Goal: Task Accomplishment & Management: Use online tool/utility

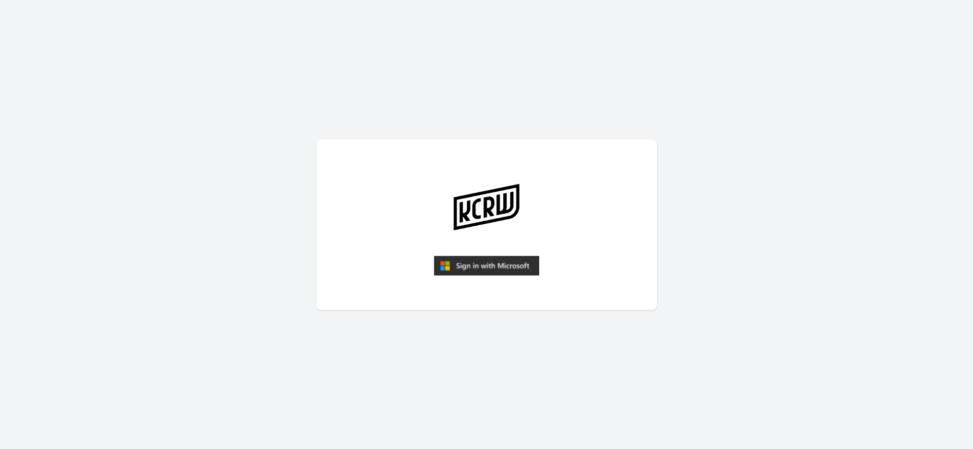
click at [459, 260] on img "submit" at bounding box center [486, 265] width 105 height 20
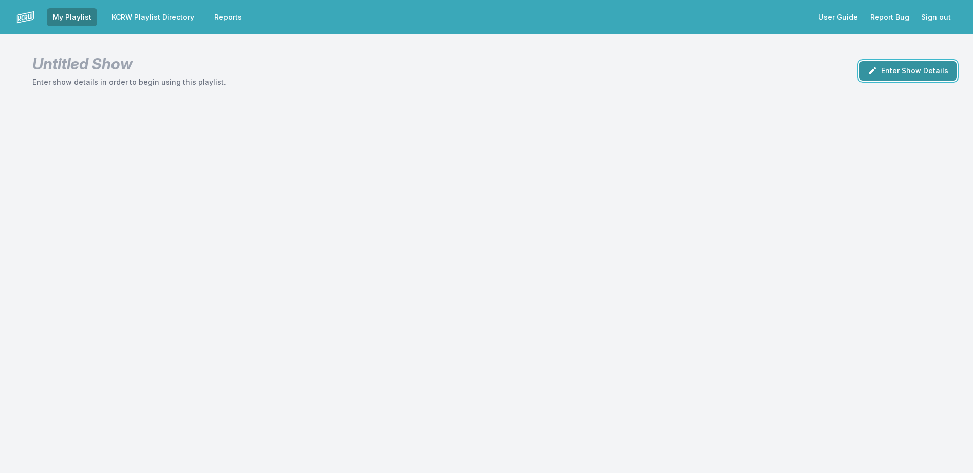
click at [902, 69] on button "Enter Show Details" at bounding box center [908, 70] width 97 height 19
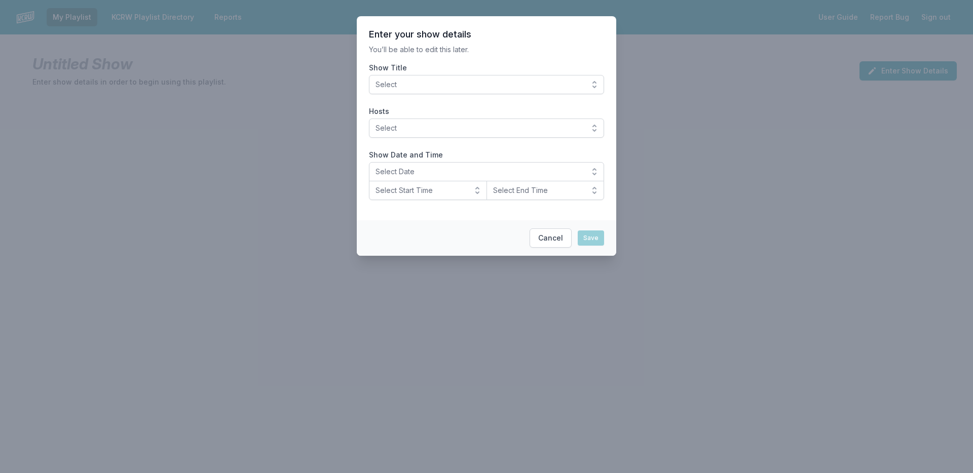
click at [469, 84] on span "Select" at bounding box center [480, 85] width 208 height 10
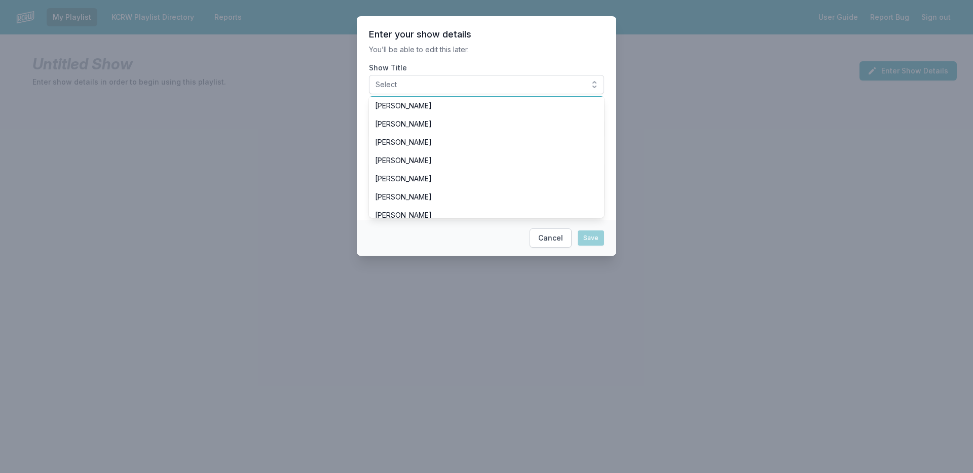
scroll to position [152, 0]
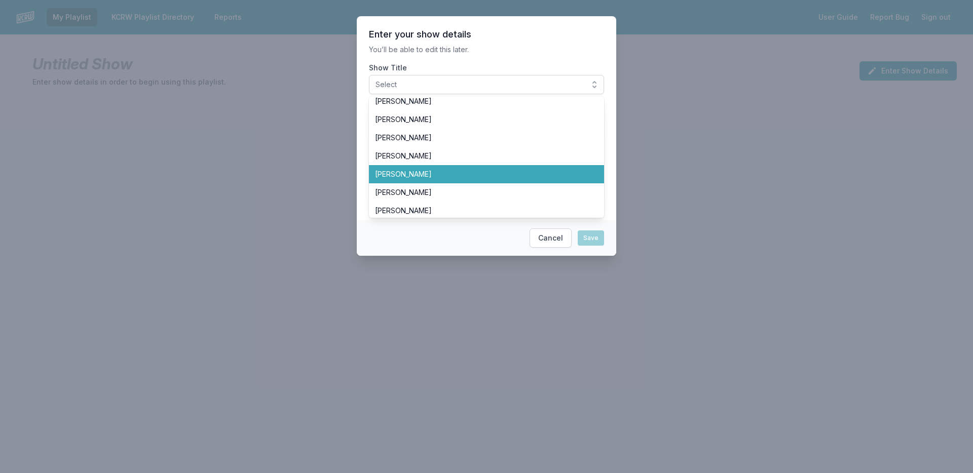
click at [448, 171] on span "[PERSON_NAME]" at bounding box center [480, 174] width 211 height 10
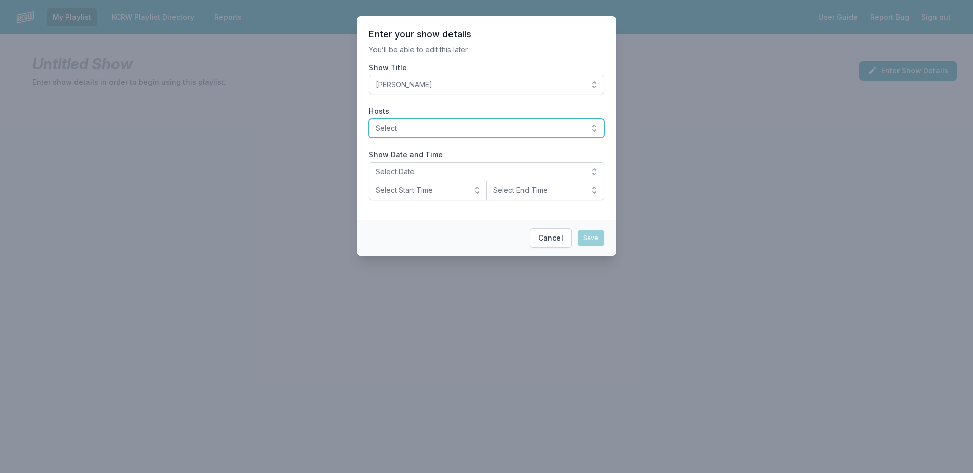
click at [452, 131] on span "Select" at bounding box center [480, 128] width 208 height 10
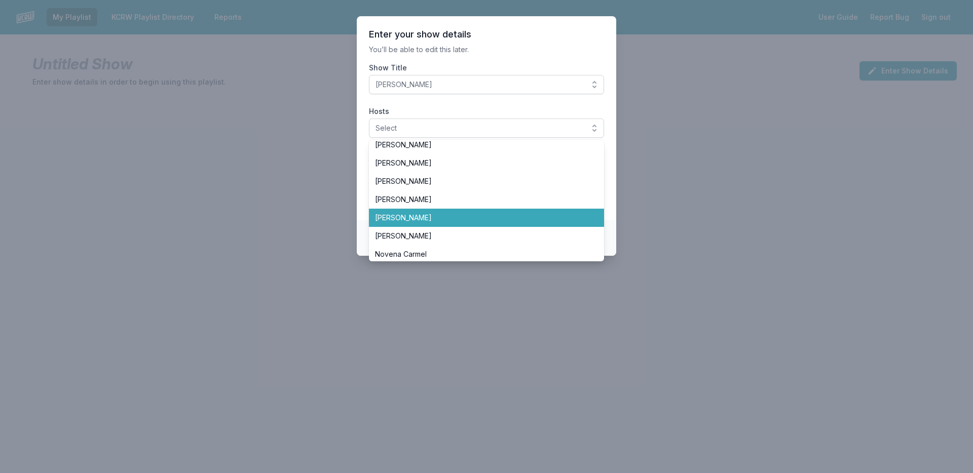
click at [426, 221] on span "[PERSON_NAME]" at bounding box center [480, 218] width 211 height 10
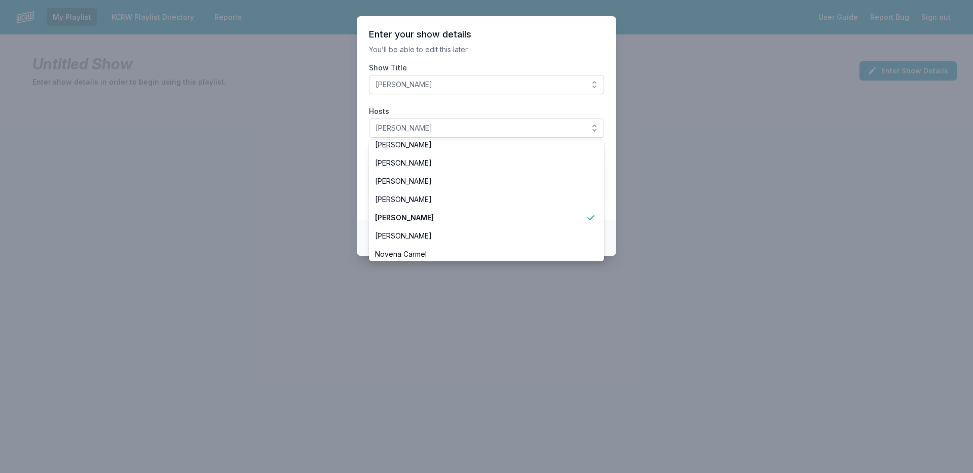
click at [363, 137] on section "Enter your show details You’ll be able to edit this later. Show Title José Galv…" at bounding box center [487, 118] width 260 height 204
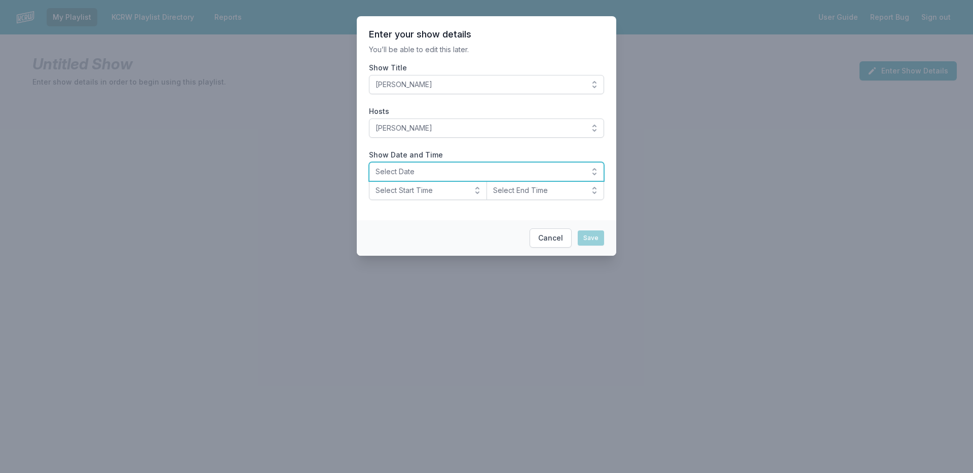
click at [407, 171] on span "Select Date" at bounding box center [480, 172] width 208 height 10
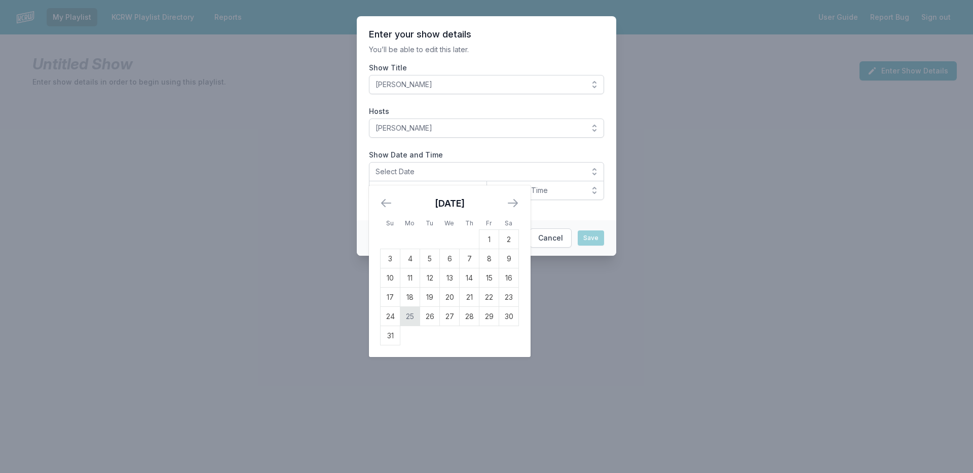
click at [410, 314] on td "25" at bounding box center [410, 316] width 20 height 19
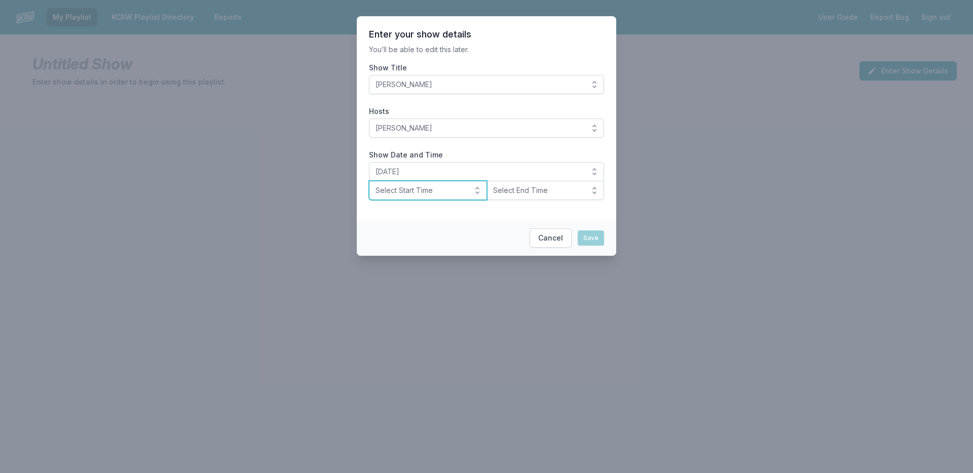
click at [410, 189] on span "Select Start Time" at bounding box center [421, 191] width 91 height 10
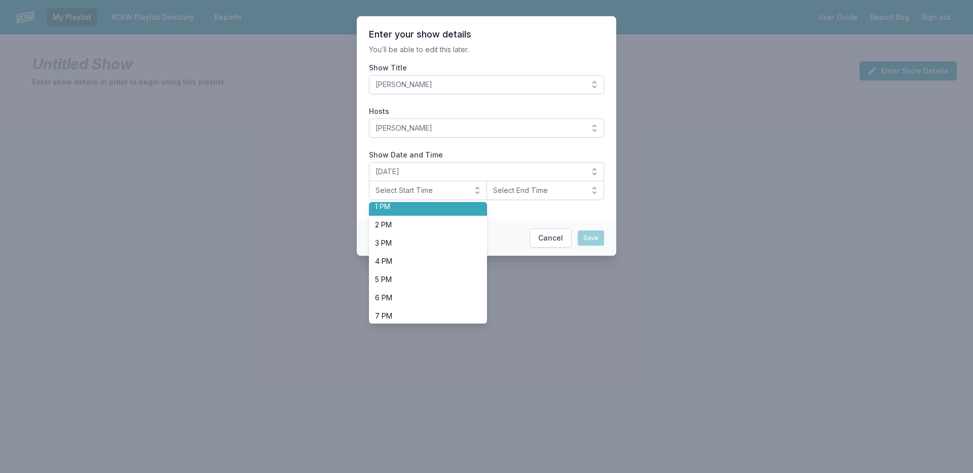
scroll to position [320, 0]
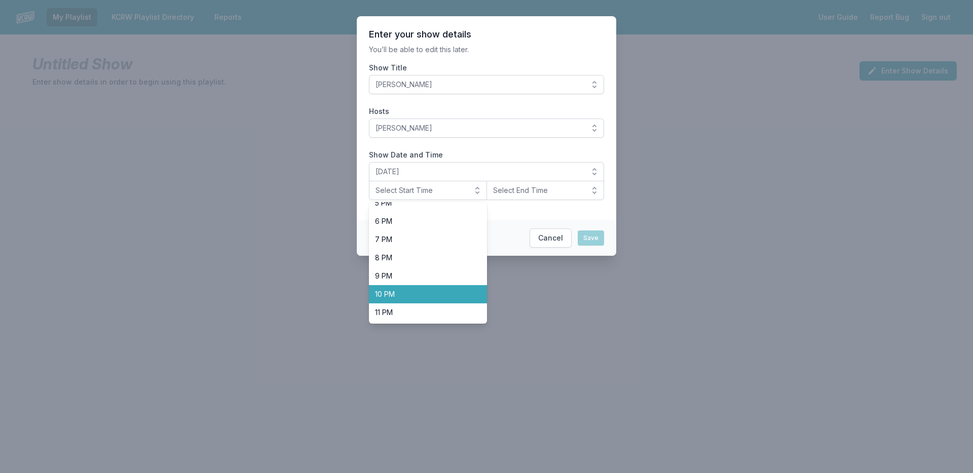
click at [404, 287] on li "10 PM" at bounding box center [428, 294] width 118 height 18
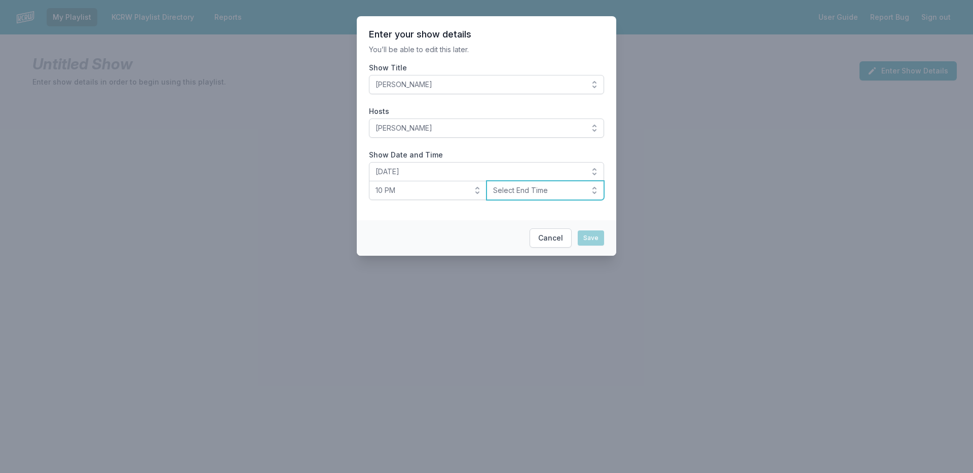
click at [559, 192] on span "Select End Time" at bounding box center [538, 191] width 91 height 10
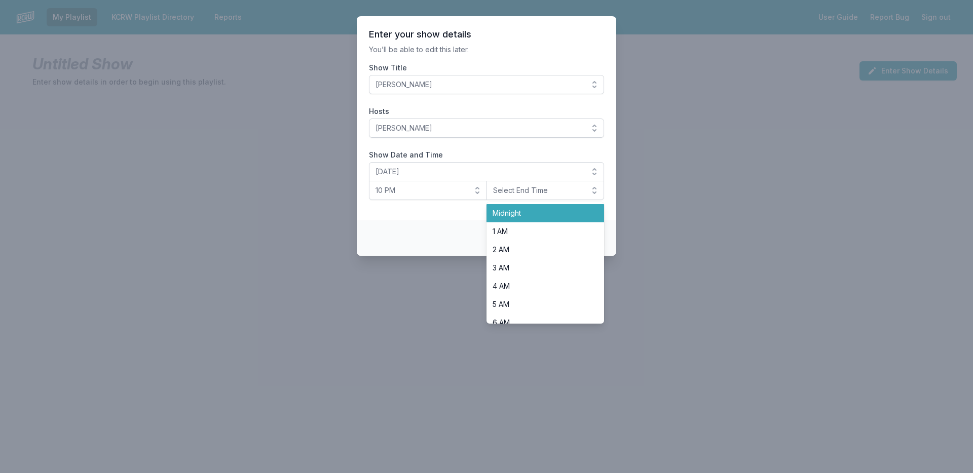
click at [518, 211] on span "Midnight" at bounding box center [540, 213] width 94 height 10
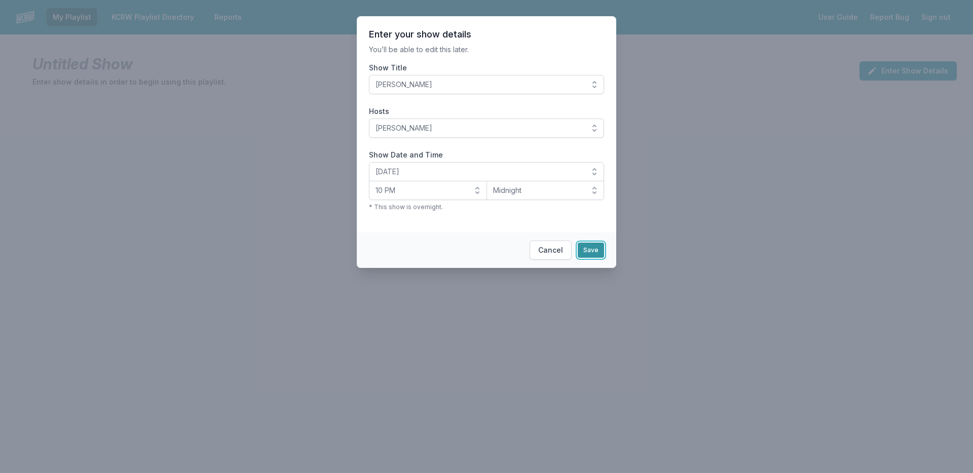
click at [588, 254] on button "Save" at bounding box center [591, 250] width 26 height 15
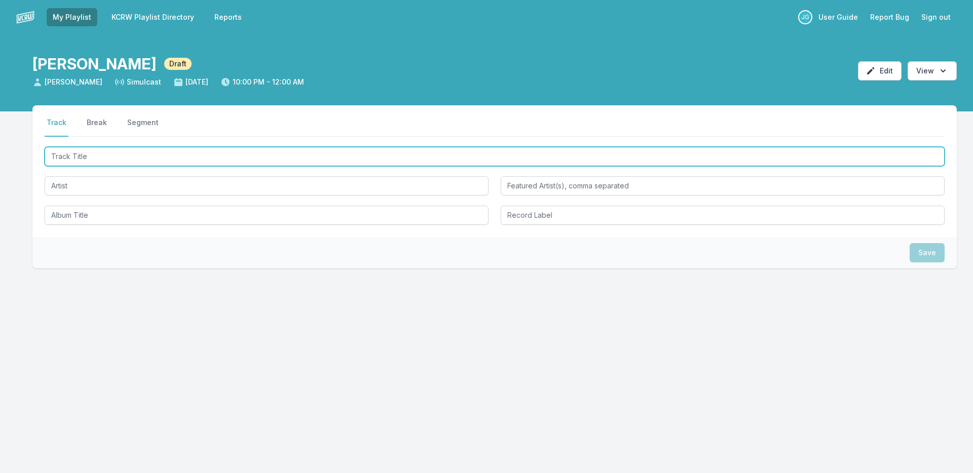
click at [97, 157] on input "Track Title" at bounding box center [495, 156] width 900 height 19
click at [141, 161] on input "Track Title" at bounding box center [495, 156] width 900 height 19
click at [84, 159] on input "Track Title" at bounding box center [495, 156] width 900 height 19
type input "me pasa"
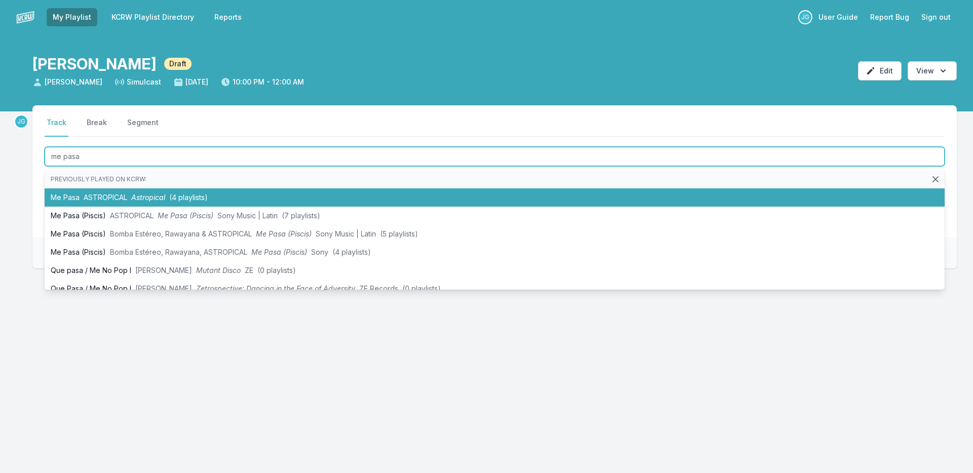
click at [125, 192] on li "Me Pasa ASTROPICAL Astropical (4 playlists)" at bounding box center [495, 198] width 900 height 18
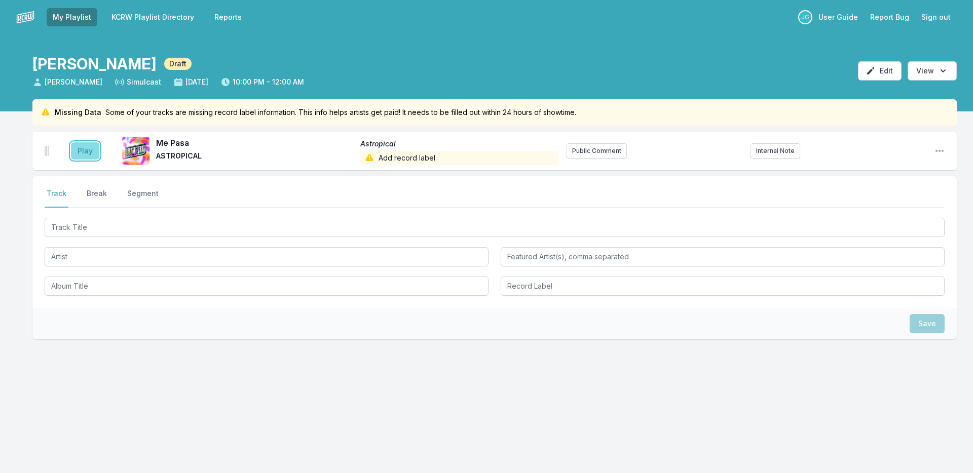
click at [83, 153] on button "Play" at bounding box center [85, 150] width 28 height 17
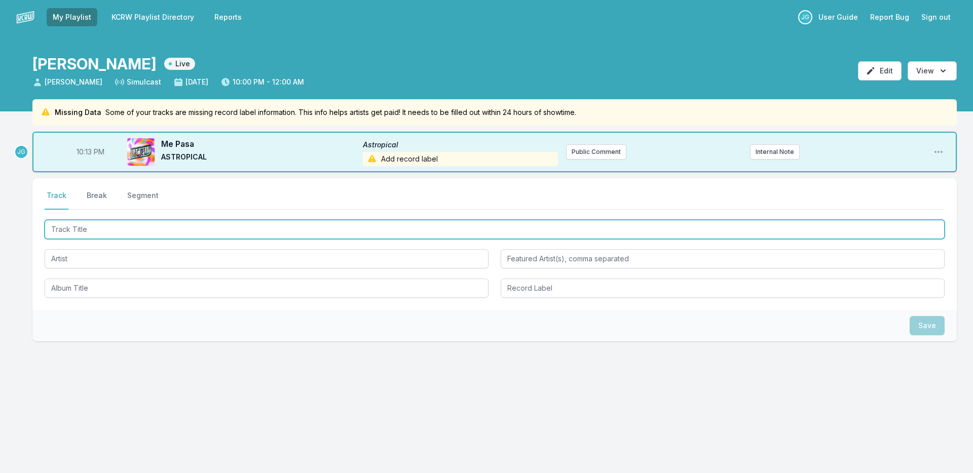
click at [72, 223] on input "Track Title" at bounding box center [495, 229] width 900 height 19
click at [82, 230] on input "Track Title" at bounding box center [495, 229] width 900 height 19
type input "Canario"
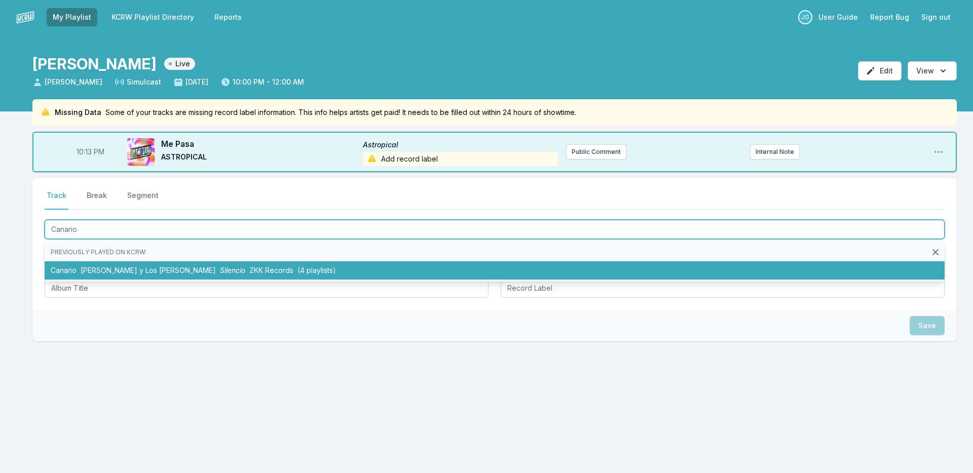
click at [111, 272] on span "[PERSON_NAME] y Los [PERSON_NAME]" at bounding box center [148, 270] width 135 height 9
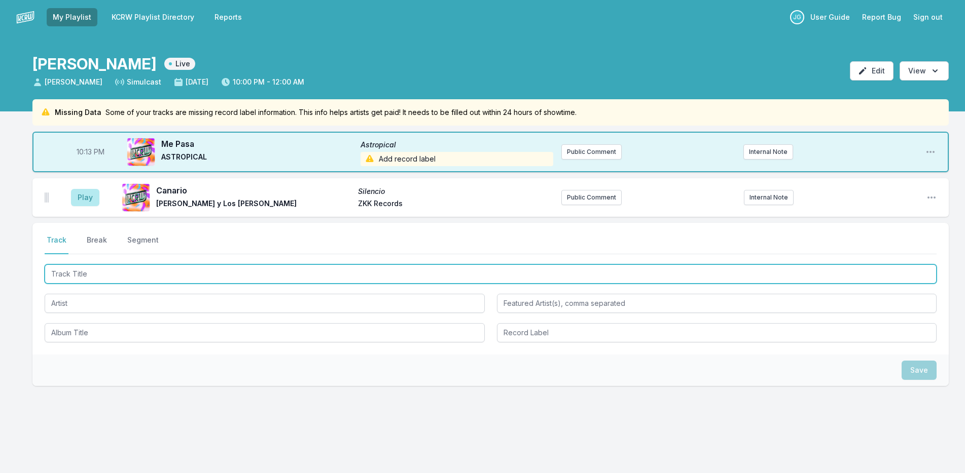
click at [185, 270] on input "Track Title" at bounding box center [491, 274] width 892 height 19
click at [188, 273] on input "Track Title" at bounding box center [491, 274] width 892 height 19
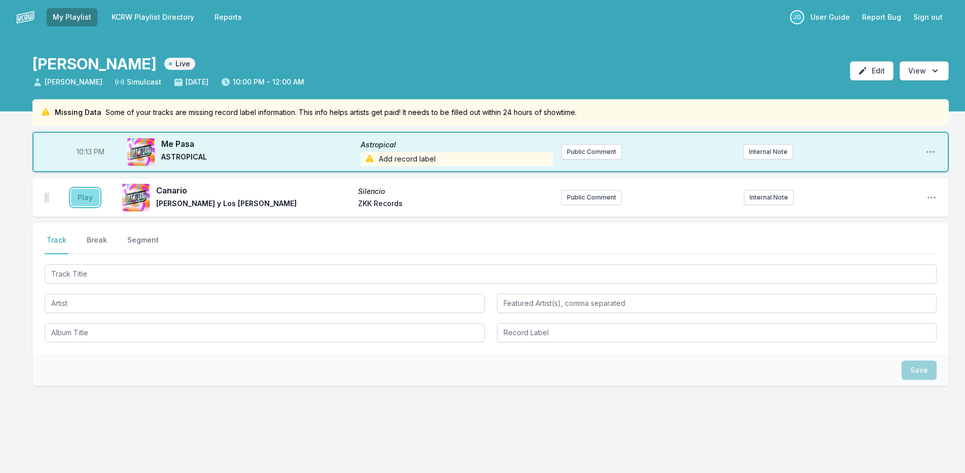
drag, startPoint x: 73, startPoint y: 199, endPoint x: 80, endPoint y: 194, distance: 8.3
click at [77, 195] on button "Play" at bounding box center [85, 197] width 28 height 17
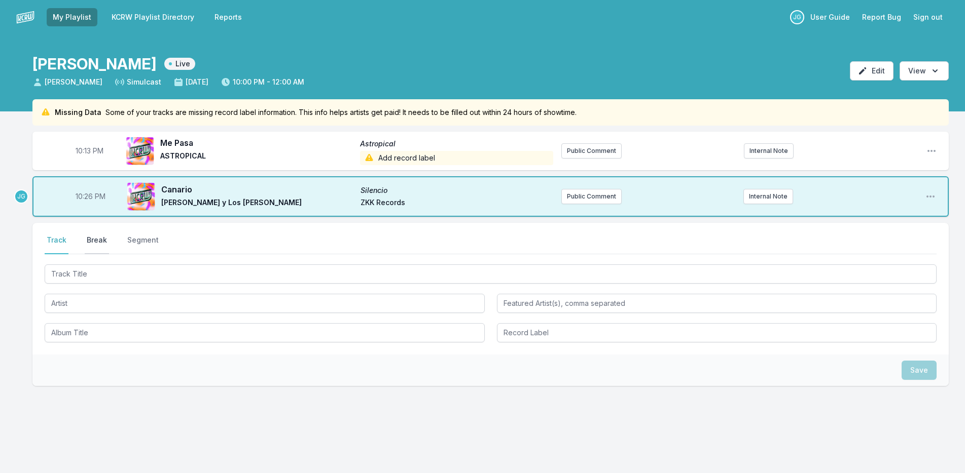
click at [99, 241] on button "Break" at bounding box center [97, 244] width 24 height 19
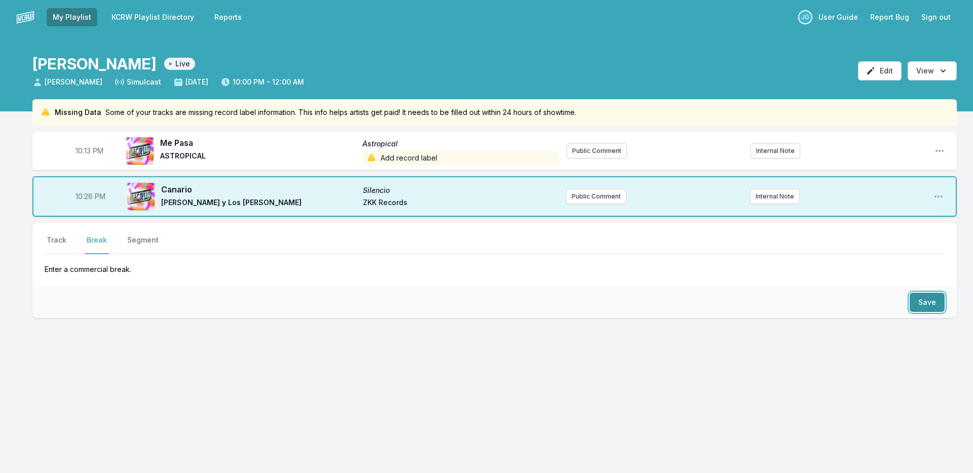
click at [931, 300] on button "Save" at bounding box center [927, 302] width 35 height 19
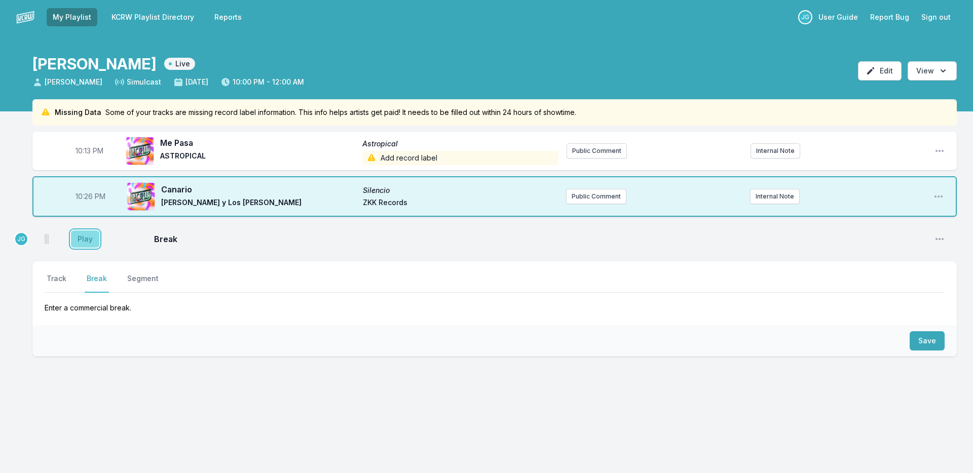
click at [91, 233] on button "Play" at bounding box center [85, 239] width 28 height 17
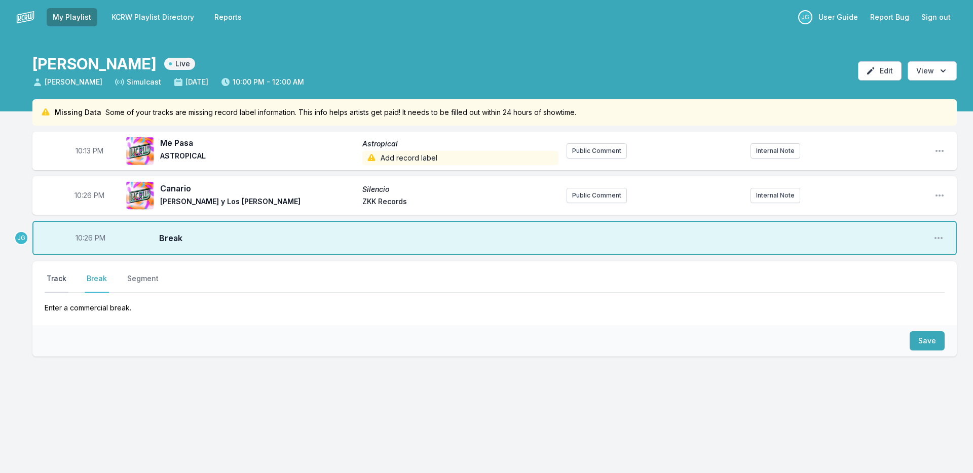
click at [52, 279] on button "Track" at bounding box center [57, 283] width 24 height 19
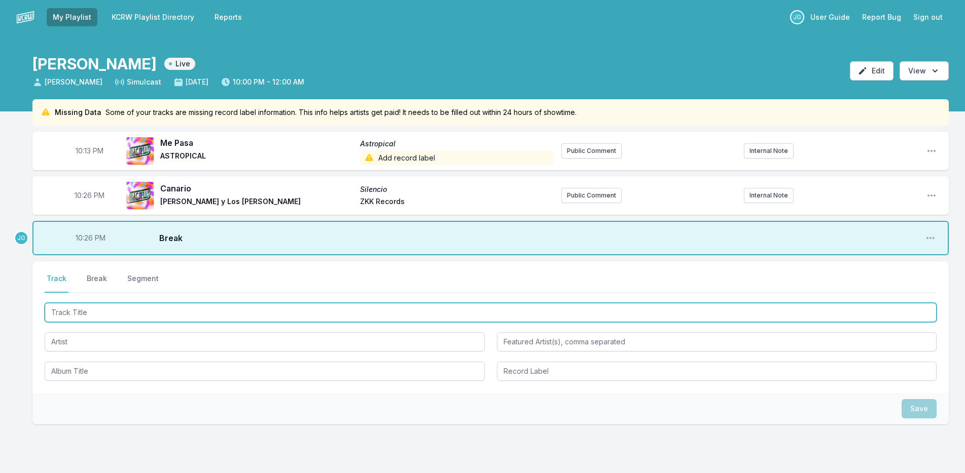
click at [131, 317] on input "Track Title" at bounding box center [491, 312] width 892 height 19
type input "Love me Like I love you"
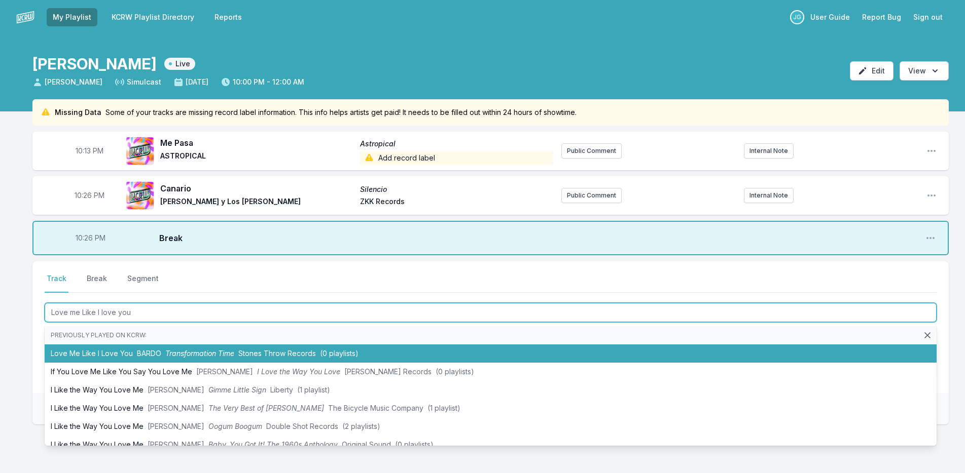
click at [64, 356] on li "Love Me Like I Love You BARDO Transformation Time Stones Throw Records (0 playl…" at bounding box center [491, 354] width 892 height 18
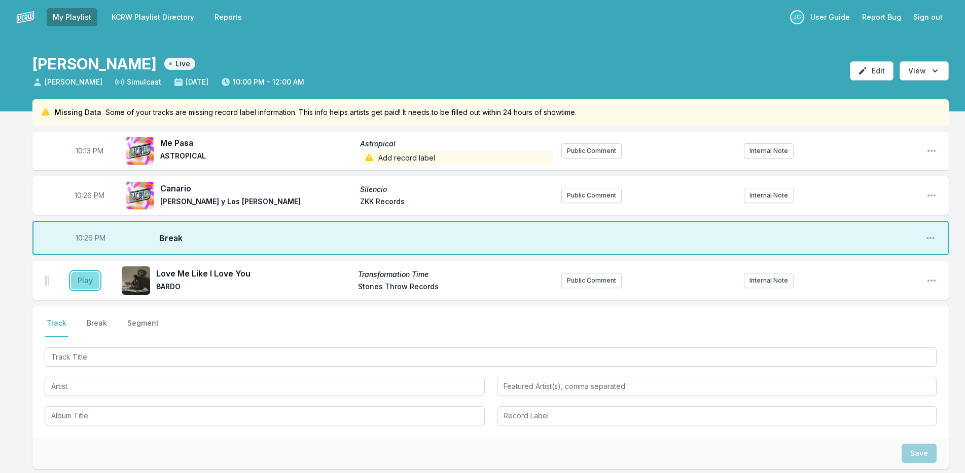
click at [85, 281] on button "Play" at bounding box center [85, 280] width 28 height 17
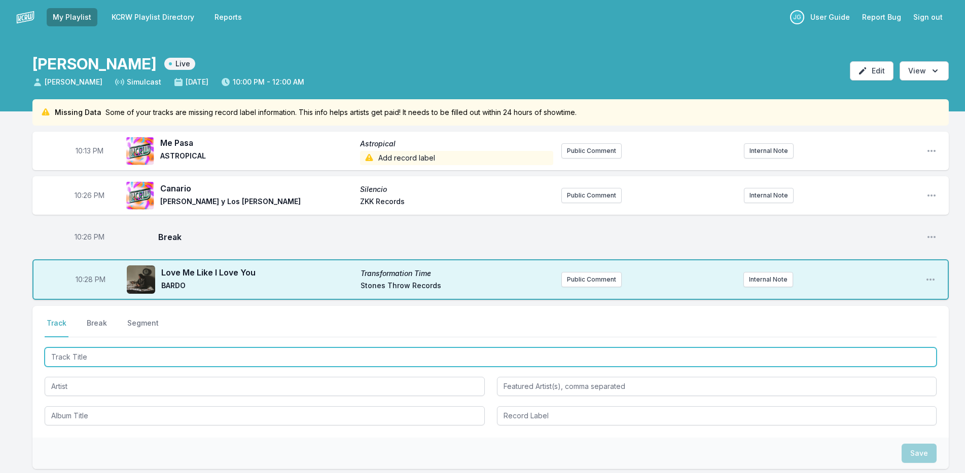
click at [105, 355] on input "Track Title" at bounding box center [491, 357] width 892 height 19
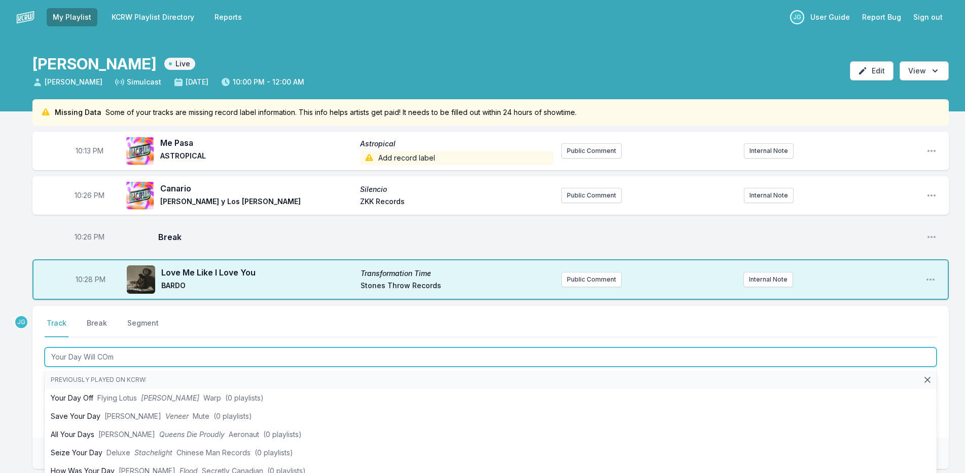
type input "Your Day Will COme"
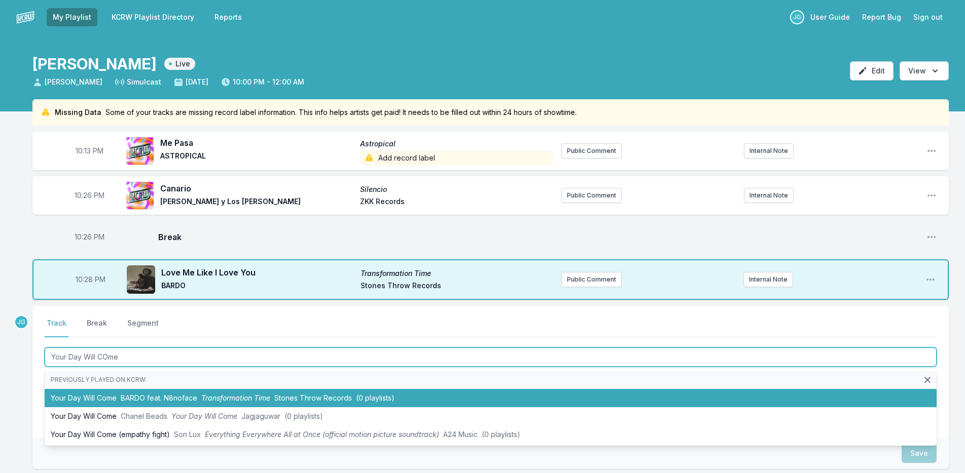
click at [136, 400] on span "BARDO feat. N8noface" at bounding box center [159, 398] width 77 height 9
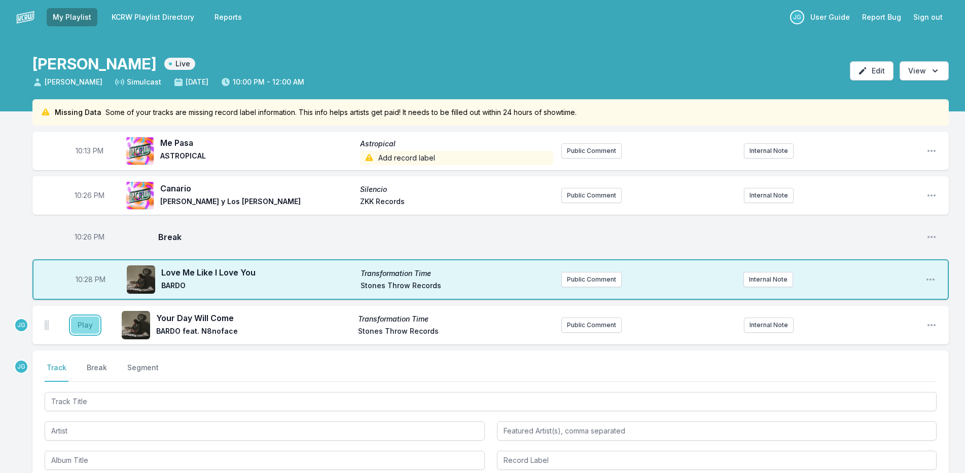
click at [82, 325] on button "Play" at bounding box center [85, 325] width 28 height 17
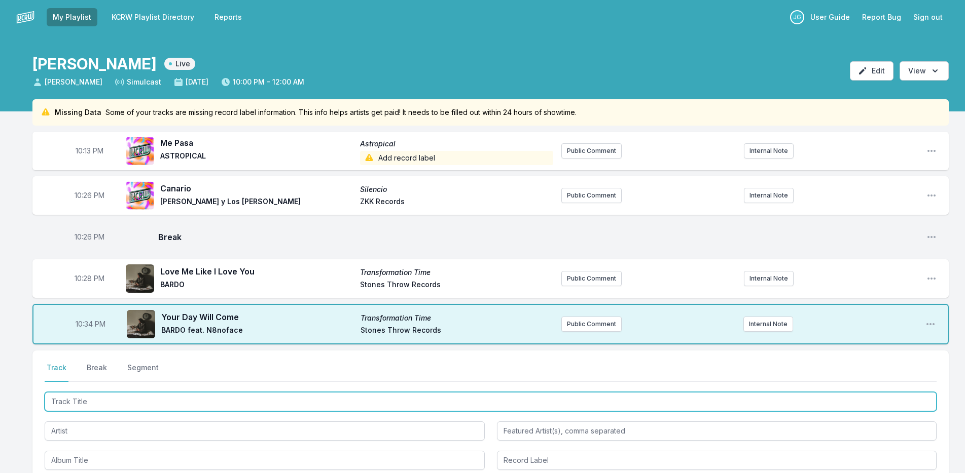
click at [122, 402] on input "Track Title" at bounding box center [491, 401] width 892 height 19
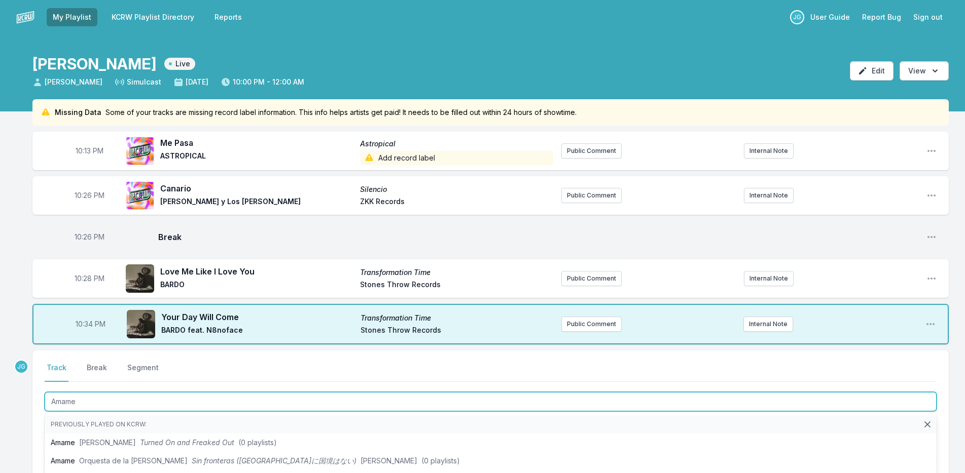
type input "Amame"
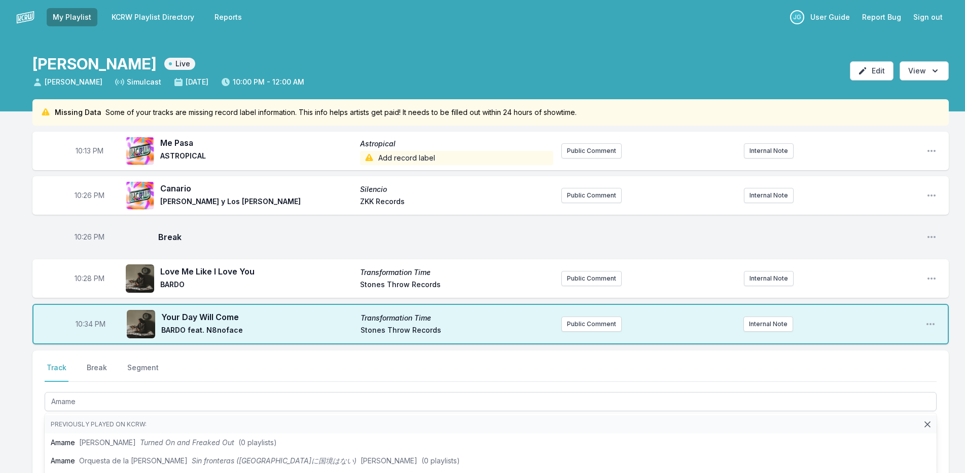
click at [38, 425] on div "Select a tab Track Break Segment Track Break Segment Amame Previously played on…" at bounding box center [490, 417] width 916 height 132
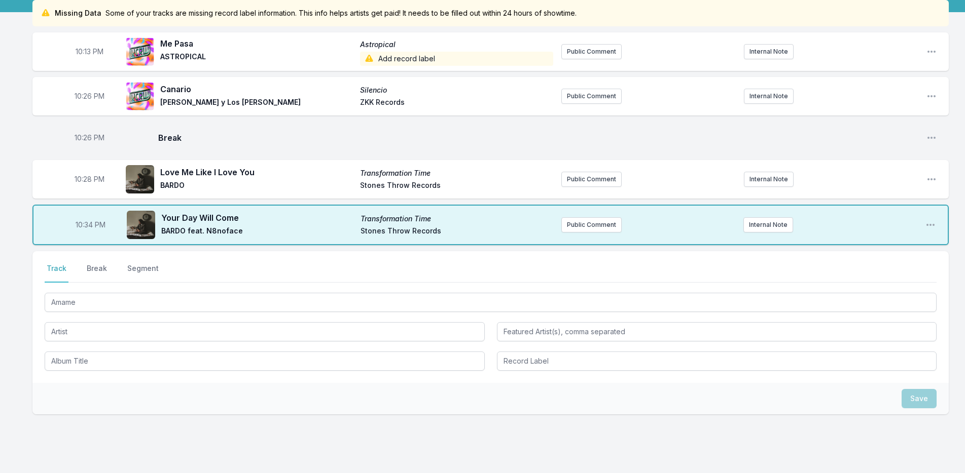
scroll to position [101, 0]
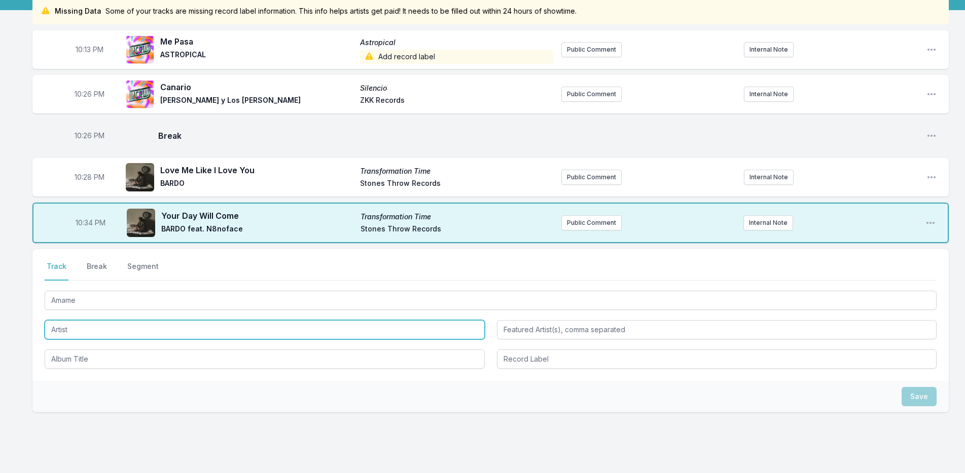
click at [94, 334] on input "Artist" at bounding box center [265, 329] width 440 height 19
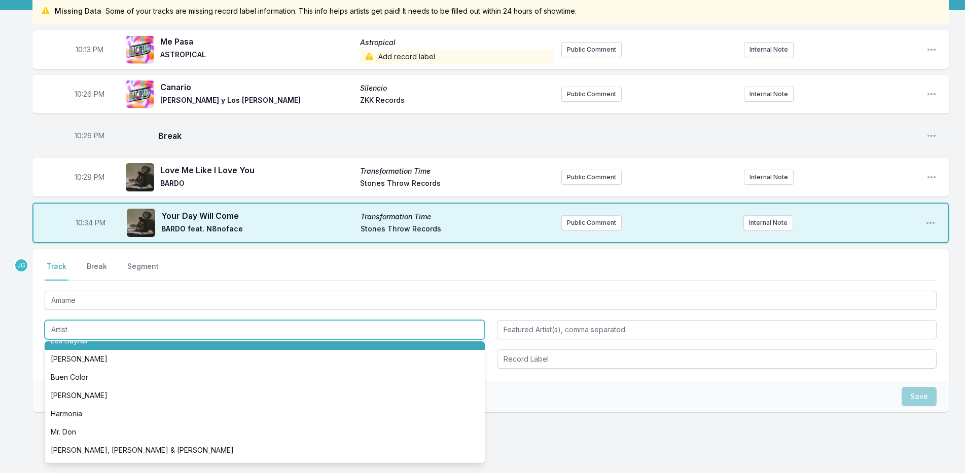
scroll to position [152, 0]
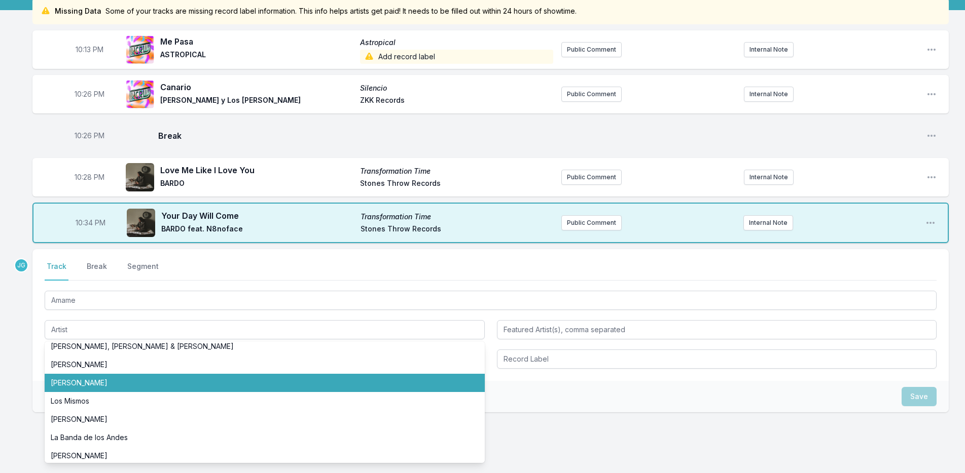
click at [43, 355] on div "Select a tab Track Break Segment Track Break Segment Amame Orquesta de la [PERS…" at bounding box center [490, 315] width 916 height 132
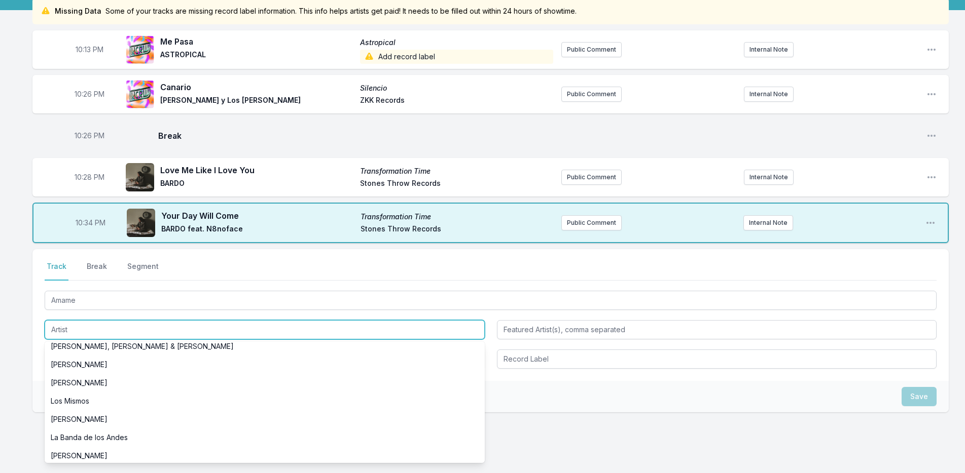
click at [74, 327] on input "Artist" at bounding box center [265, 329] width 440 height 19
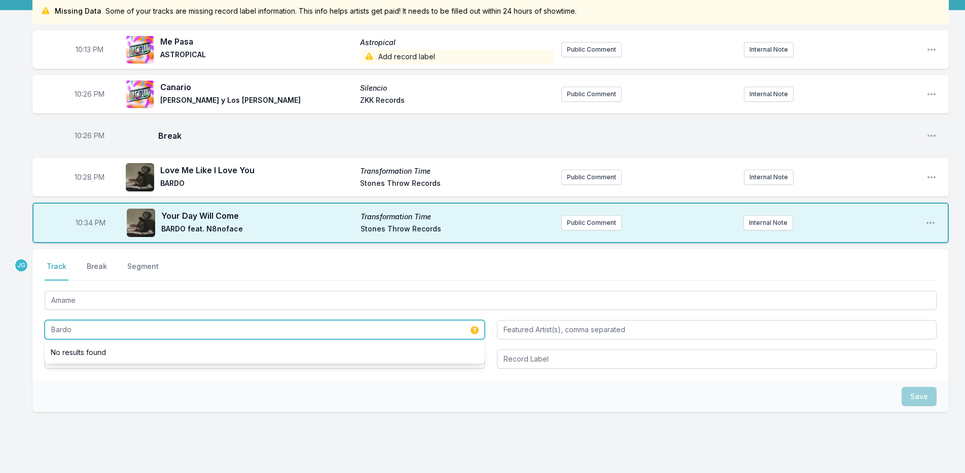
type input "Bardo"
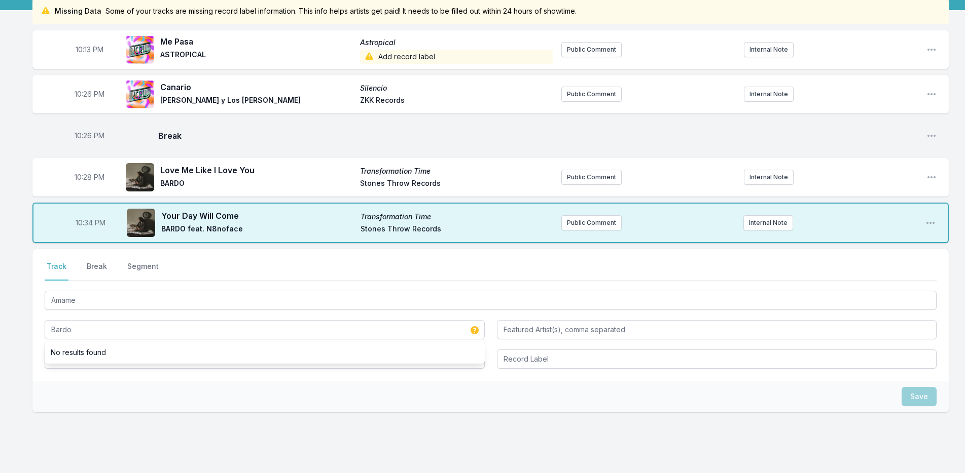
click at [34, 361] on div "Select a tab Track Break Segment Track Break Segment Amame Bardo No results fou…" at bounding box center [490, 315] width 916 height 132
click at [65, 356] on input "Album Title" at bounding box center [265, 359] width 440 height 19
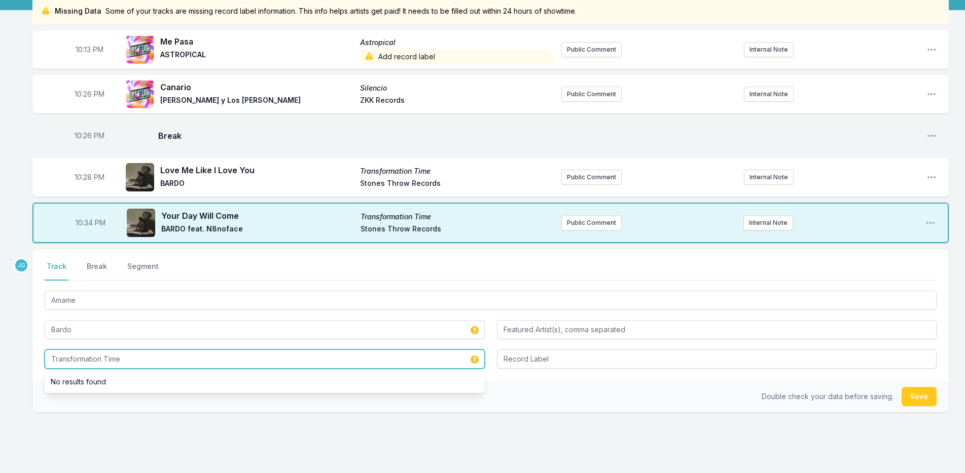
type input "Transformation Time"
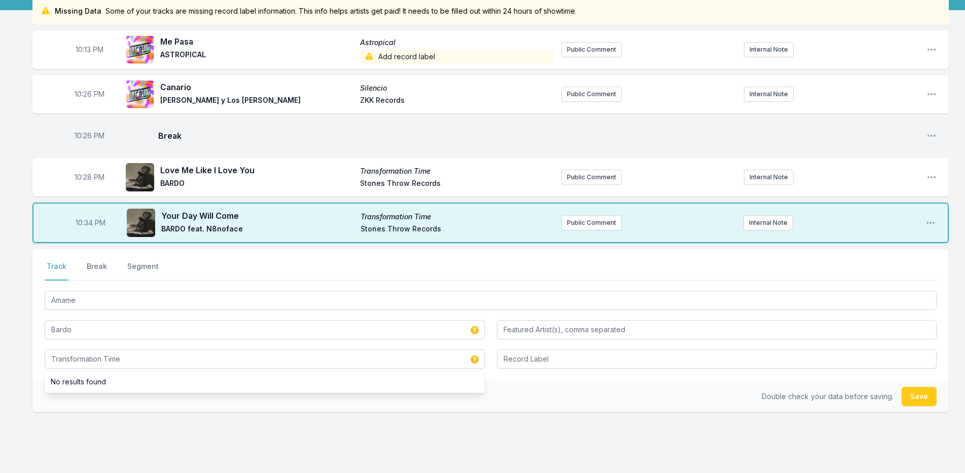
click at [35, 369] on div "Select a tab Track Break Segment Track Break Segment Amame Bardo Transformation…" at bounding box center [490, 315] width 916 height 132
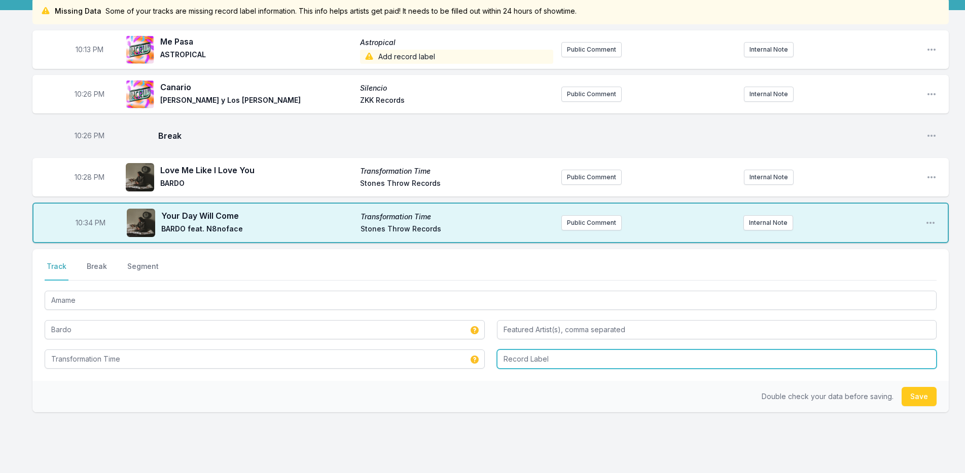
click at [535, 364] on input "Record Label" at bounding box center [717, 359] width 440 height 19
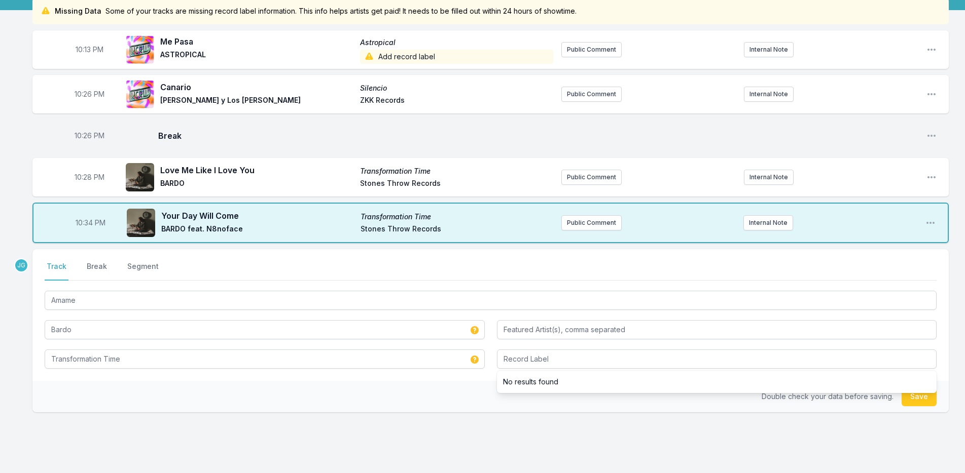
click at [484, 391] on div "Double check your data before saving. Save" at bounding box center [490, 396] width 916 height 31
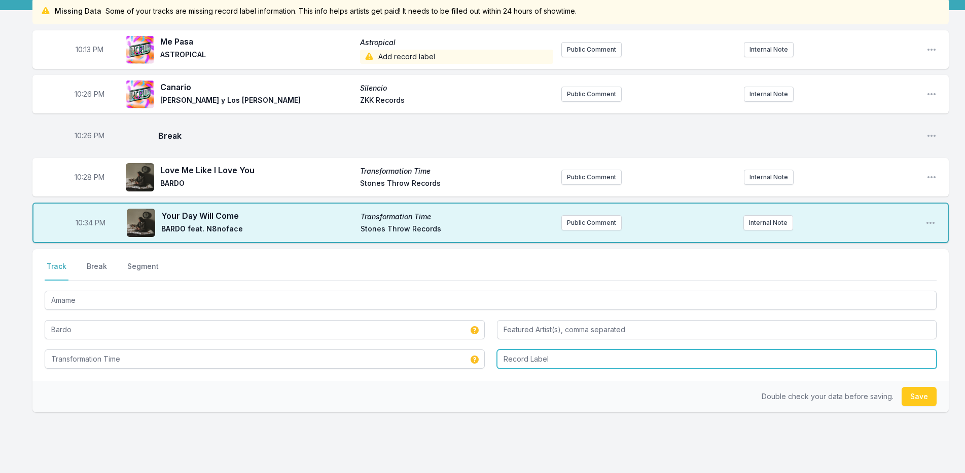
click at [533, 358] on input "Record Label" at bounding box center [717, 359] width 440 height 19
type input "Stones Throw Record"
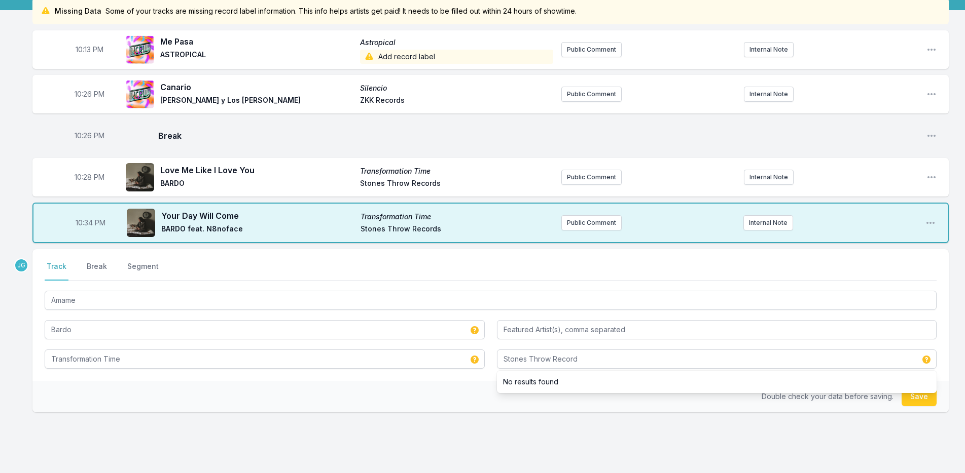
click at [446, 383] on div "Double check your data before saving. Save" at bounding box center [490, 396] width 916 height 31
click at [934, 396] on button "Save" at bounding box center [918, 396] width 35 height 19
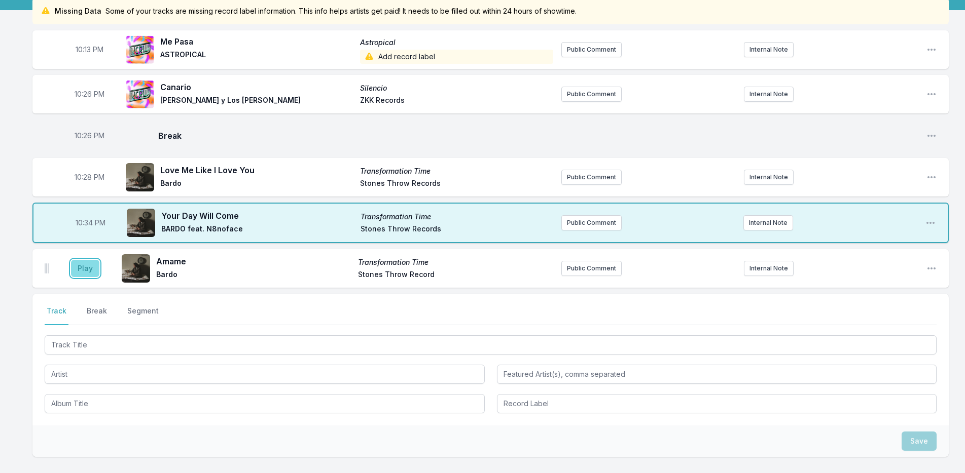
click at [89, 267] on button "Play" at bounding box center [85, 268] width 28 height 17
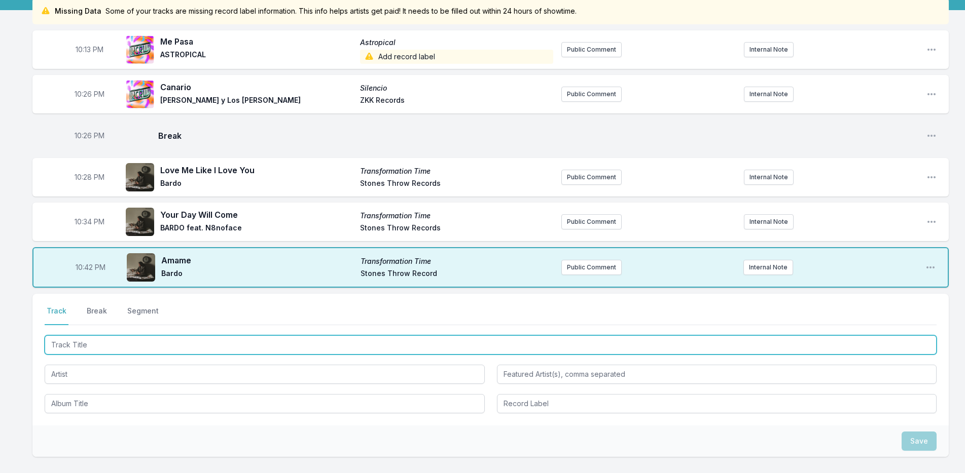
click at [95, 344] on input "Track Title" at bounding box center [491, 345] width 892 height 19
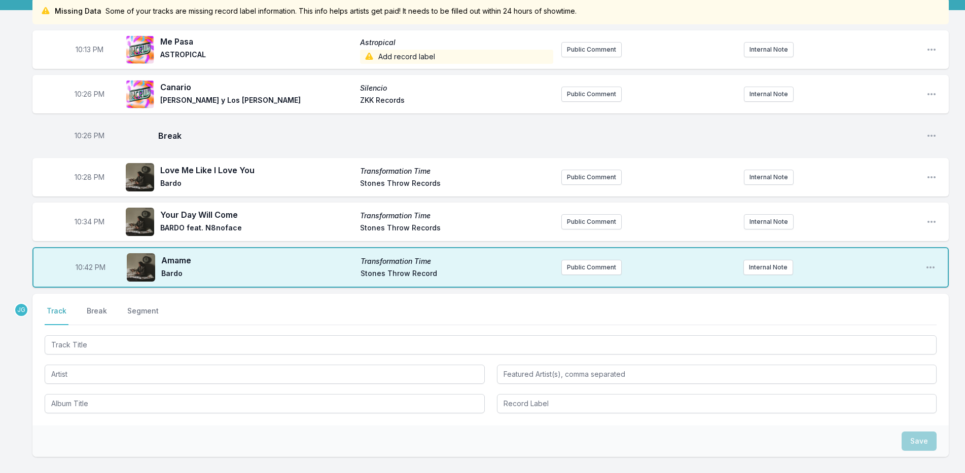
click at [97, 305] on div "Select a tab Track Break Segment Track Break Segment" at bounding box center [490, 360] width 916 height 132
click at [97, 309] on button "Break" at bounding box center [97, 315] width 24 height 19
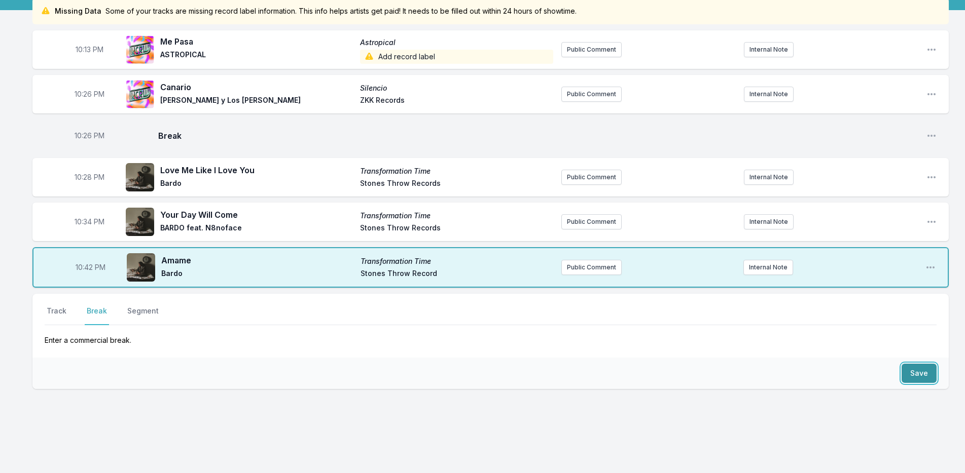
click at [922, 374] on button "Save" at bounding box center [918, 373] width 35 height 19
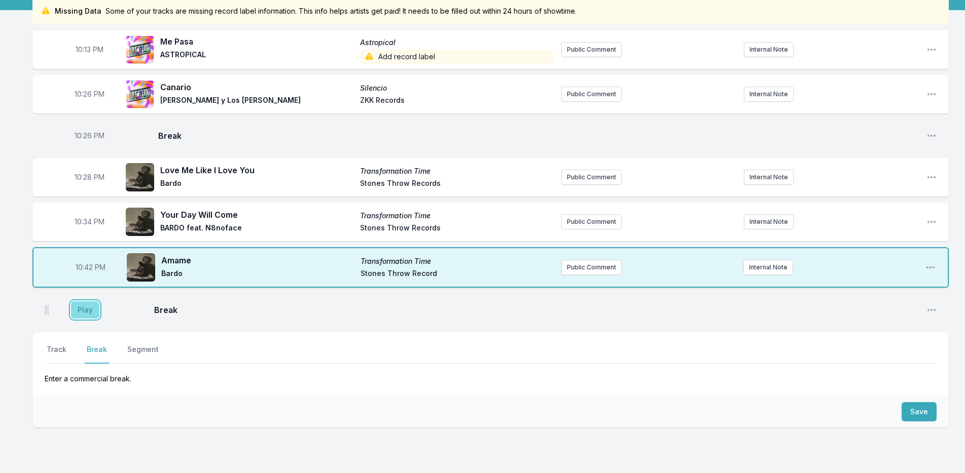
click at [81, 308] on button "Play" at bounding box center [85, 310] width 28 height 17
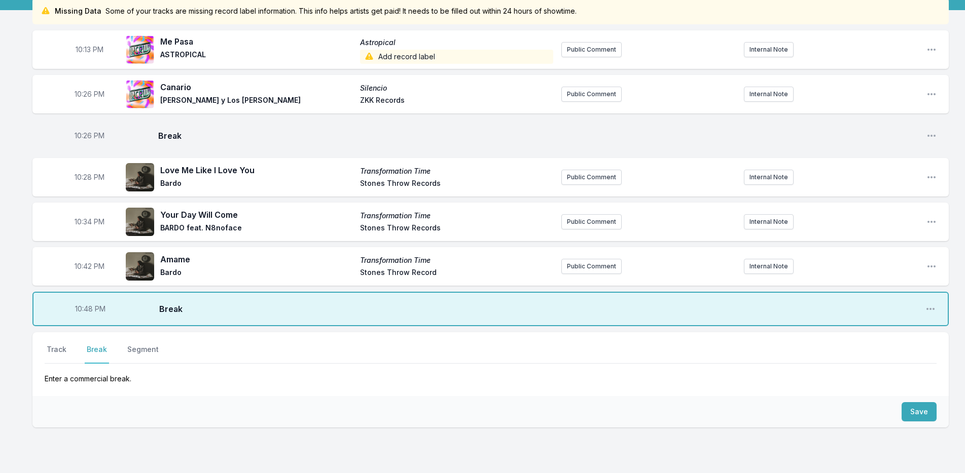
click at [56, 343] on div "Select a tab Track Break Segment Track Break Segment Enter a commercial break." at bounding box center [490, 365] width 916 height 64
click at [55, 349] on button "Track" at bounding box center [57, 354] width 24 height 19
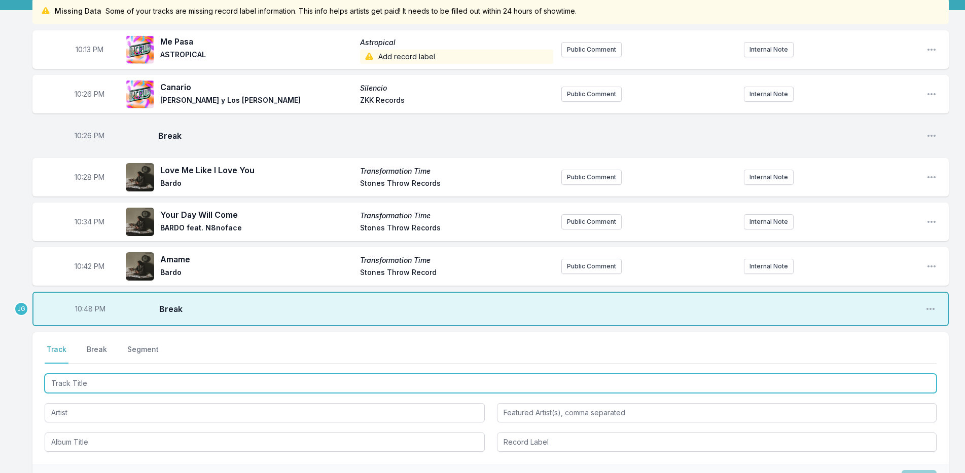
click at [79, 389] on input "Track Title" at bounding box center [491, 383] width 892 height 19
type input "Unholy Lover"
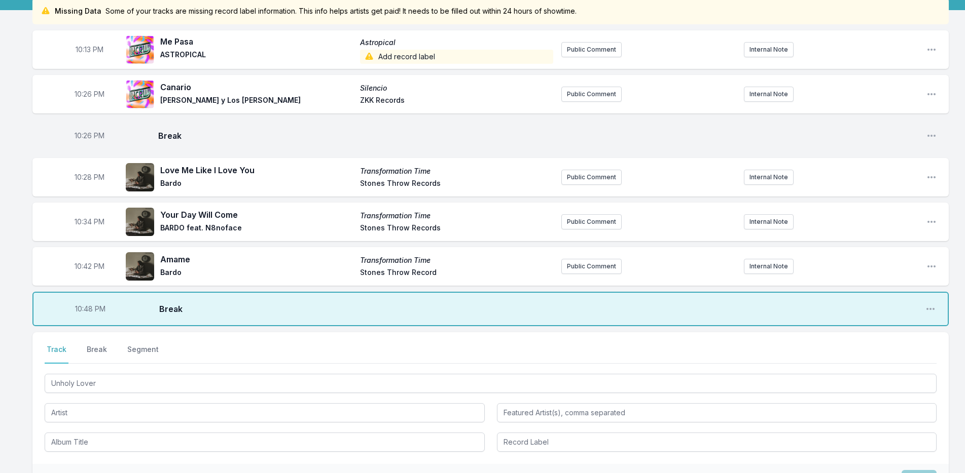
click at [67, 423] on div "Unholy Lover" at bounding box center [491, 412] width 892 height 80
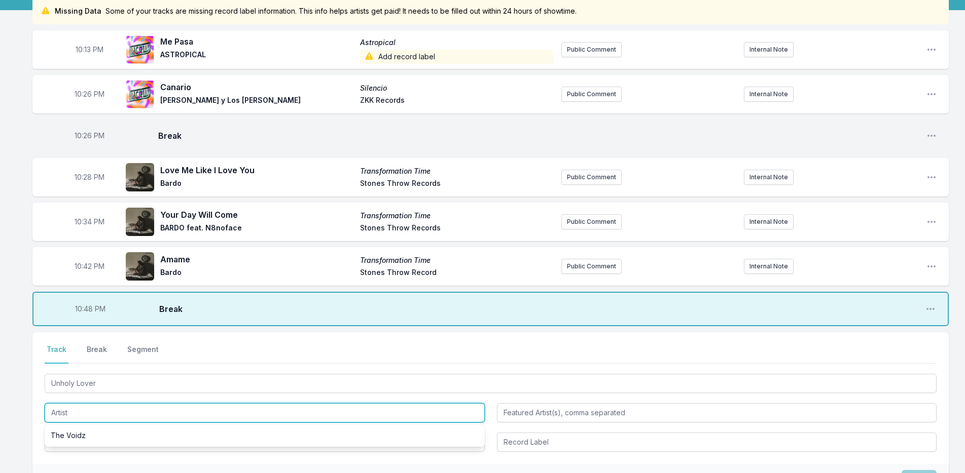
click at [66, 413] on input "Artist" at bounding box center [265, 412] width 440 height 19
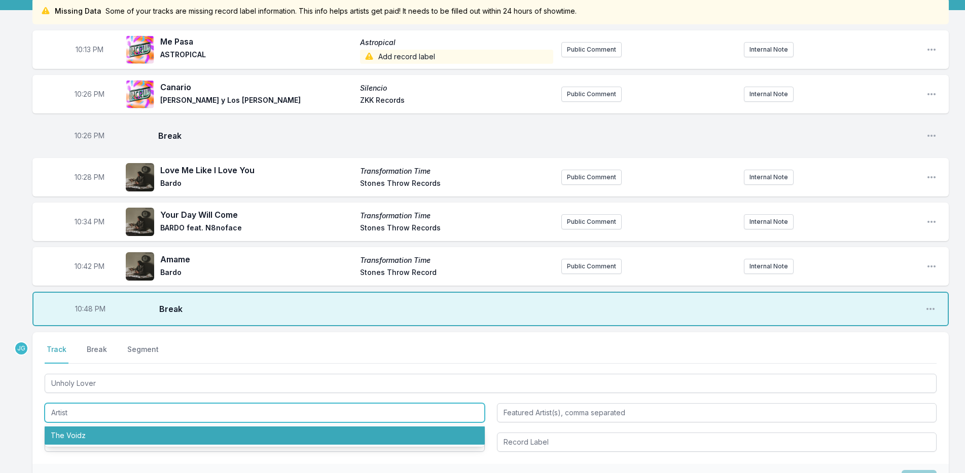
click at [69, 434] on li "The Voidz" at bounding box center [265, 436] width 440 height 18
type input "The Voidz"
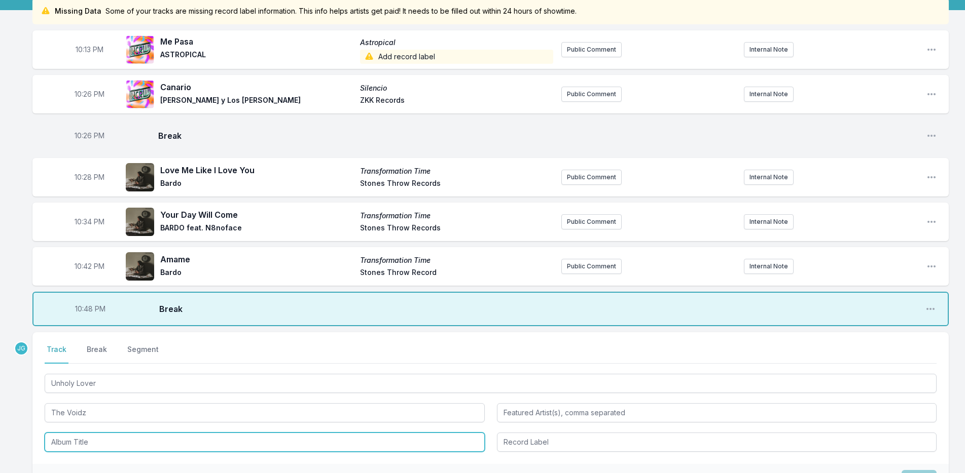
click at [64, 443] on input "Album Title" at bounding box center [265, 442] width 440 height 19
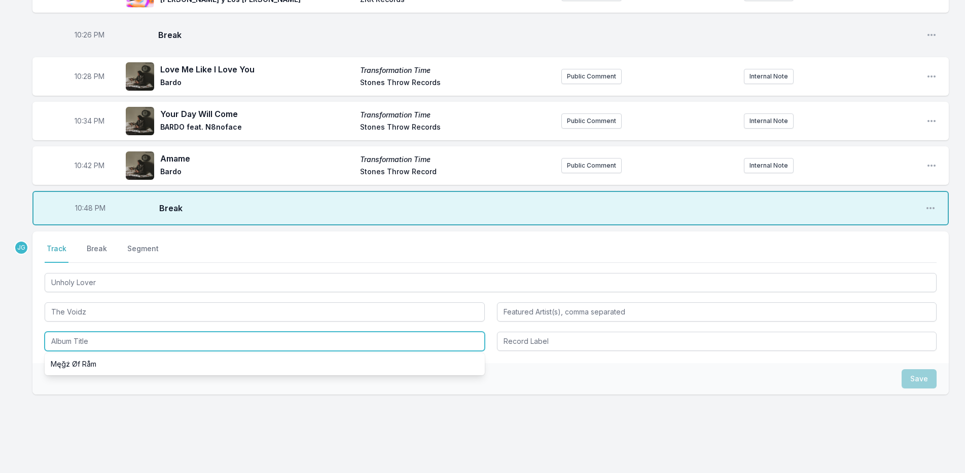
scroll to position [203, 0]
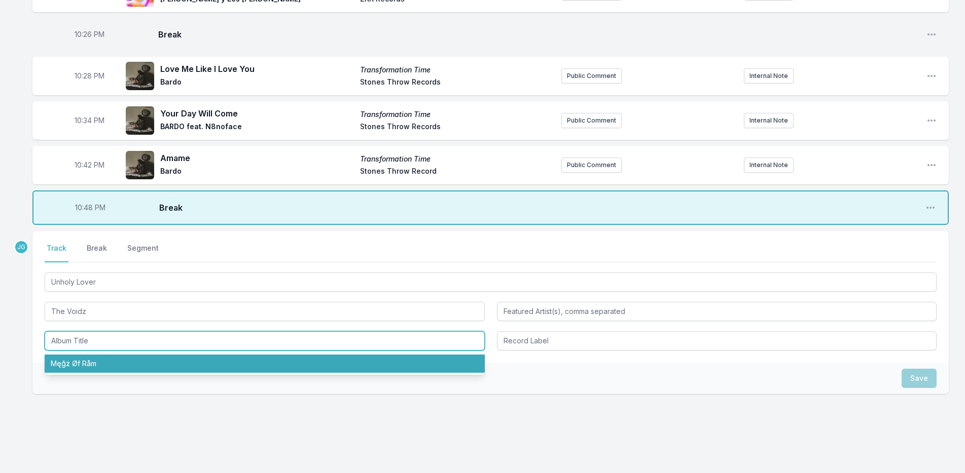
click at [76, 366] on li "Męğż Øf Råm" at bounding box center [265, 364] width 440 height 18
type input "Męğż Øf Råm"
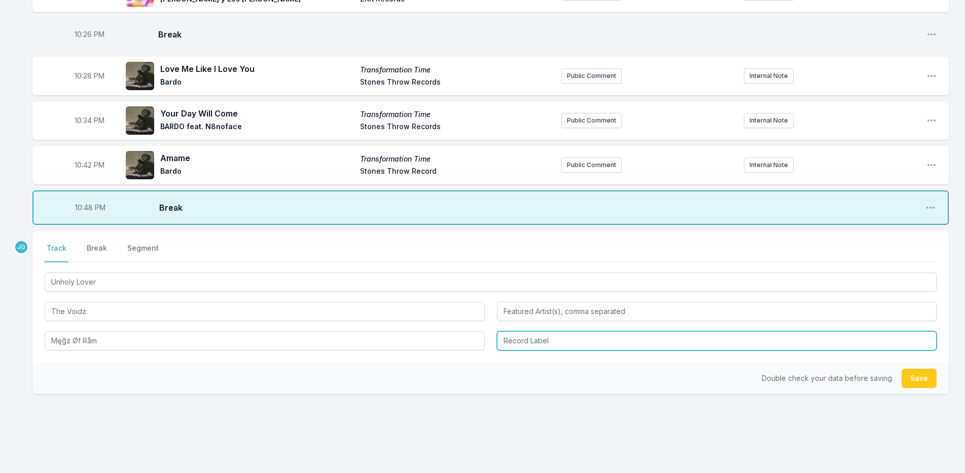
click at [522, 342] on input "Record Label" at bounding box center [717, 341] width 440 height 19
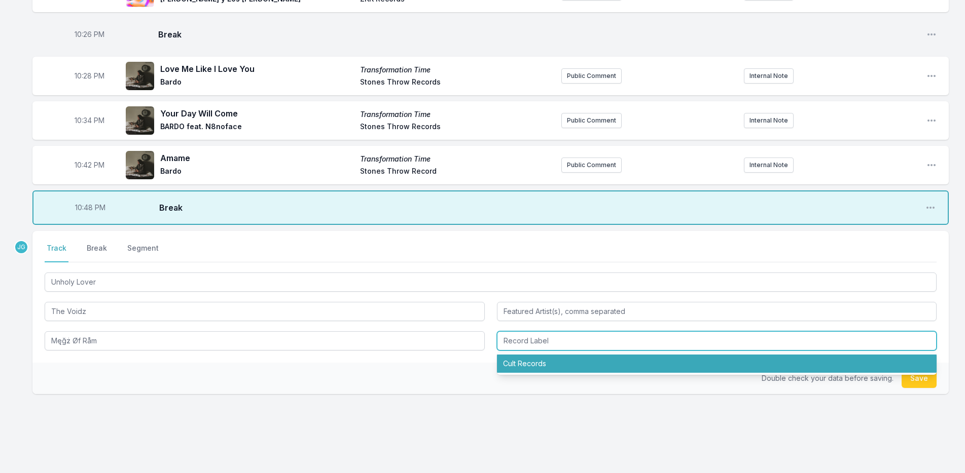
click at [508, 358] on li "Cult Records" at bounding box center [717, 364] width 440 height 18
type input "Cult Records"
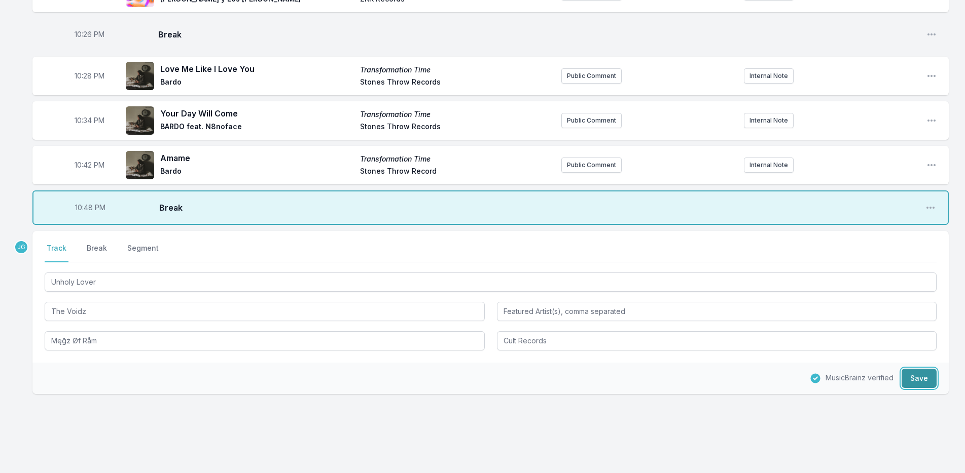
click at [923, 381] on button "Save" at bounding box center [918, 378] width 35 height 19
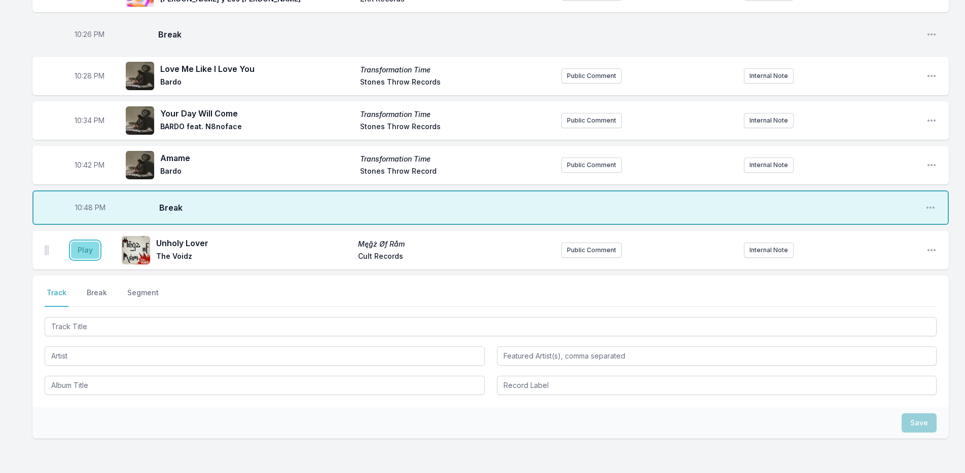
click at [89, 251] on button "Play" at bounding box center [85, 250] width 28 height 17
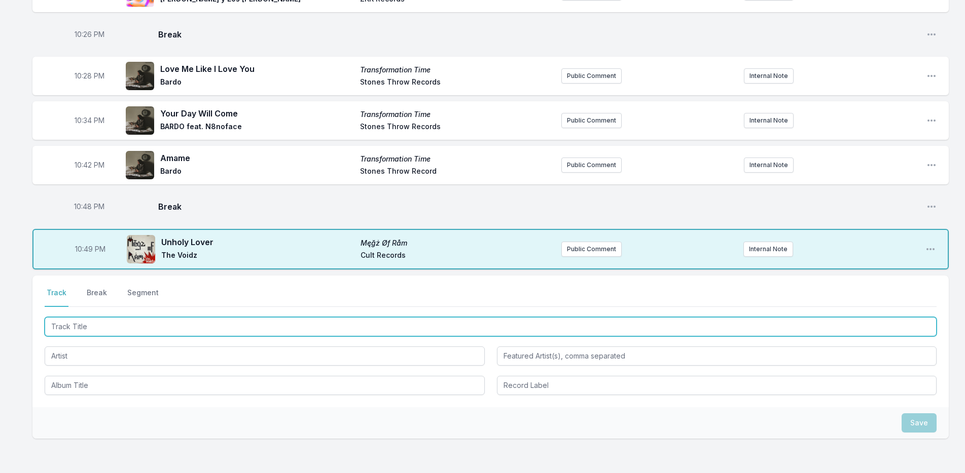
click at [127, 325] on input "Track Title" at bounding box center [491, 326] width 892 height 19
type input "Last Train To [GEOGRAPHIC_DATA]"
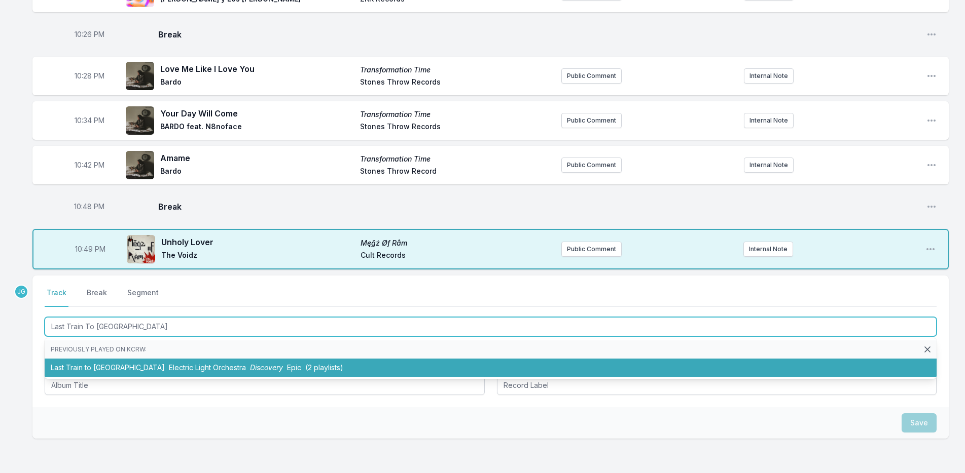
click at [103, 368] on li "Last Train to London Electric Light Orchestra Discovery Epic (2 playlists)" at bounding box center [491, 368] width 892 height 18
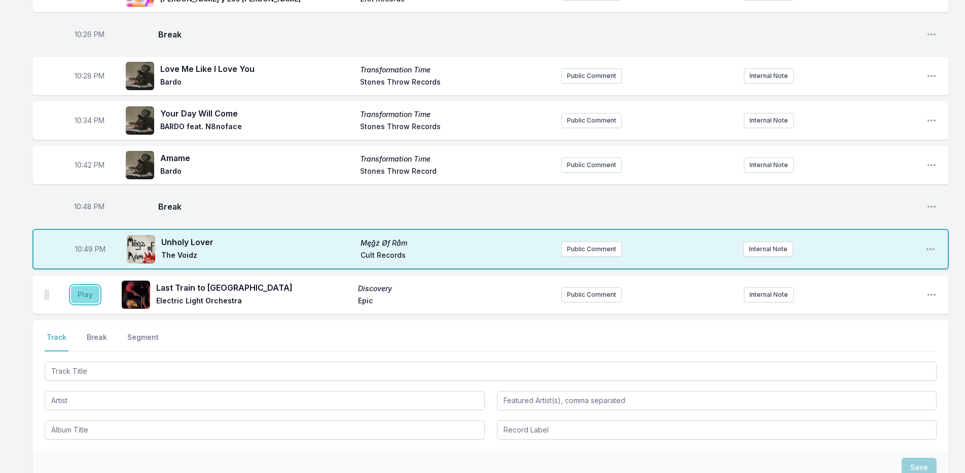
click at [85, 299] on button "Play" at bounding box center [85, 294] width 28 height 17
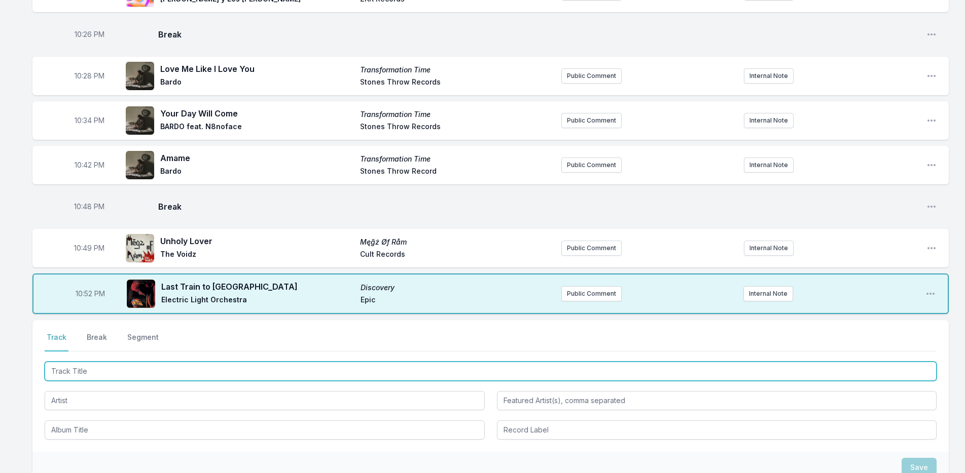
click at [88, 368] on input "Track Title" at bounding box center [491, 371] width 892 height 19
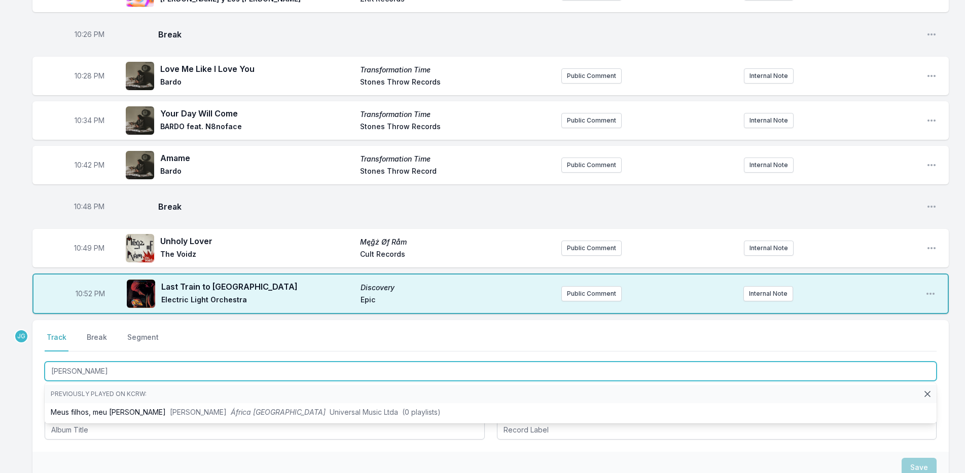
type input "[PERSON_NAME]"
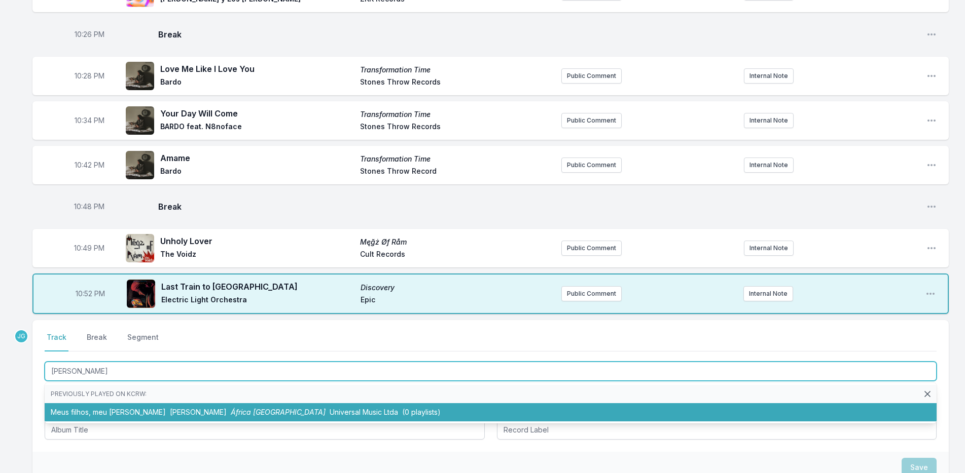
click at [110, 410] on li "Meus filhos, meu tesouro [PERSON_NAME] Jor África Brasil Universal Music Ltda (…" at bounding box center [491, 412] width 892 height 18
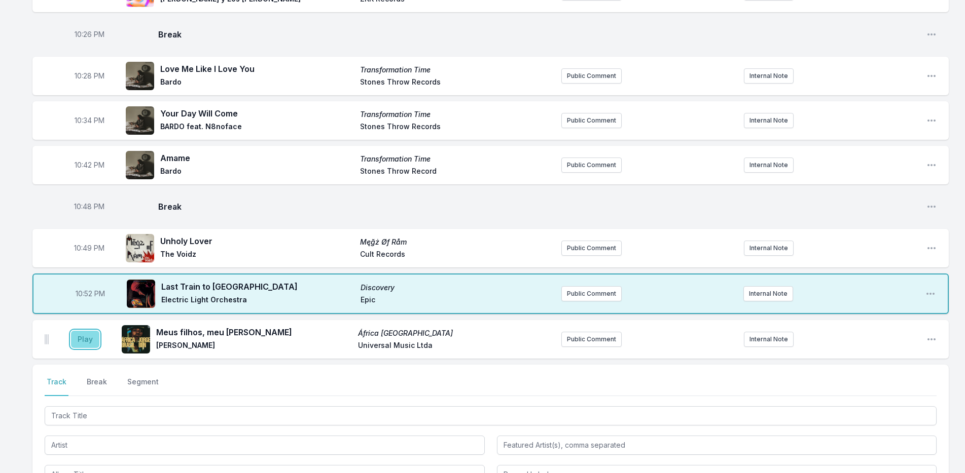
click at [79, 340] on button "Play" at bounding box center [85, 339] width 28 height 17
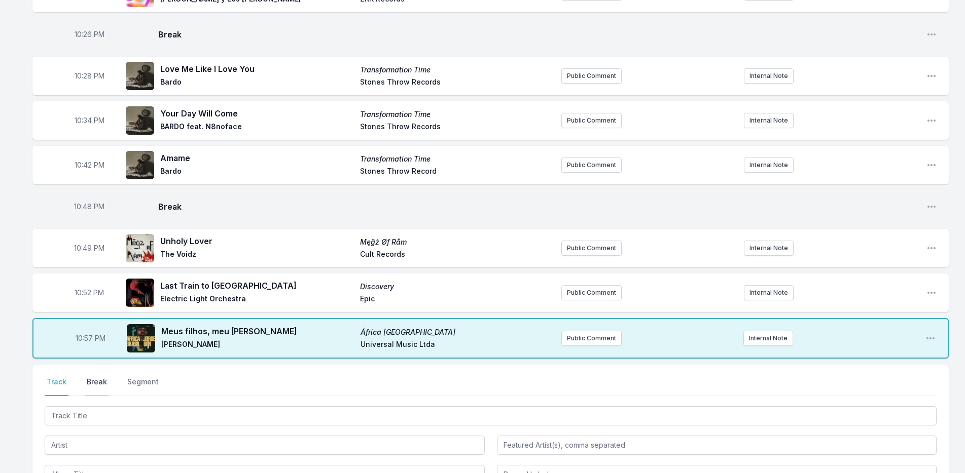
drag, startPoint x: 91, startPoint y: 386, endPoint x: 95, endPoint y: 379, distance: 7.7
click at [92, 386] on button "Break" at bounding box center [97, 386] width 24 height 19
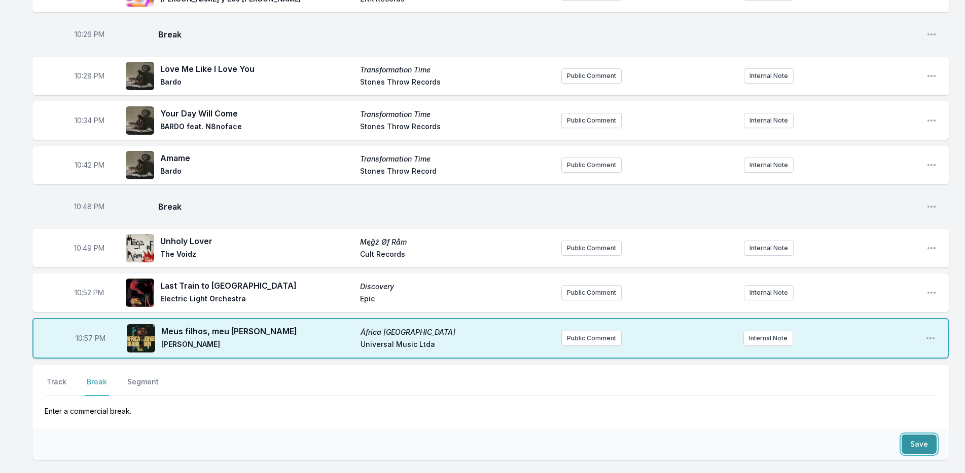
click at [924, 448] on button "Save" at bounding box center [918, 444] width 35 height 19
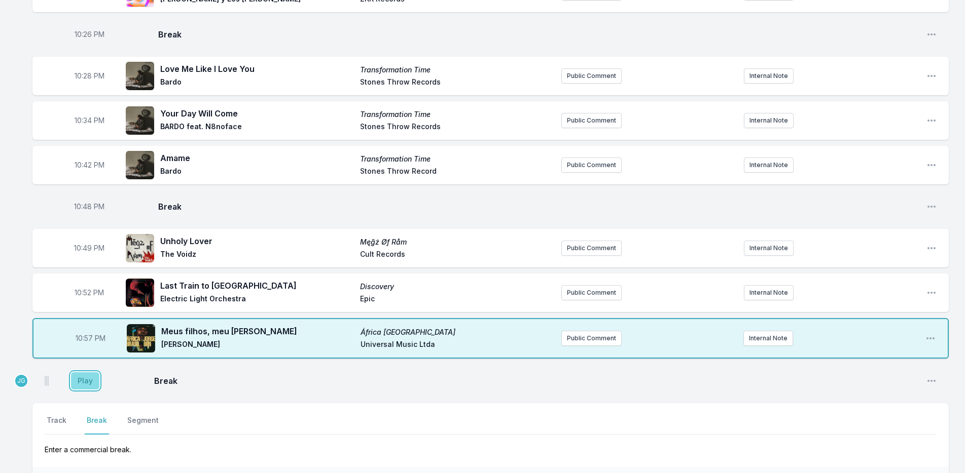
click at [92, 380] on button "Play" at bounding box center [85, 381] width 28 height 17
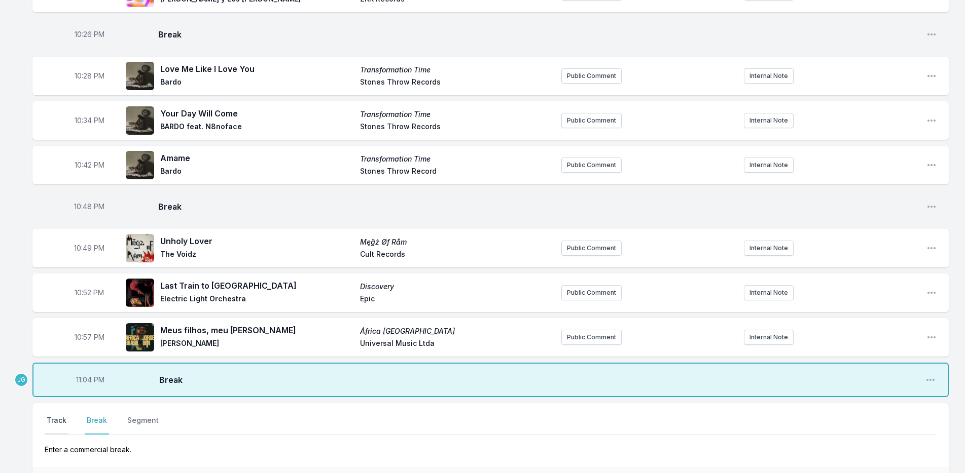
click at [45, 416] on button "Track" at bounding box center [57, 425] width 24 height 19
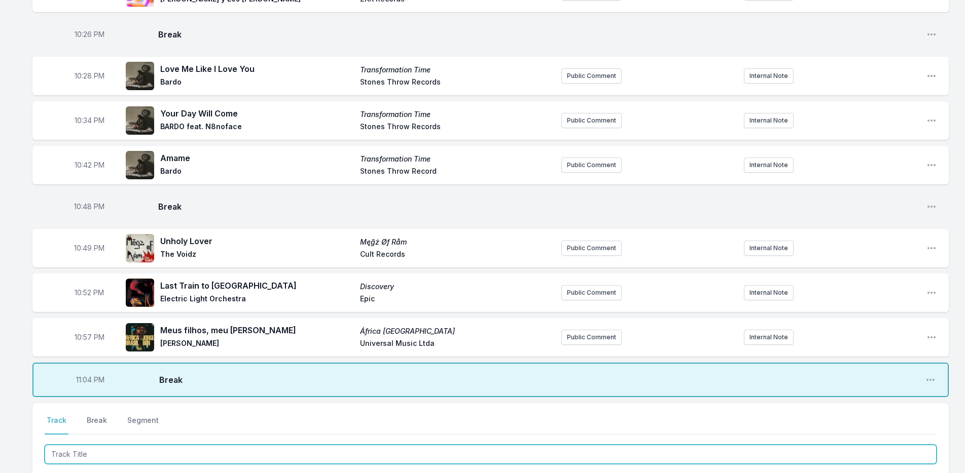
click at [75, 453] on input "Track Title" at bounding box center [491, 454] width 892 height 19
type input "political song"
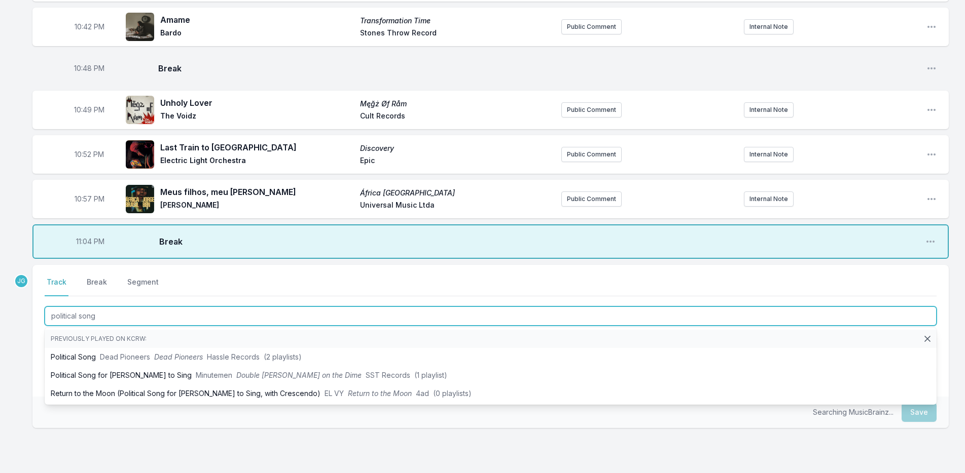
scroll to position [393, 0]
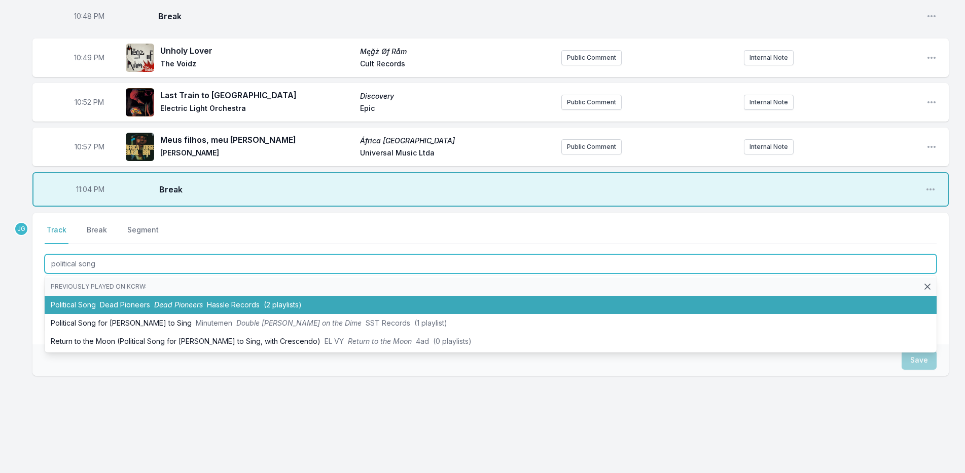
click at [92, 305] on li "Political Song Dead Pioneers Dead Pioneers Hassle Records (2 playlists)" at bounding box center [491, 305] width 892 height 18
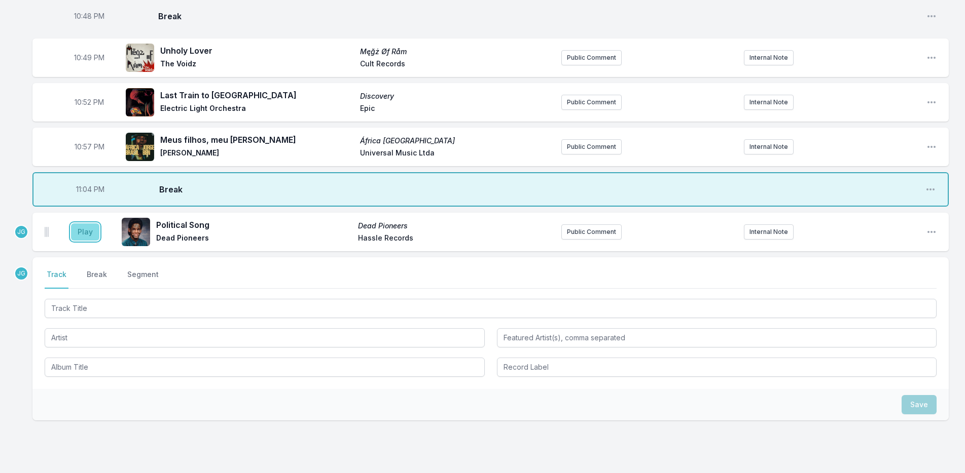
click at [87, 230] on button "Play" at bounding box center [85, 232] width 28 height 17
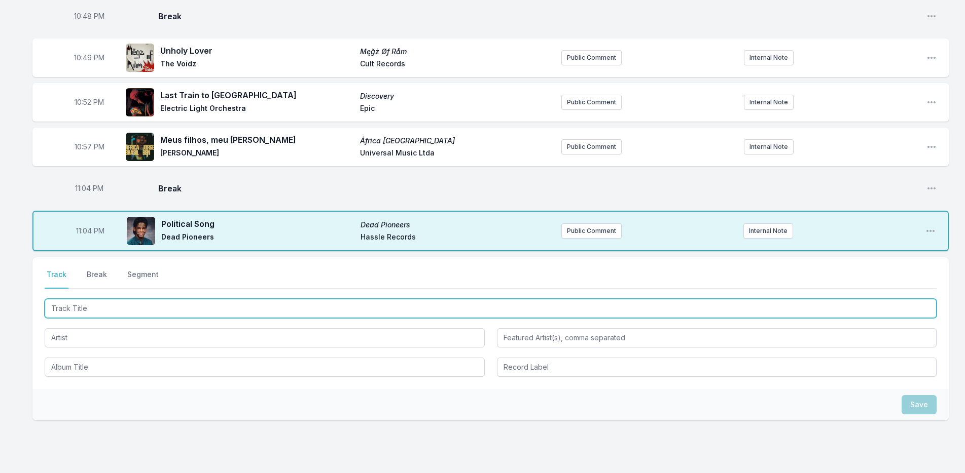
click at [97, 313] on input "Track Title" at bounding box center [491, 308] width 892 height 19
type input "Space Invader"
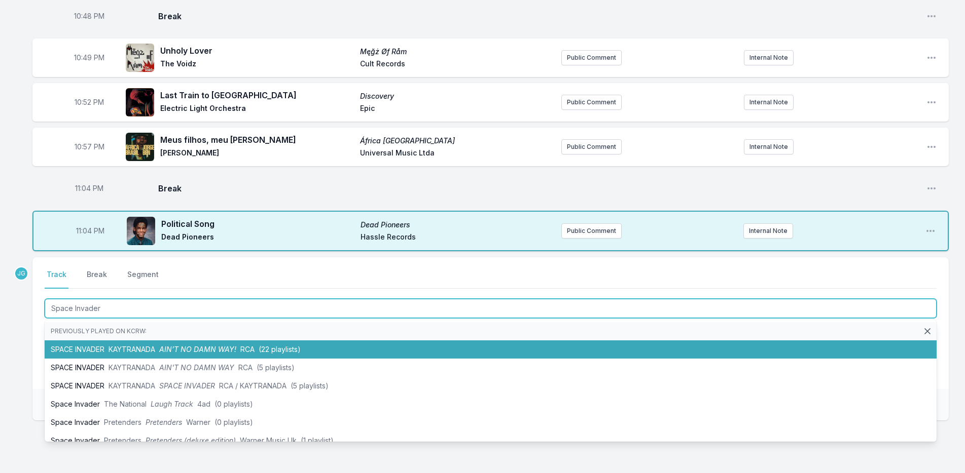
click at [72, 343] on li "SPACE INVADER KAYTRANADA AIN’T NO DAMN WAY! RCA (22 playlists)" at bounding box center [491, 350] width 892 height 18
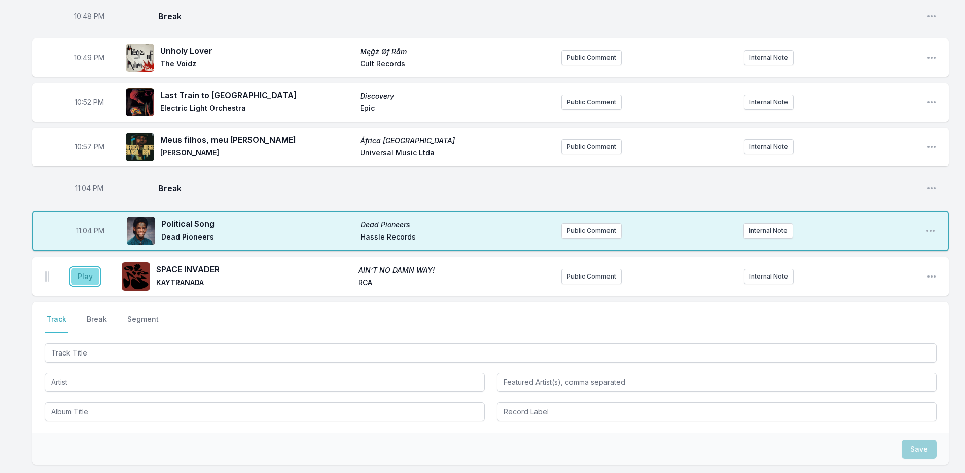
click at [80, 271] on button "Play" at bounding box center [85, 276] width 28 height 17
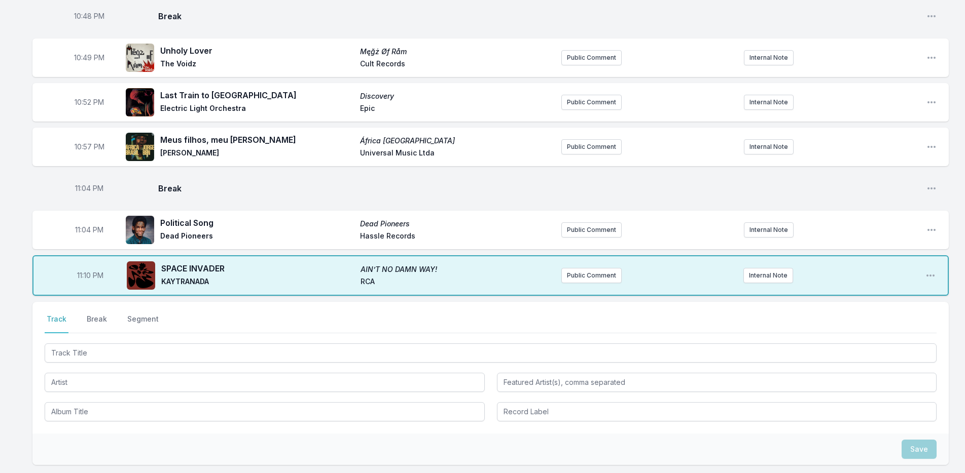
click at [68, 343] on div at bounding box center [491, 352] width 892 height 21
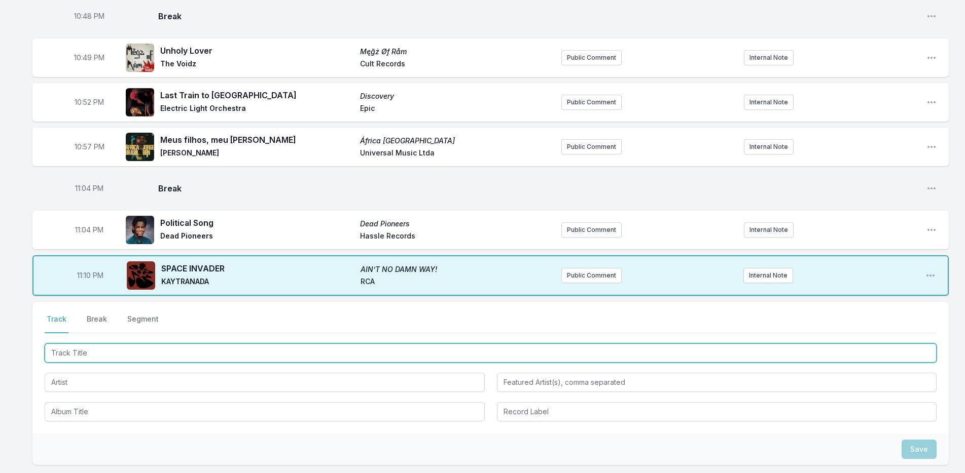
click at [66, 346] on input "Track Title" at bounding box center [491, 353] width 892 height 19
type input "Pontiac Firebird"
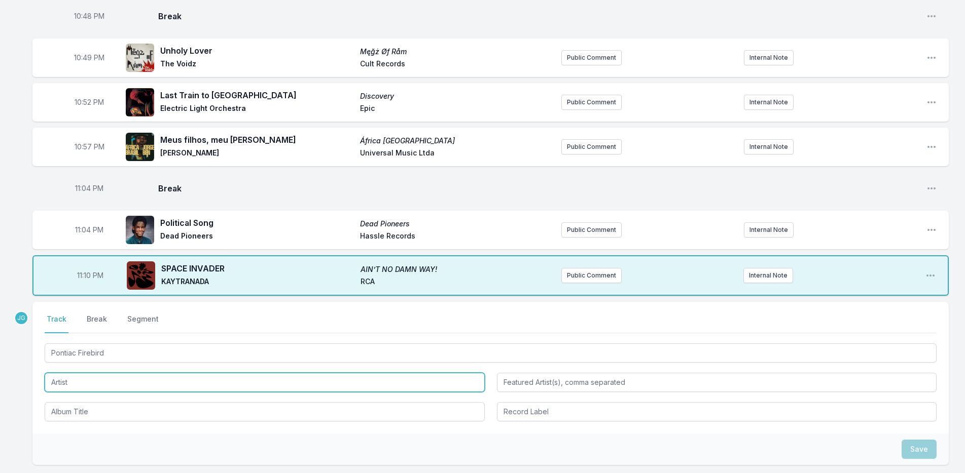
click at [62, 381] on input "Artist" at bounding box center [265, 382] width 440 height 19
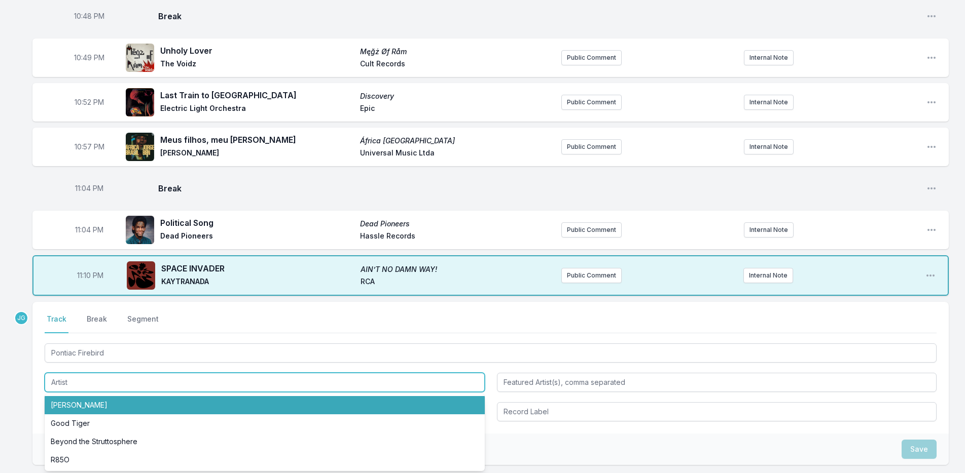
click at [69, 400] on li "[PERSON_NAME]" at bounding box center [265, 405] width 440 height 18
type input "[PERSON_NAME]"
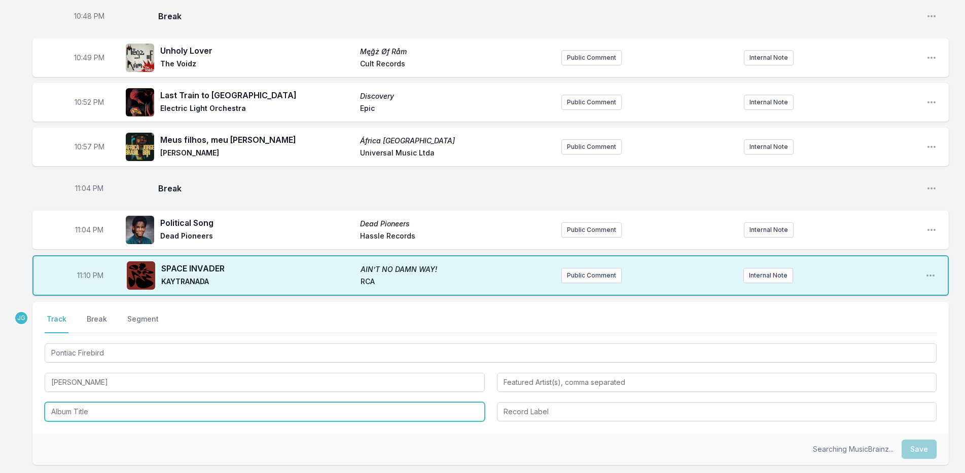
click at [73, 410] on input "Album Title" at bounding box center [265, 411] width 440 height 19
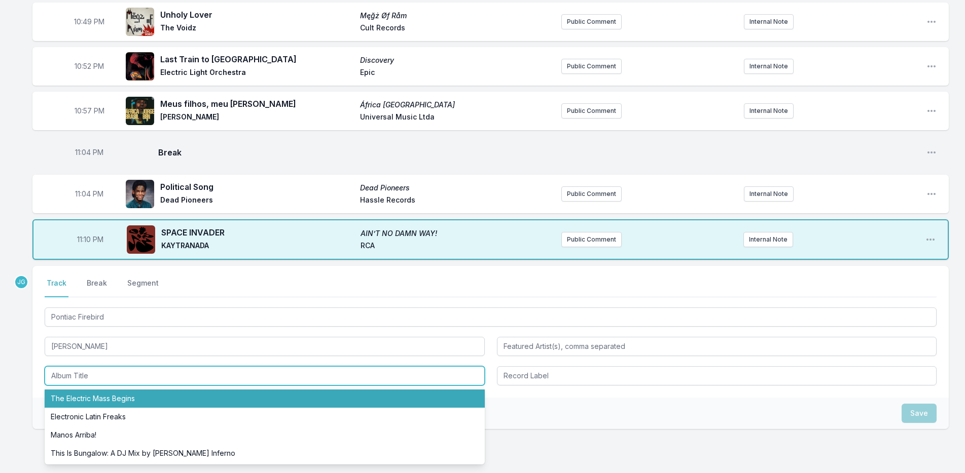
scroll to position [483, 0]
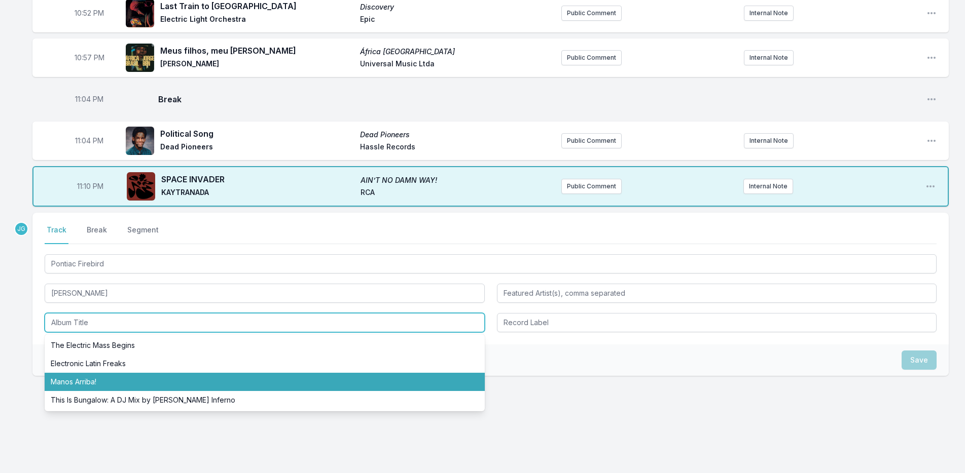
click at [58, 385] on li "Manos Arriba!" at bounding box center [265, 382] width 440 height 18
type input "Manos Arriba!"
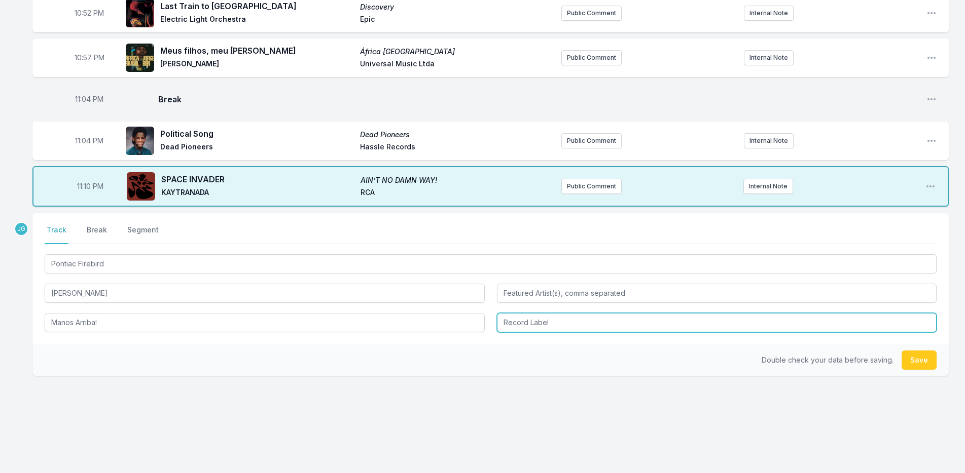
click at [560, 326] on input "Record Label" at bounding box center [717, 322] width 440 height 19
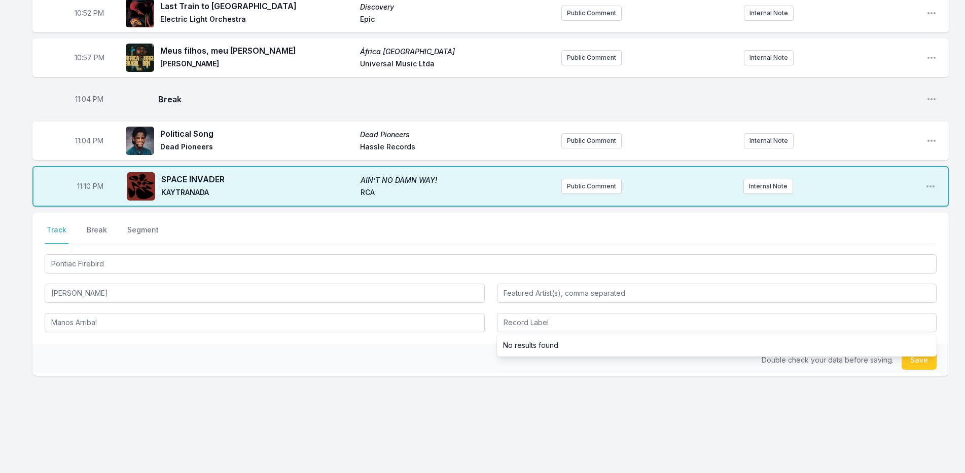
click at [564, 346] on li "No results found" at bounding box center [717, 346] width 440 height 18
drag, startPoint x: 530, startPoint y: 353, endPoint x: 487, endPoint y: 341, distance: 44.4
click at [531, 352] on li "No results found" at bounding box center [717, 346] width 440 height 18
click at [456, 338] on div "Select a tab Track Break Segment Track Break Segment Pontiac Firebird Sonido La…" at bounding box center [490, 279] width 916 height 132
click at [926, 355] on button "Save" at bounding box center [918, 360] width 35 height 19
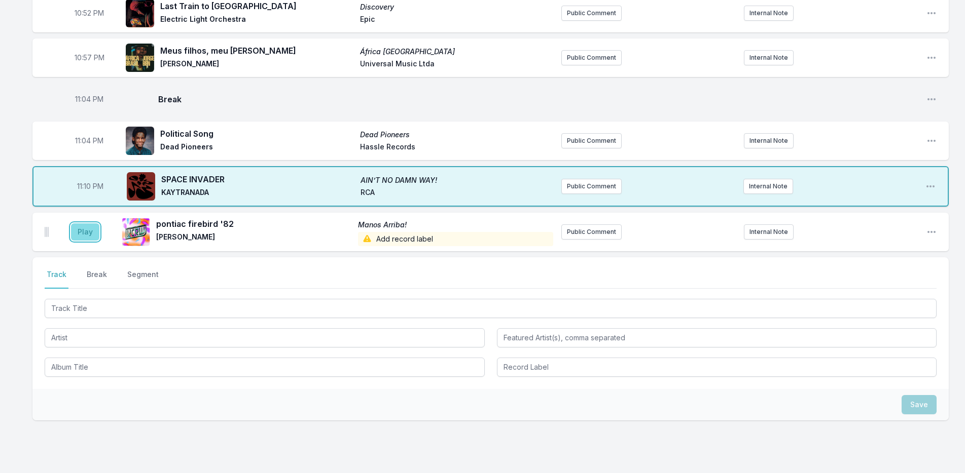
click at [89, 234] on button "Play" at bounding box center [85, 232] width 28 height 17
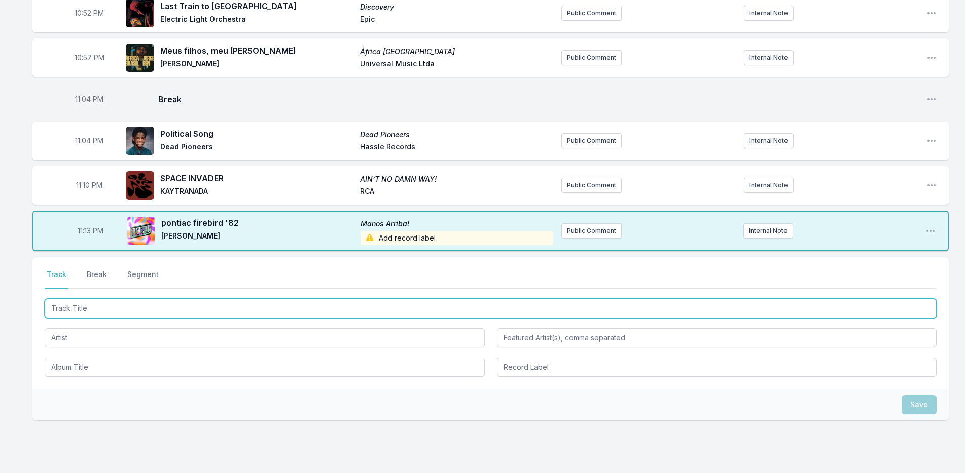
click at [94, 316] on input "Track Title" at bounding box center [491, 308] width 892 height 19
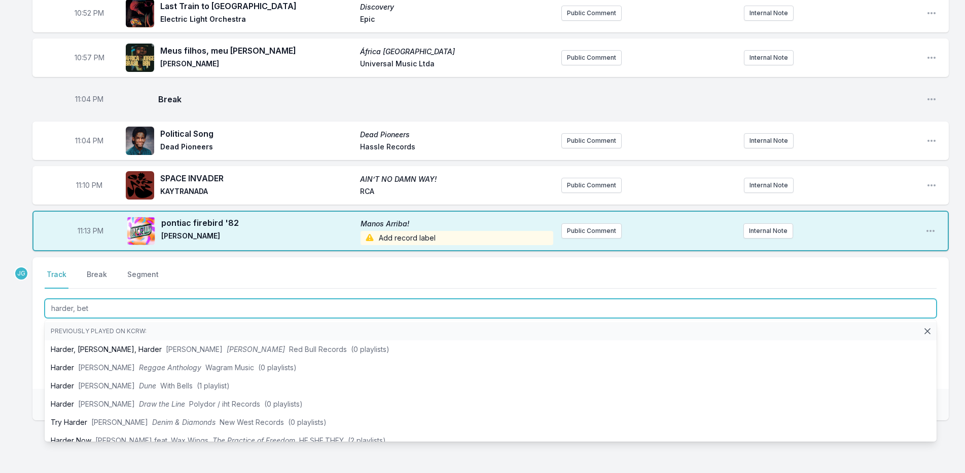
type input "harder, bett"
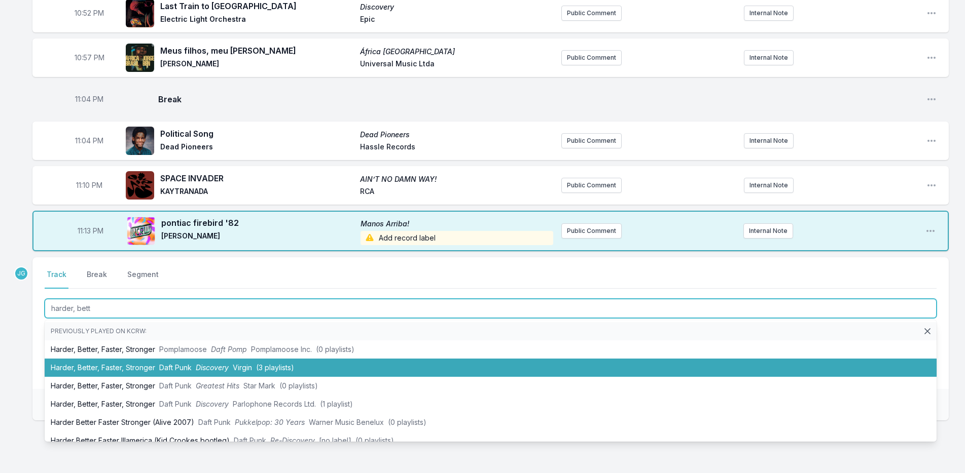
click at [87, 369] on li "Harder, Better, Faster, Stronger Daft Punk Discovery Virgin (3 playlists)" at bounding box center [491, 368] width 892 height 18
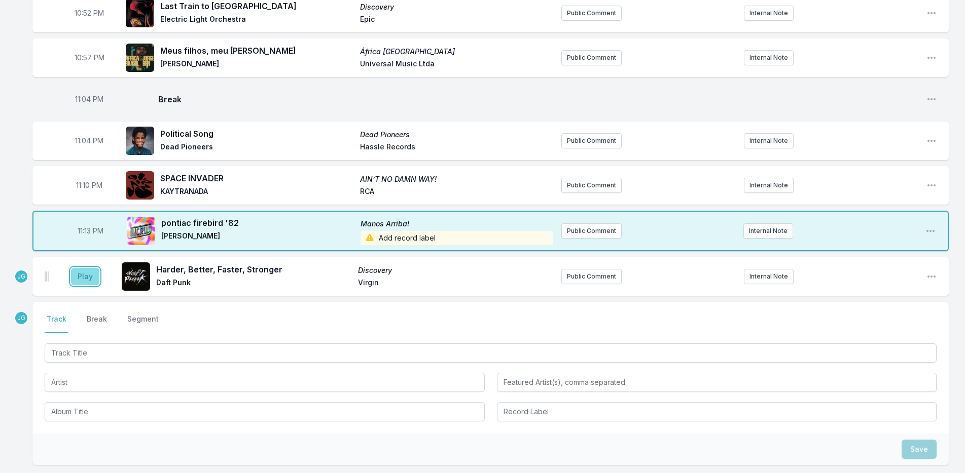
click at [85, 279] on button "Play" at bounding box center [85, 276] width 28 height 17
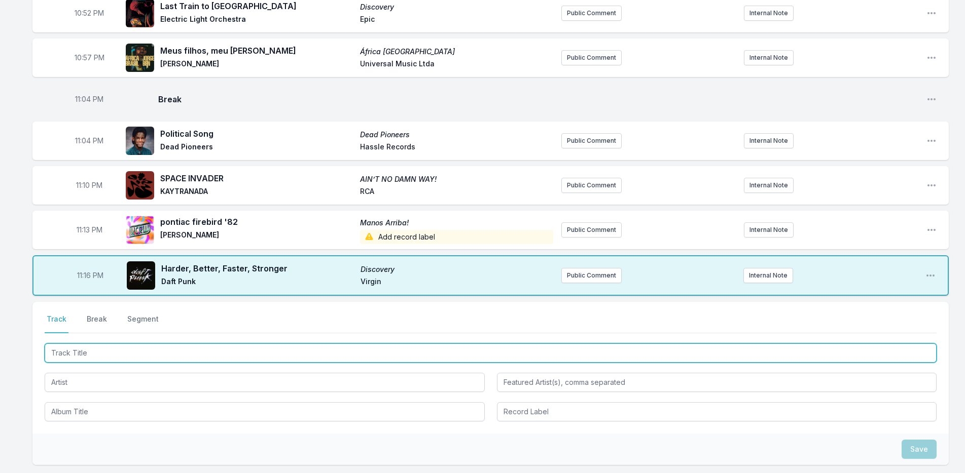
click at [79, 359] on input "Track Title" at bounding box center [491, 353] width 892 height 19
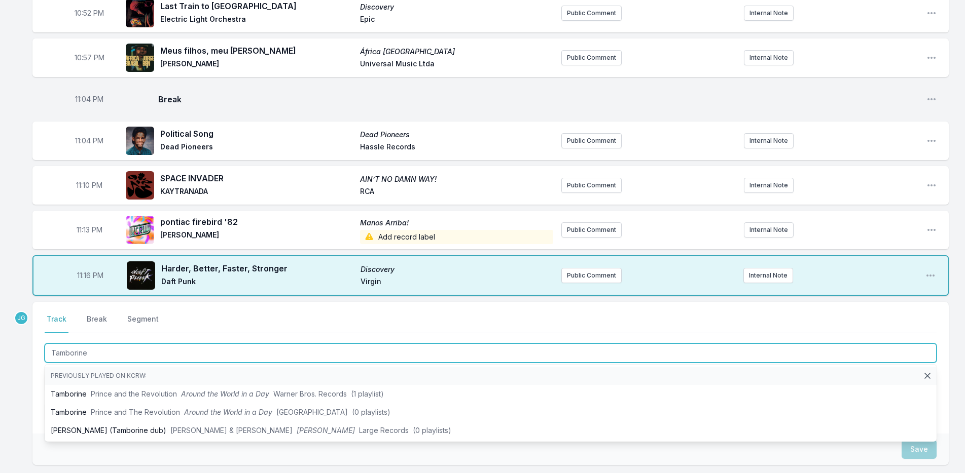
click at [72, 356] on input "Tamborine" at bounding box center [491, 353] width 892 height 19
type input "Tambourine"
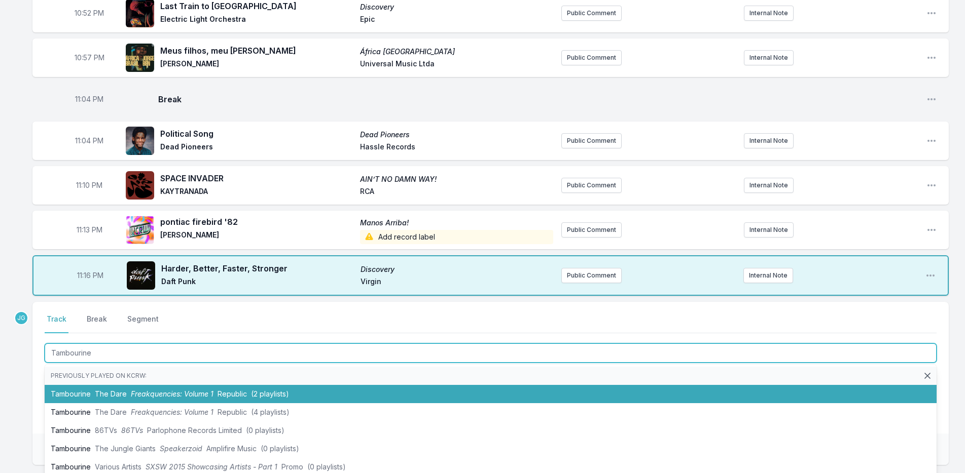
click at [71, 394] on li "Tambourine The Dare Freakquencies: Volume 1 Republic (2 playlists)" at bounding box center [491, 394] width 892 height 18
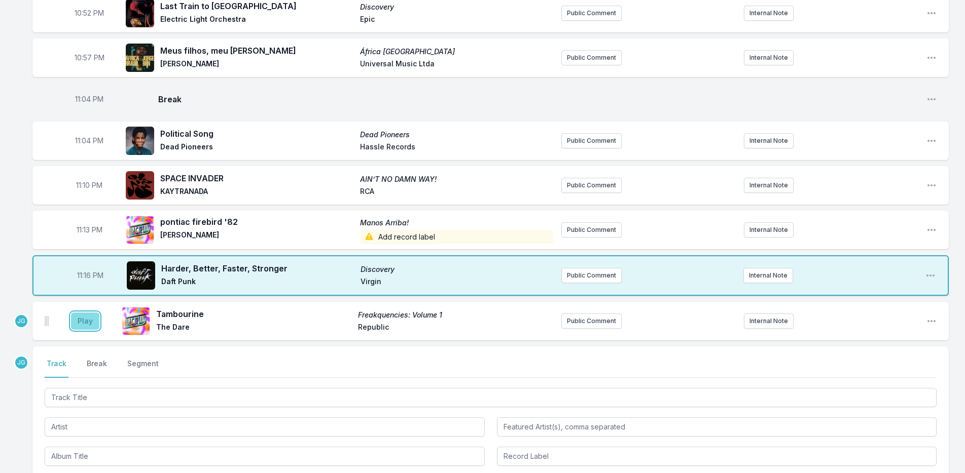
click at [87, 322] on button "Play" at bounding box center [85, 321] width 28 height 17
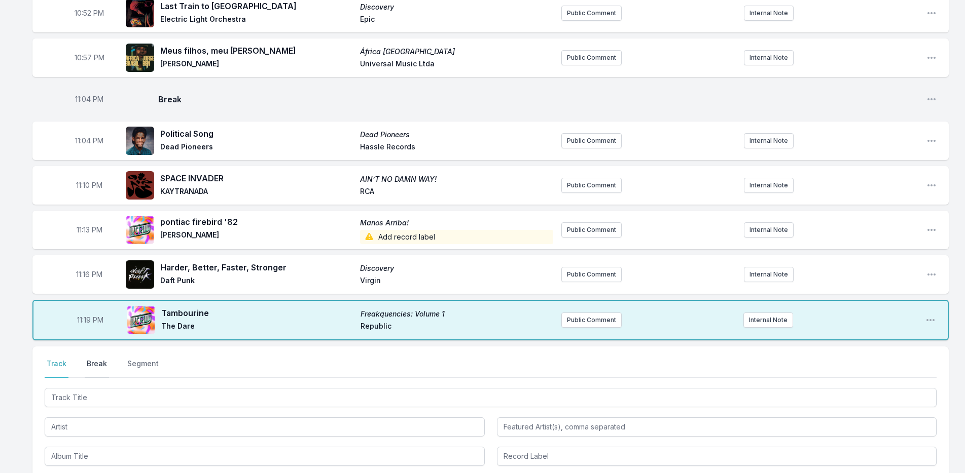
click at [103, 363] on button "Break" at bounding box center [97, 368] width 24 height 19
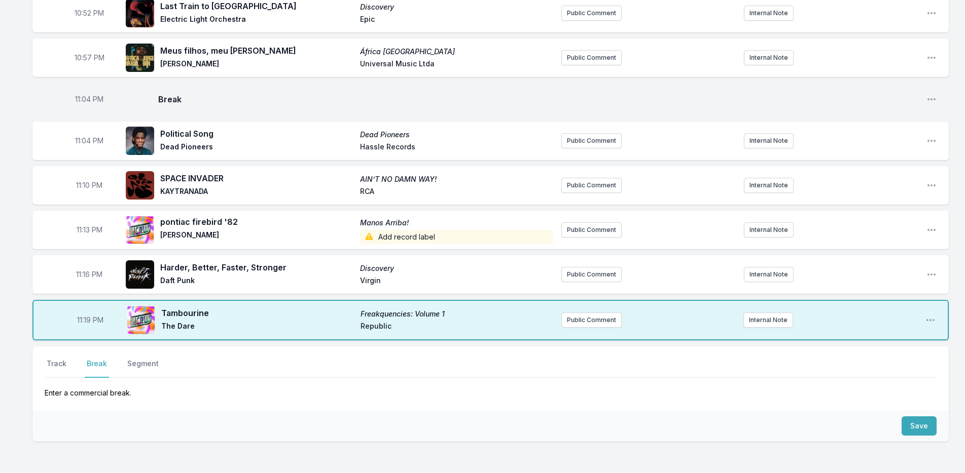
scroll to position [548, 0]
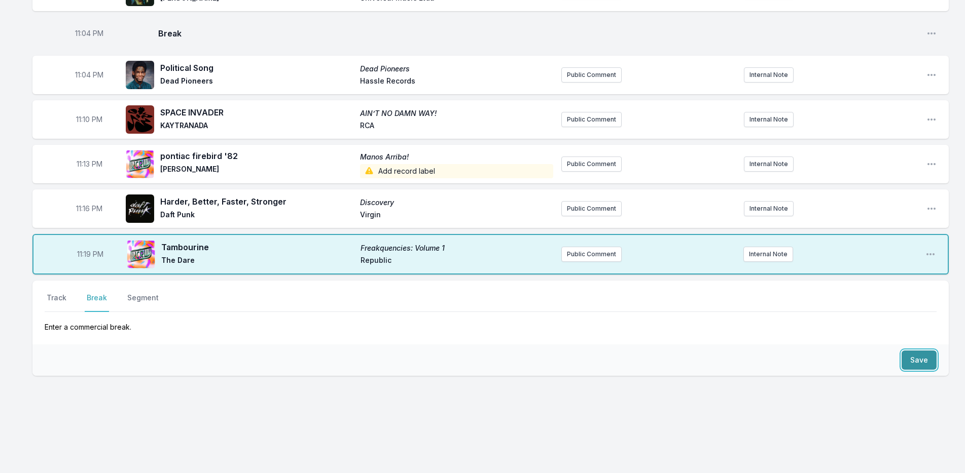
click at [918, 363] on button "Save" at bounding box center [918, 360] width 35 height 19
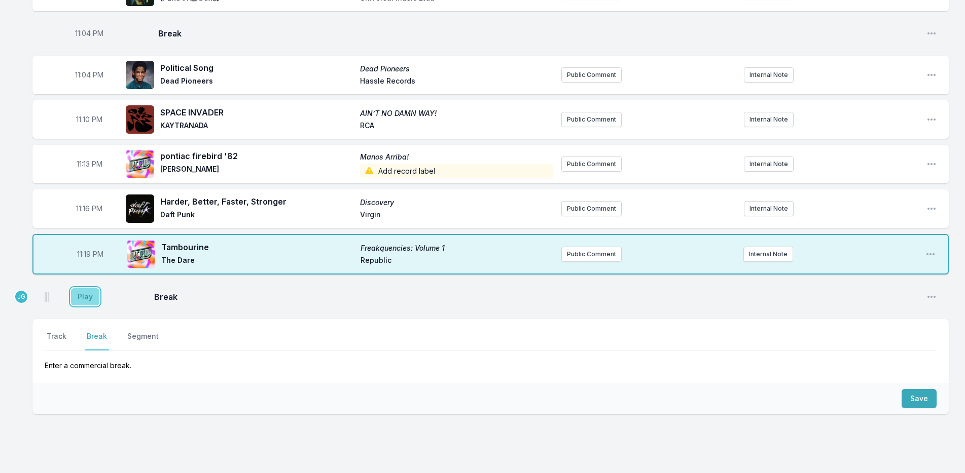
click at [87, 298] on button "Play" at bounding box center [85, 296] width 28 height 17
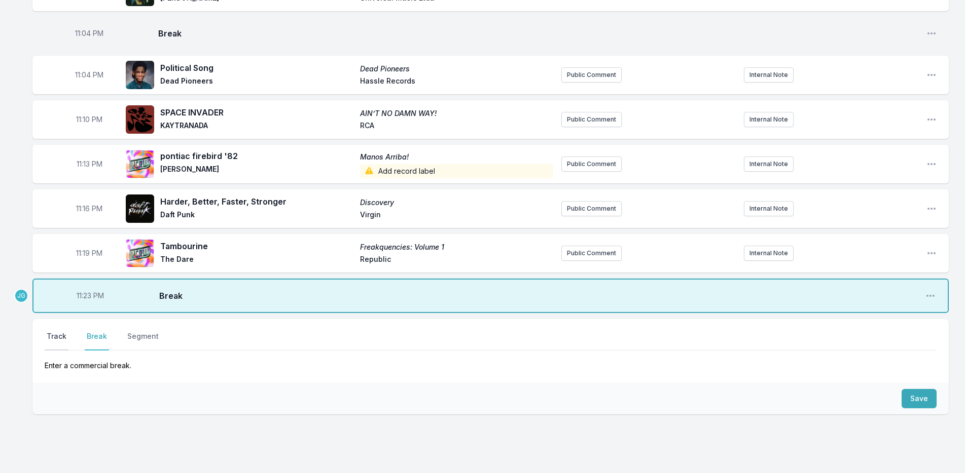
click at [59, 337] on button "Track" at bounding box center [57, 341] width 24 height 19
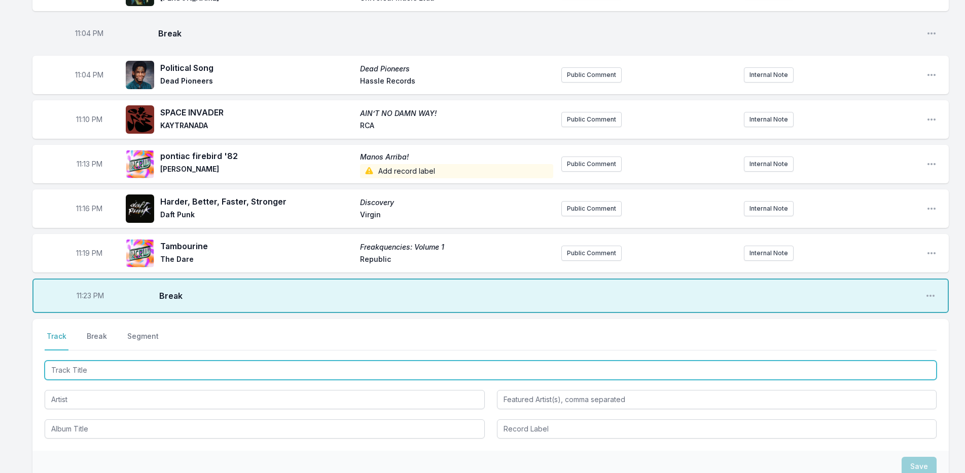
click at [88, 371] on input "Track Title" at bounding box center [491, 370] width 892 height 19
click at [164, 370] on input "Track Title" at bounding box center [491, 370] width 892 height 19
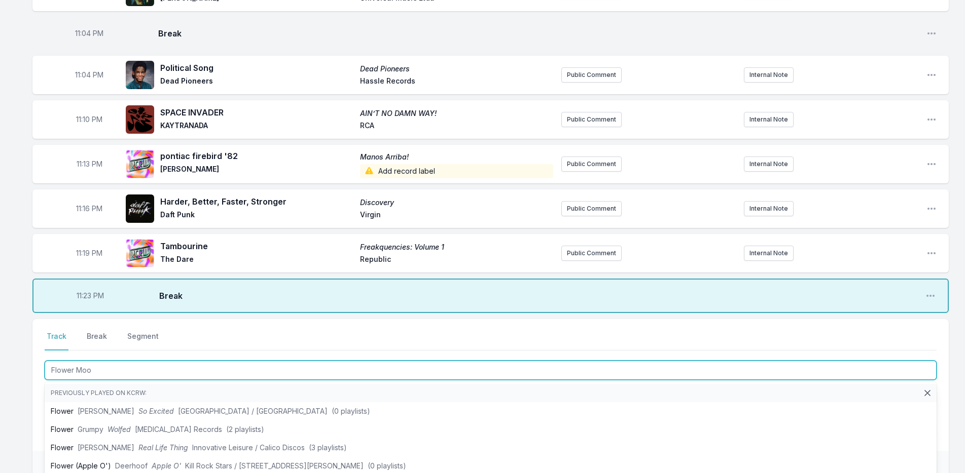
type input "Flower Moon"
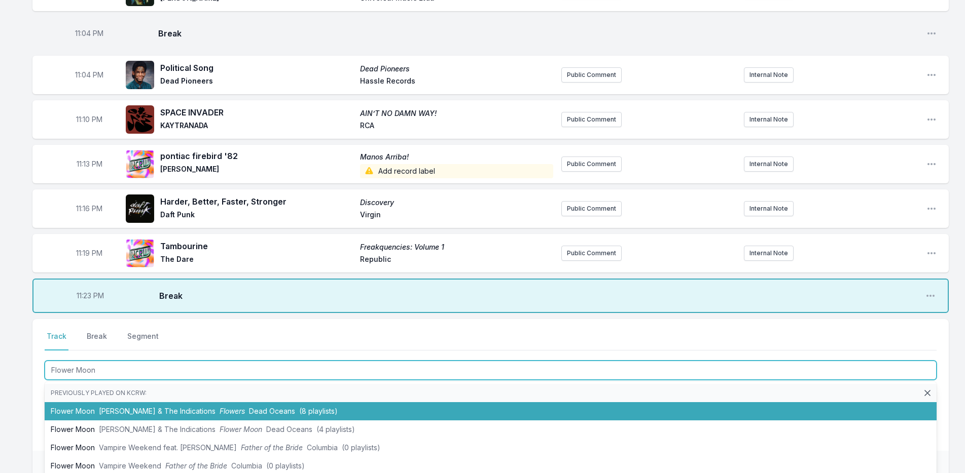
click at [162, 409] on span "[PERSON_NAME] & The Indications" at bounding box center [157, 411] width 117 height 9
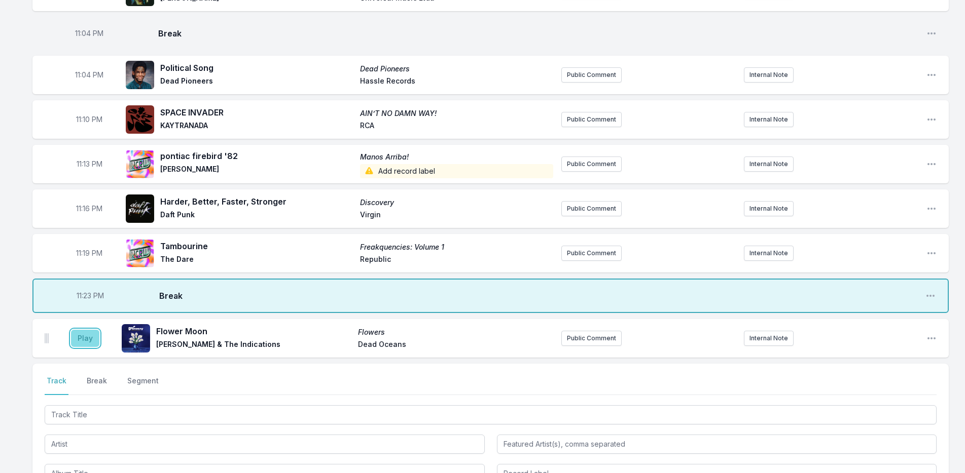
click at [84, 339] on button "Play" at bounding box center [85, 338] width 28 height 17
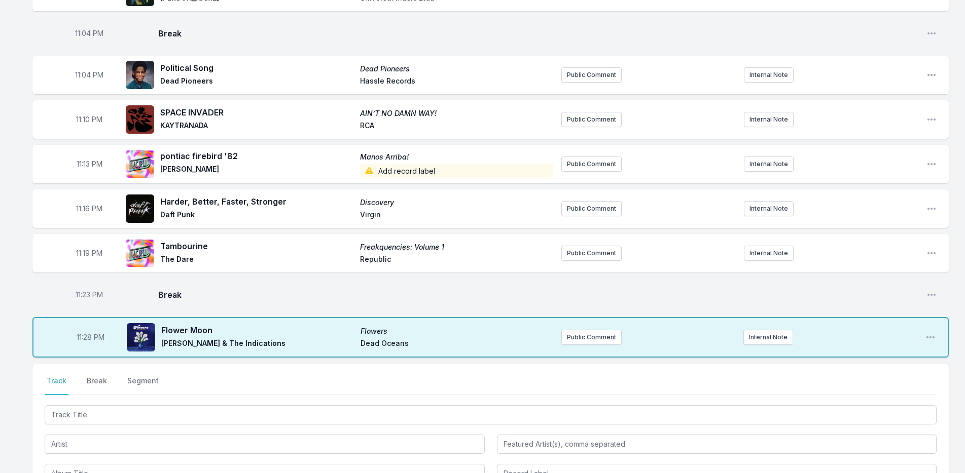
click at [181, 425] on div at bounding box center [491, 443] width 892 height 80
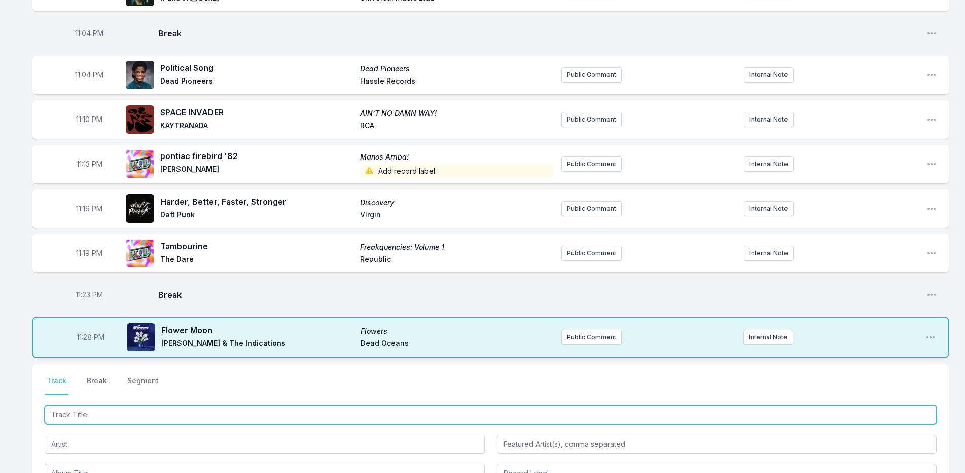
click at [181, 414] on input "Track Title" at bounding box center [491, 415] width 892 height 19
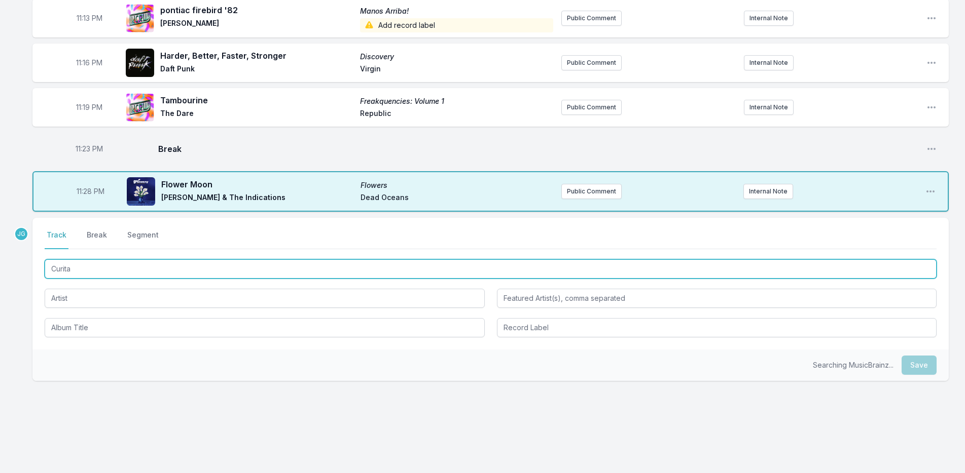
scroll to position [699, 0]
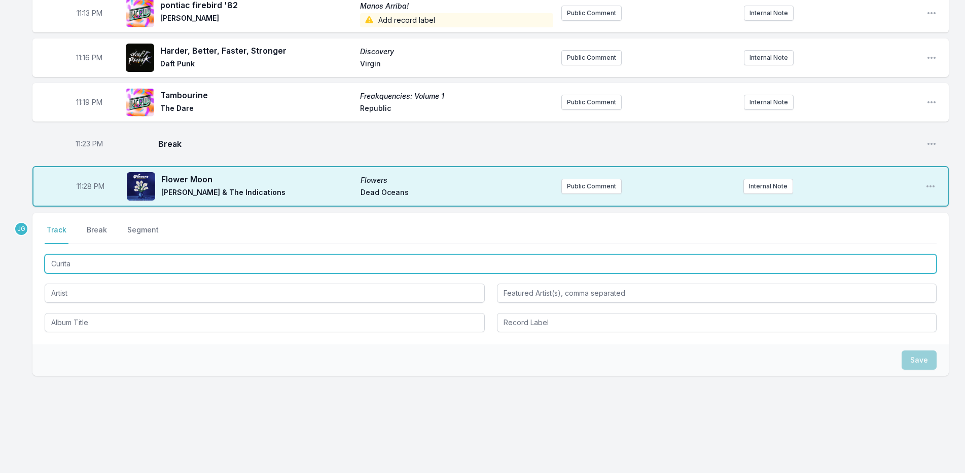
type input "Curita"
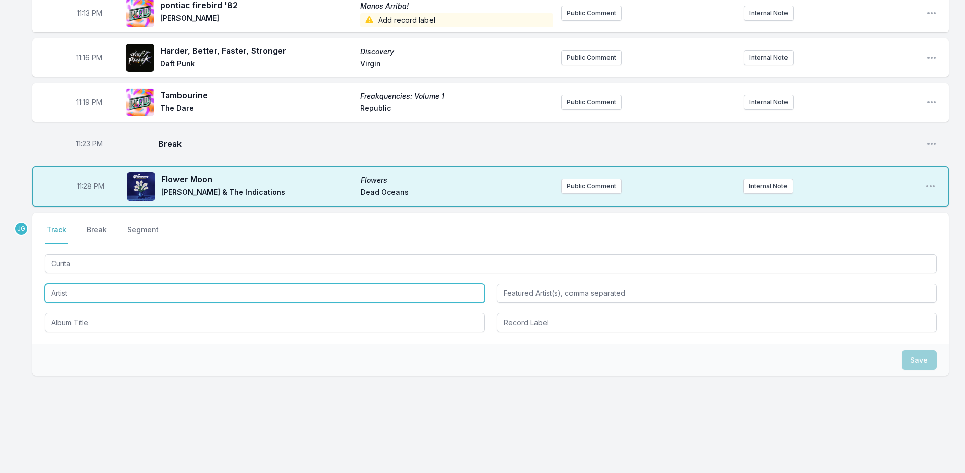
click at [88, 292] on input "Artist" at bounding box center [265, 293] width 440 height 19
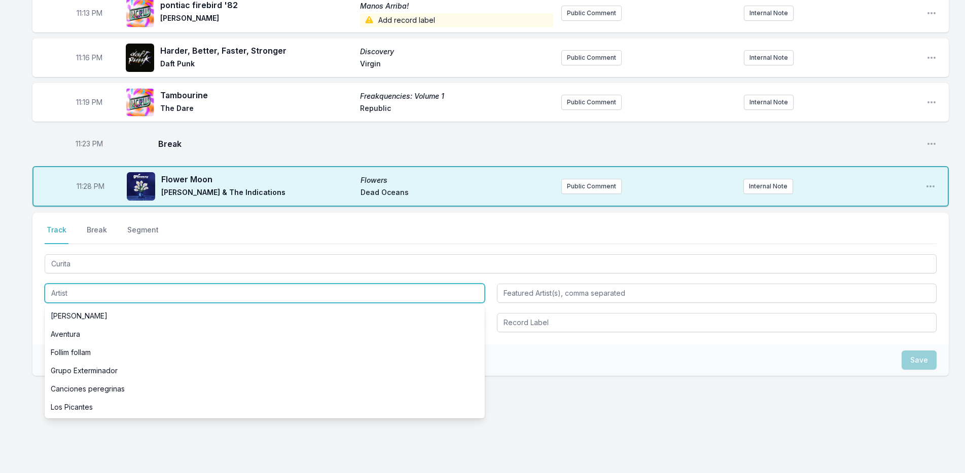
click at [67, 292] on input "Artist" at bounding box center [265, 293] width 440 height 19
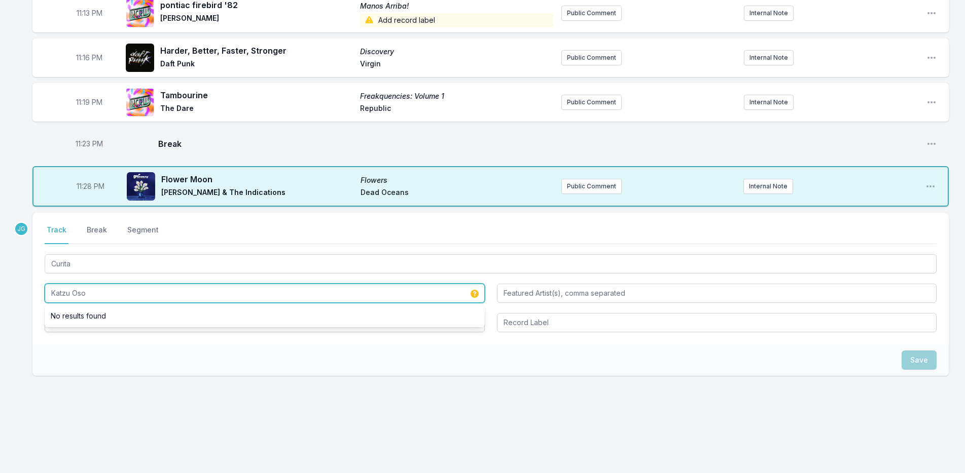
type input "Katzu Oso"
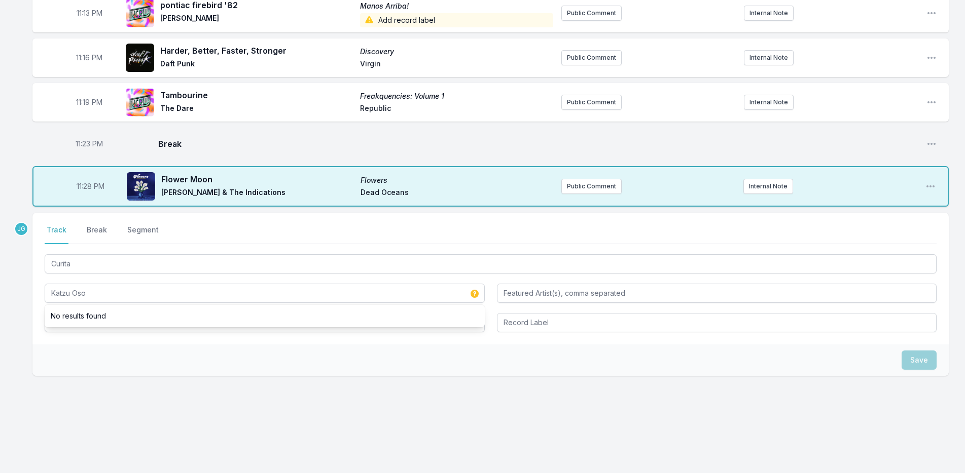
click at [34, 342] on div "Select a tab Track Break Segment Track Break Segment Curita Katzu Oso No result…" at bounding box center [490, 279] width 916 height 132
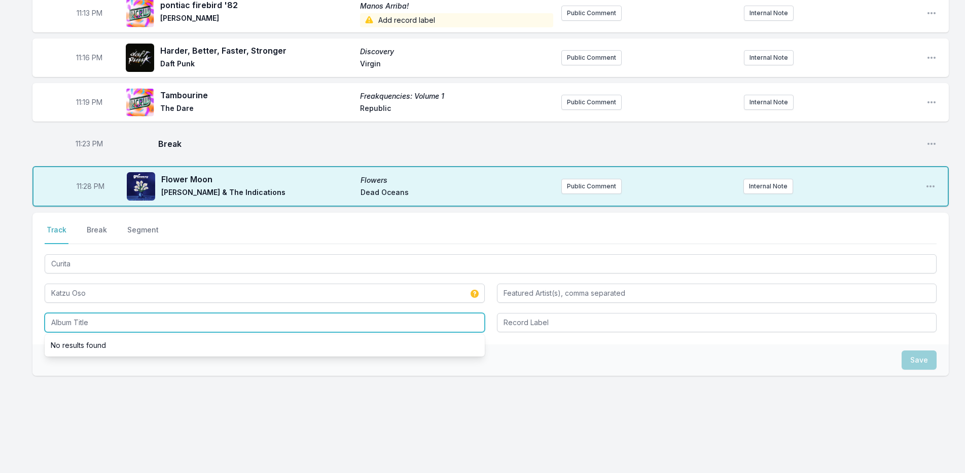
click at [76, 318] on input "Album Title" at bounding box center [265, 322] width 440 height 19
type input "La Conexion"
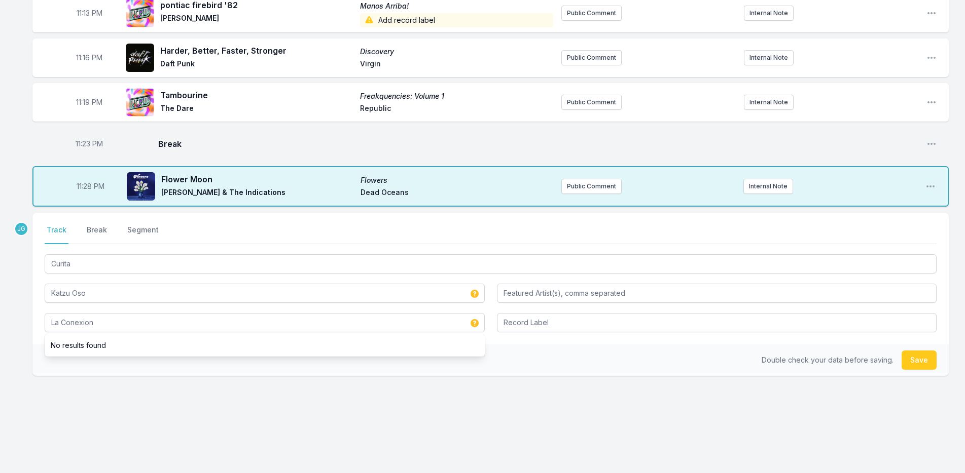
click at [64, 375] on div "Double check your data before saving. Save" at bounding box center [490, 360] width 916 height 31
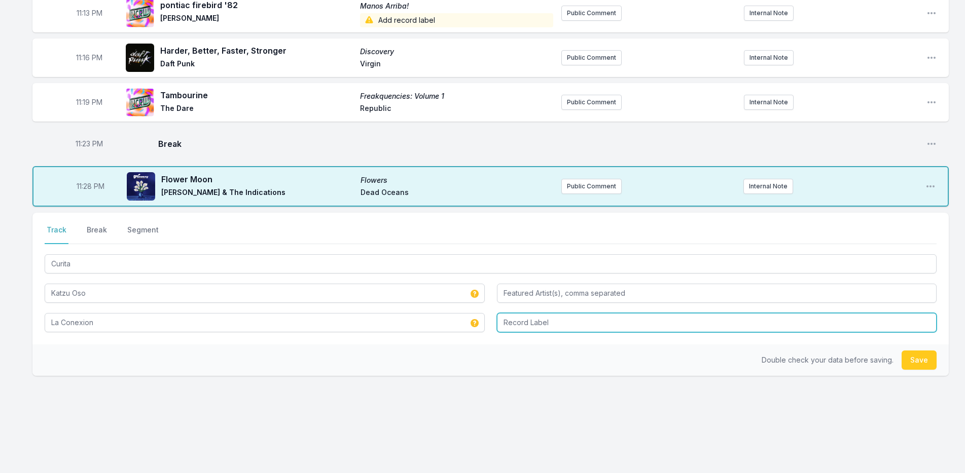
click at [538, 317] on input "Record Label" at bounding box center [717, 322] width 440 height 19
type input "Cosmica"
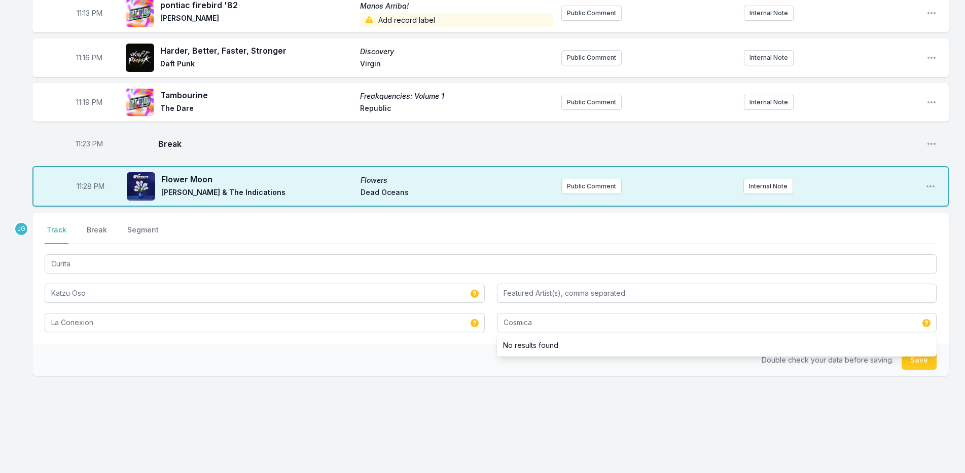
click at [467, 352] on div "Double check your data before saving. Save" at bounding box center [490, 360] width 916 height 31
click at [912, 364] on button "Save" at bounding box center [918, 360] width 35 height 19
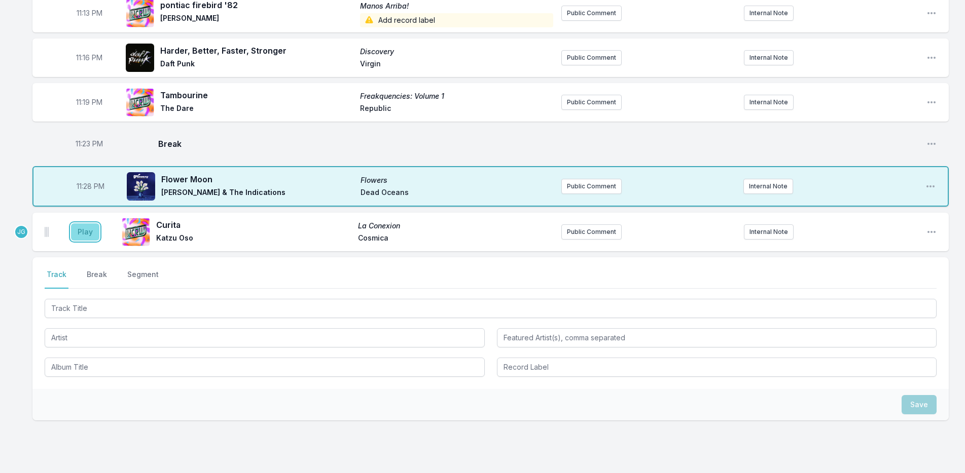
click at [87, 231] on button "Play" at bounding box center [85, 232] width 28 height 17
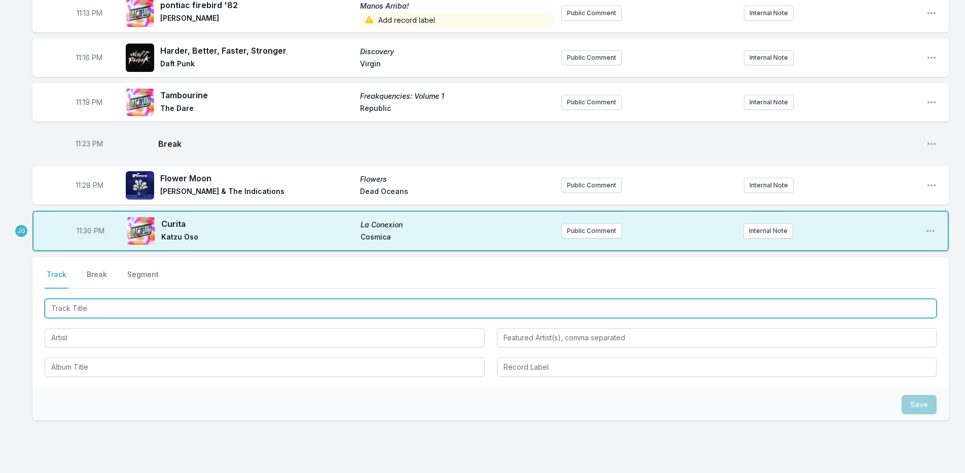
click at [105, 312] on input "Track Title" at bounding box center [491, 308] width 892 height 19
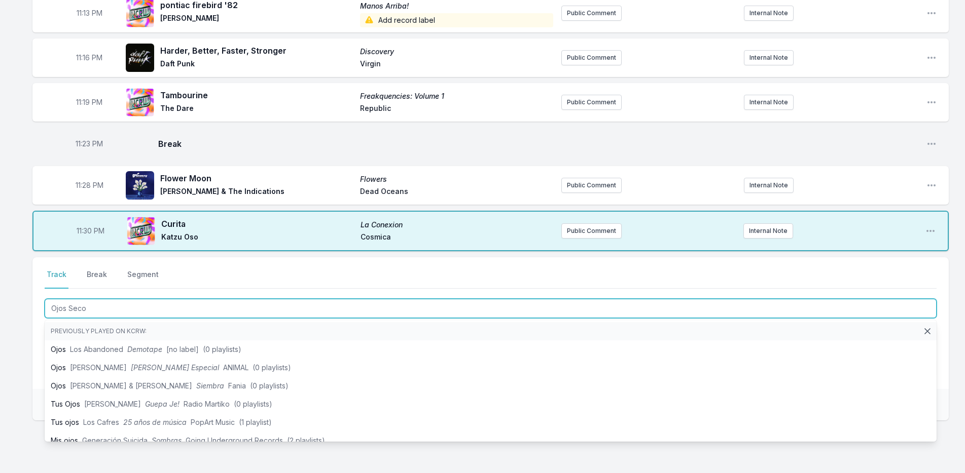
type input "Ojos Secos"
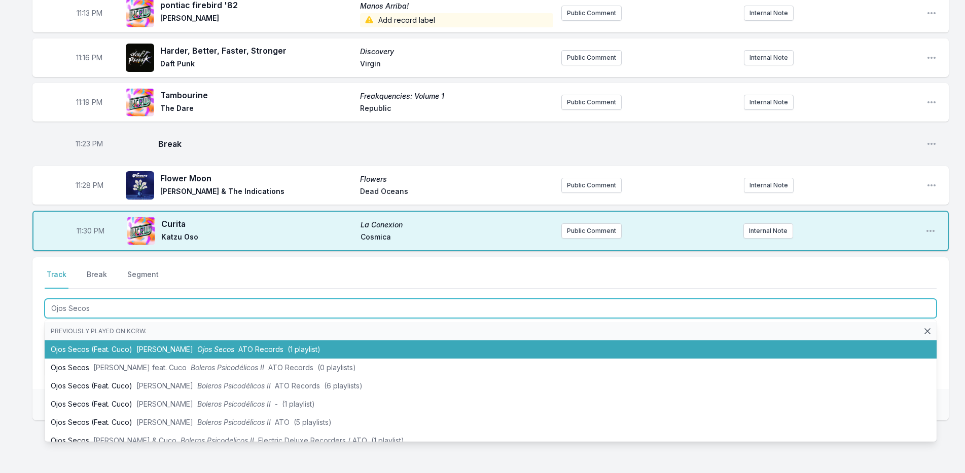
click at [88, 354] on li "Ojos Secos (Feat. Cuco) [PERSON_NAME] Ojos Secos ATO Records (1 playlist)" at bounding box center [491, 350] width 892 height 18
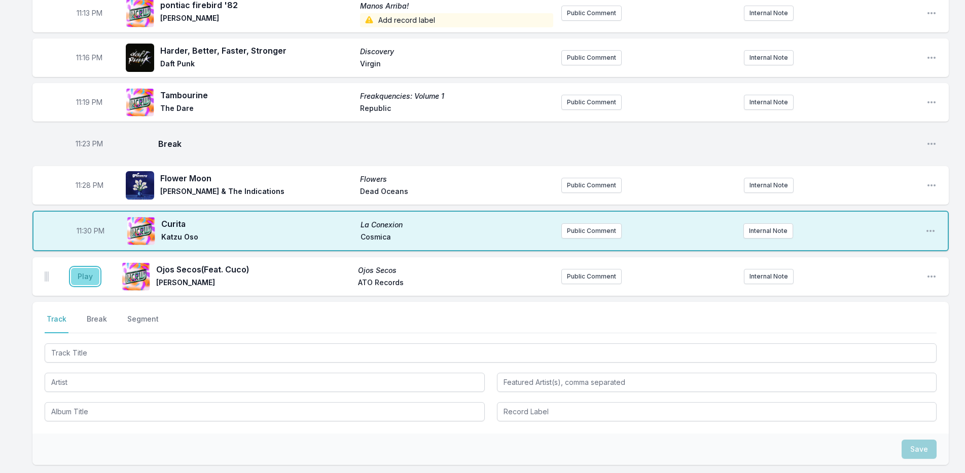
click at [84, 274] on button "Play" at bounding box center [85, 276] width 28 height 17
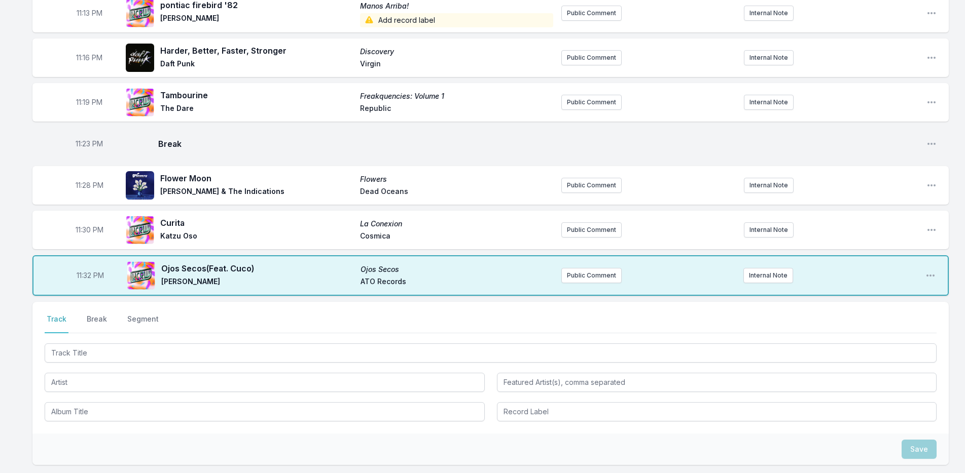
click at [86, 276] on span "11:32 PM" at bounding box center [90, 276] width 27 height 10
click at [78, 276] on input "23:32" at bounding box center [90, 275] width 57 height 19
type input "23:22"
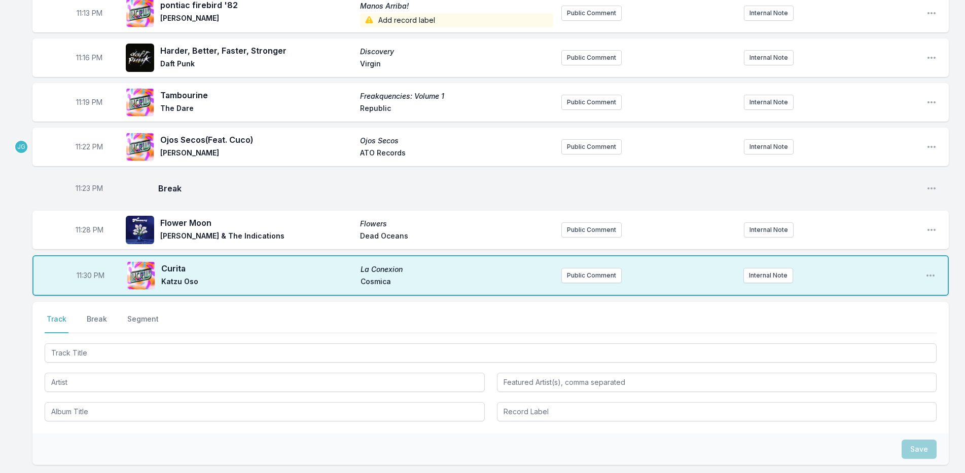
click at [89, 189] on span "11:23 PM" at bounding box center [89, 188] width 27 height 10
click at [81, 189] on input "23:23" at bounding box center [89, 188] width 57 height 19
type input "23:21"
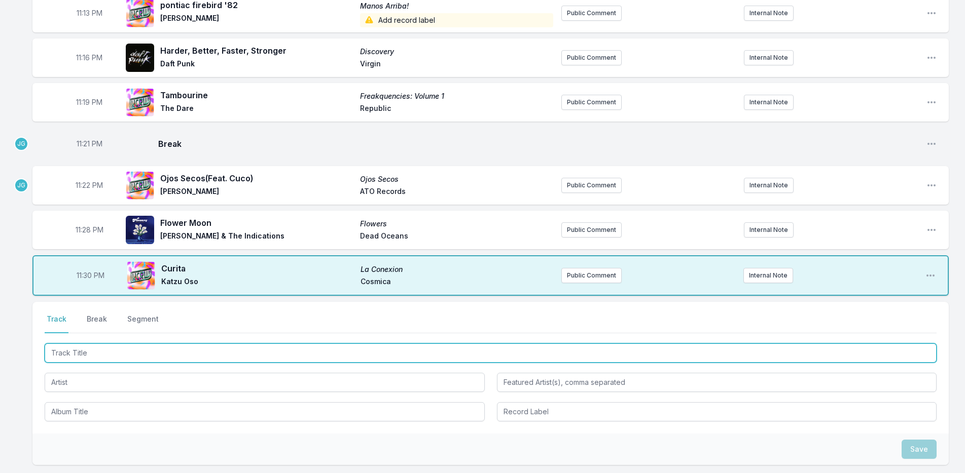
click at [127, 353] on input "Track Title" at bounding box center [491, 353] width 892 height 19
drag, startPoint x: 131, startPoint y: 350, endPoint x: 133, endPoint y: 358, distance: 8.8
click at [133, 358] on input "foto de" at bounding box center [491, 353] width 892 height 19
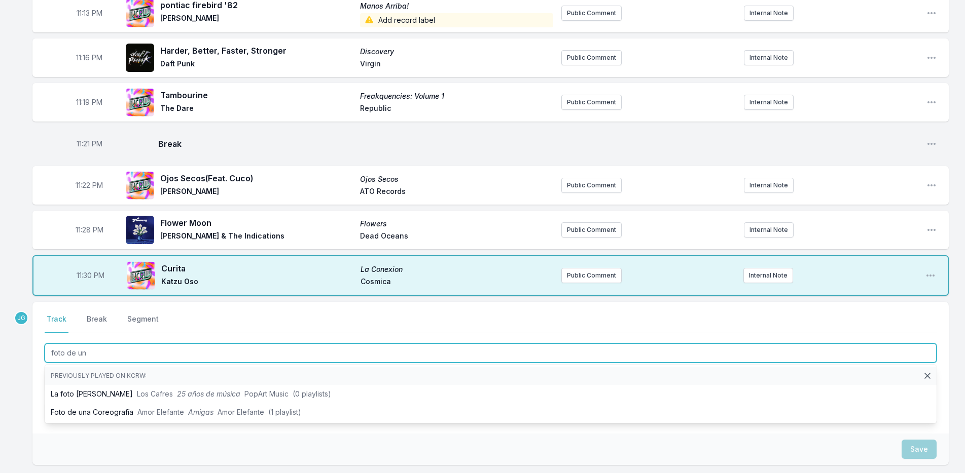
type input "foto de una"
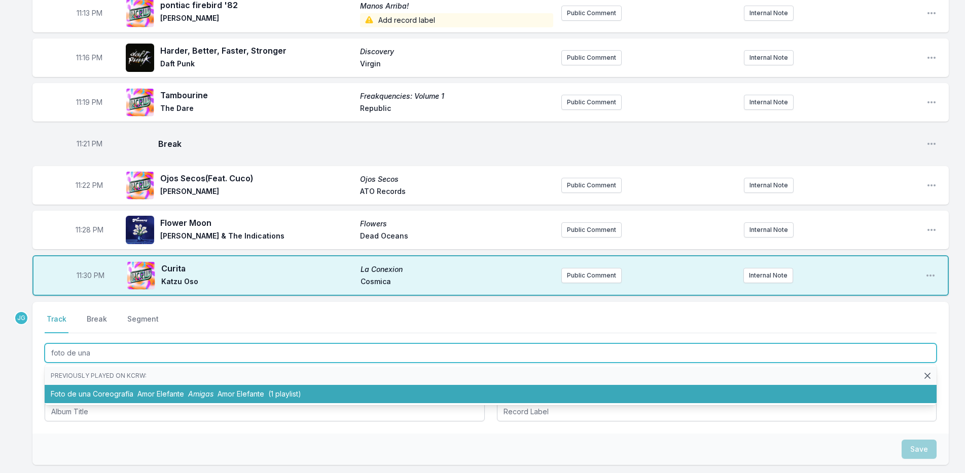
click at [145, 394] on span "Amor Elefante" at bounding box center [160, 394] width 47 height 9
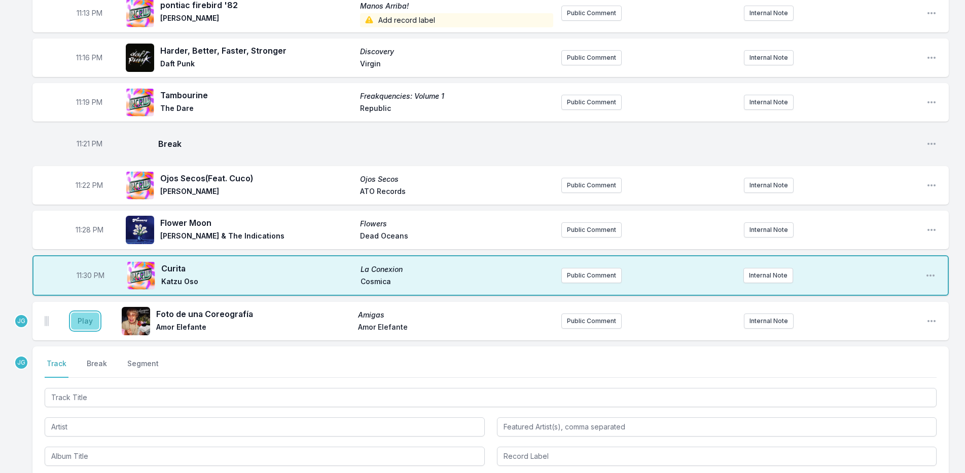
click at [81, 320] on button "Play" at bounding box center [85, 321] width 28 height 17
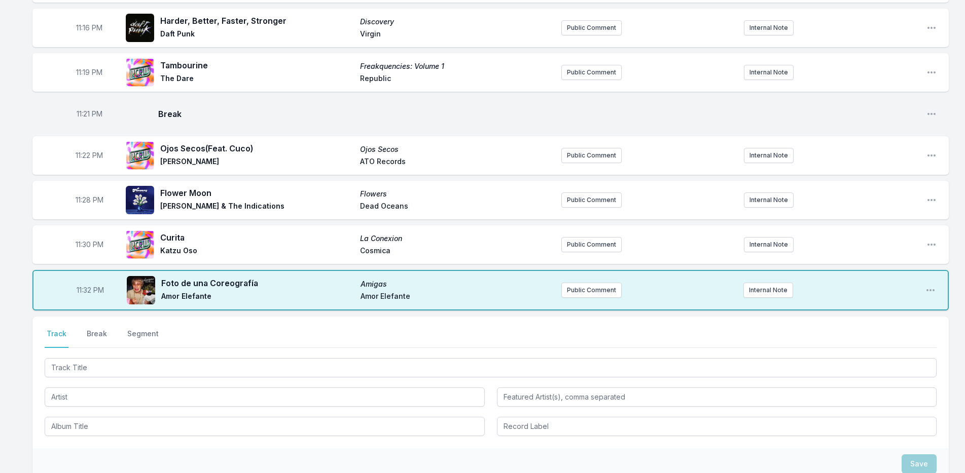
scroll to position [833, 0]
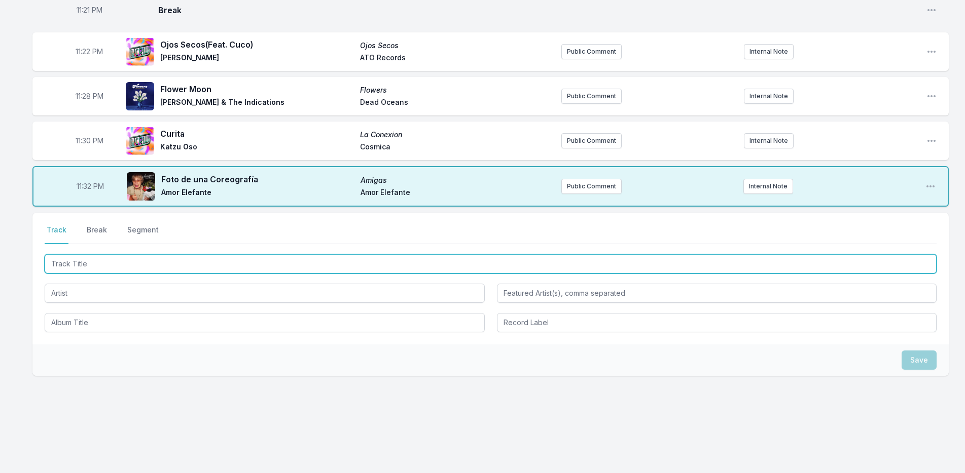
click at [97, 260] on input "Track Title" at bounding box center [491, 263] width 892 height 19
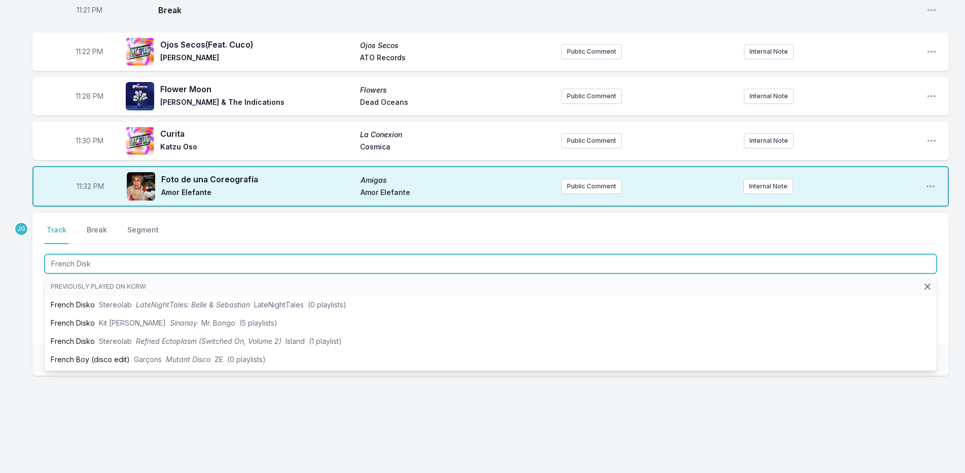
type input "French Disko"
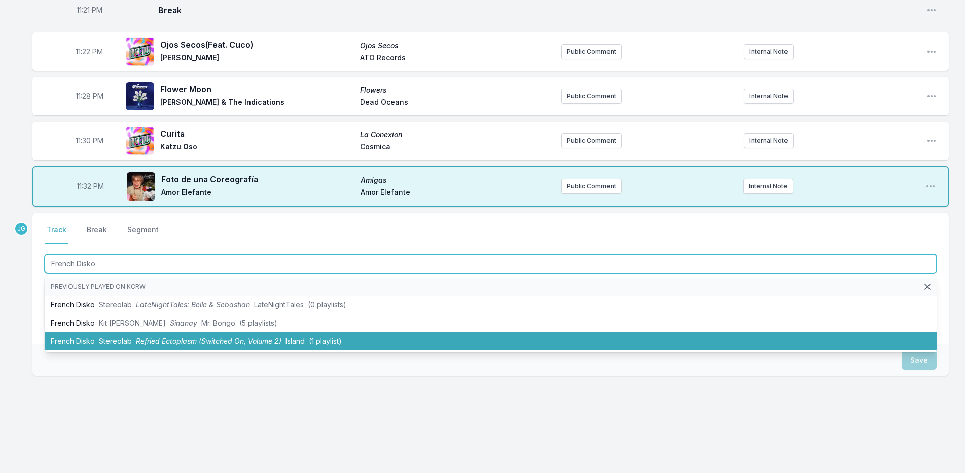
click at [101, 339] on span "Stereolab" at bounding box center [115, 341] width 33 height 9
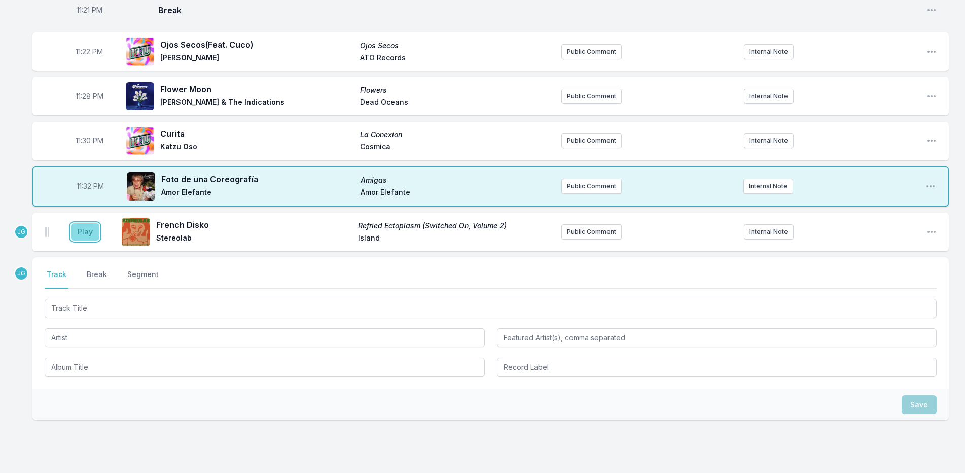
click at [91, 233] on button "Play" at bounding box center [85, 232] width 28 height 17
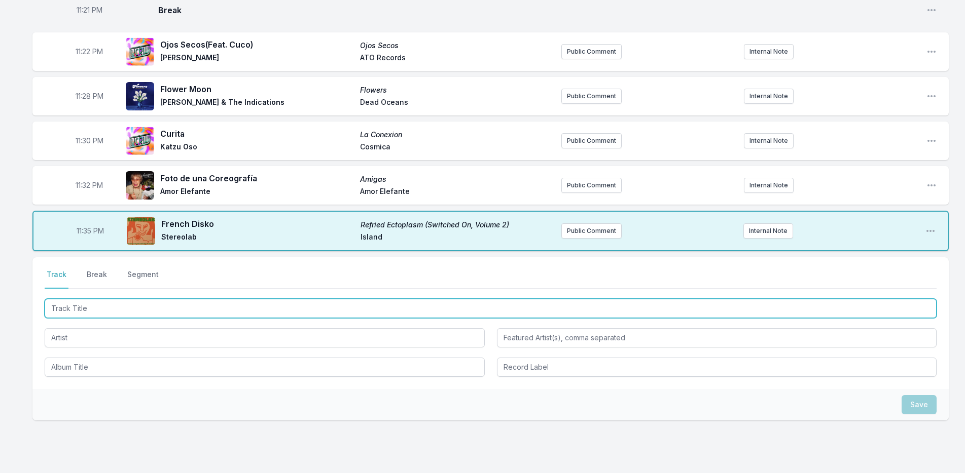
click at [94, 312] on input "Track Title" at bounding box center [491, 308] width 892 height 19
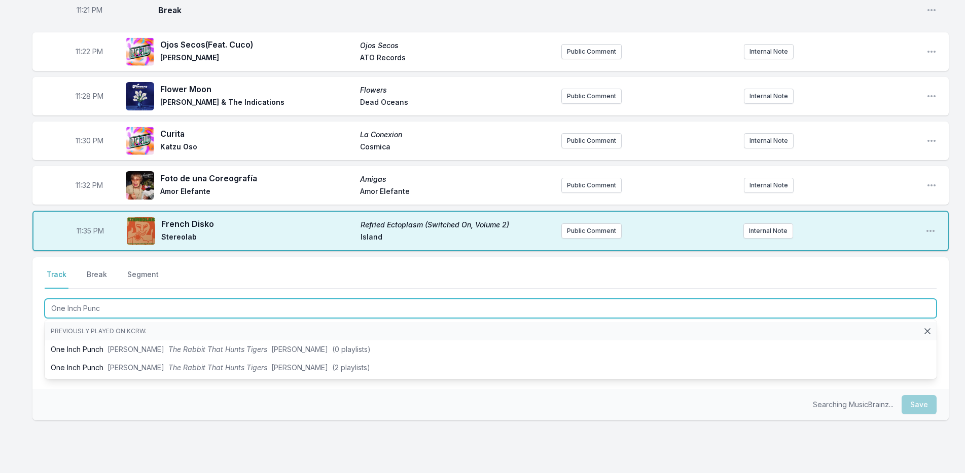
type input "One Inch Punch"
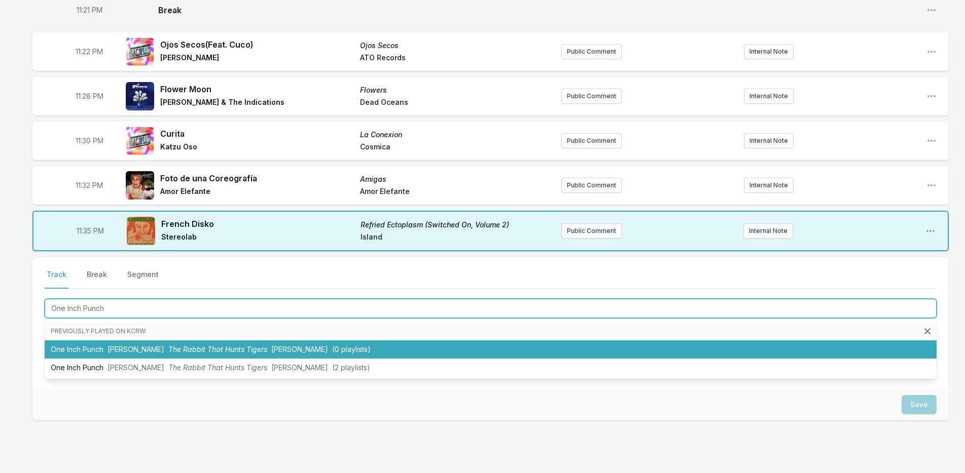
click at [146, 358] on li "One Inch Punch YĪN YĪN The Rabbit That Hunts Tigers [PERSON_NAME] (0 playlists)" at bounding box center [491, 350] width 892 height 18
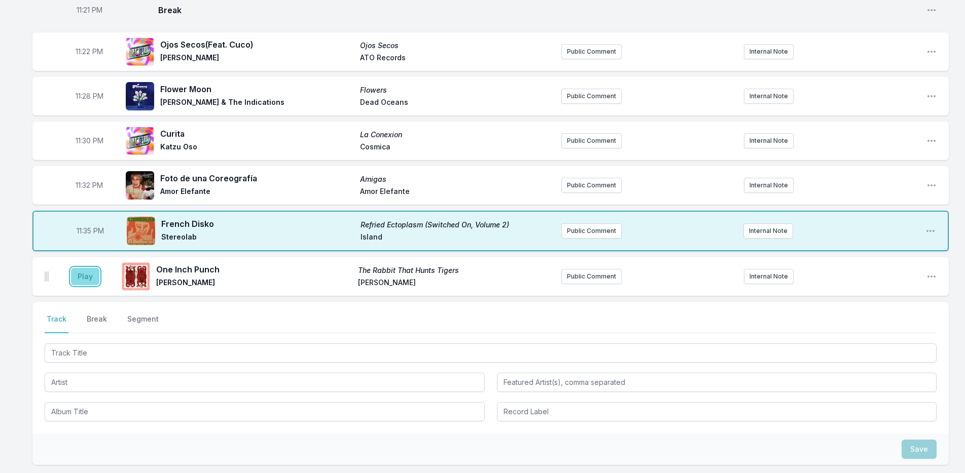
click at [91, 277] on button "Play" at bounding box center [85, 276] width 28 height 17
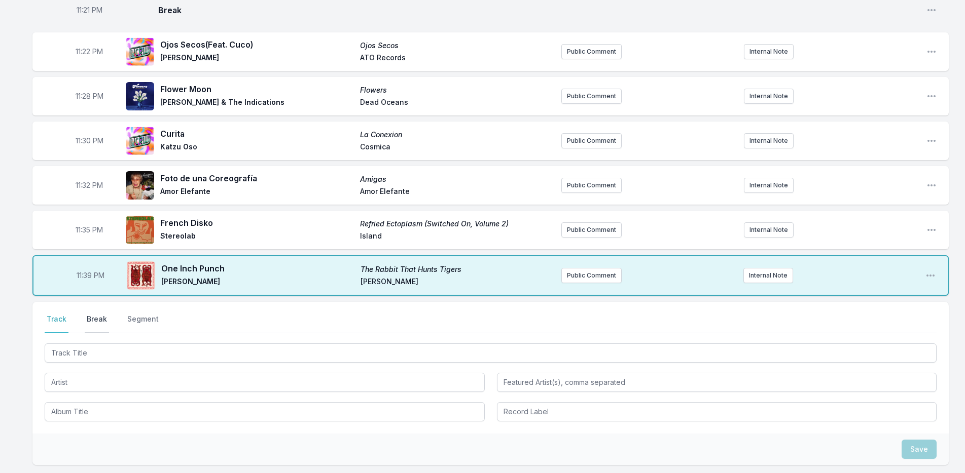
click at [95, 315] on button "Break" at bounding box center [97, 323] width 24 height 19
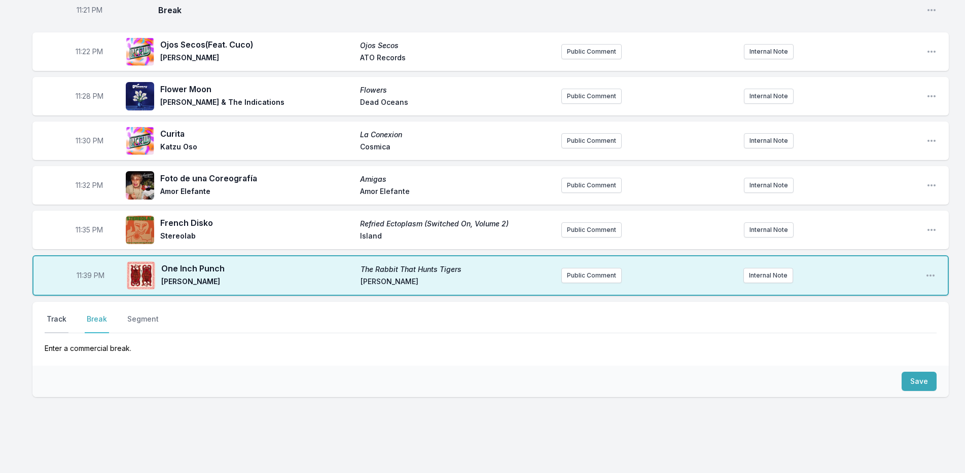
click at [62, 318] on button "Track" at bounding box center [57, 323] width 24 height 19
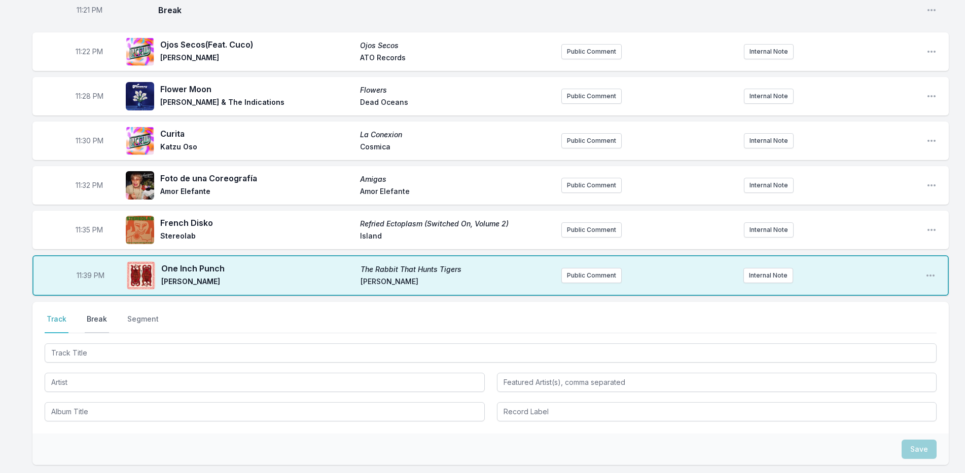
click at [97, 315] on button "Break" at bounding box center [97, 323] width 24 height 19
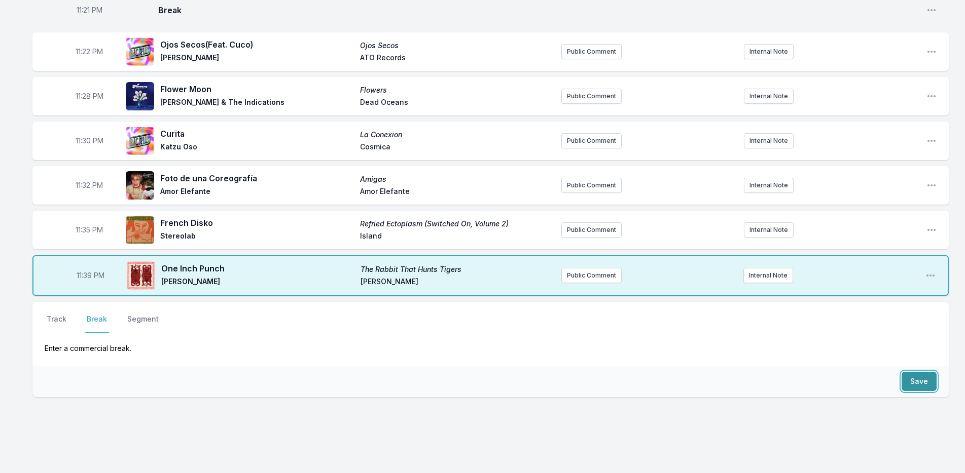
click at [930, 380] on button "Save" at bounding box center [918, 381] width 35 height 19
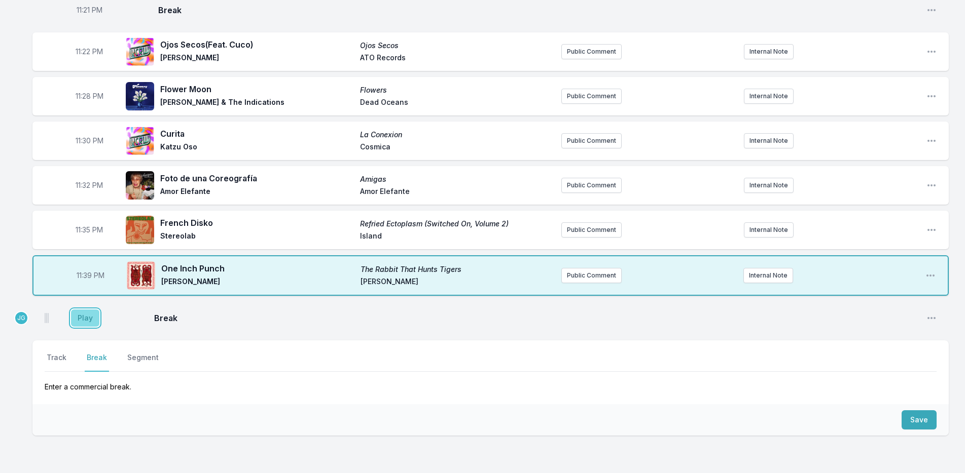
click at [84, 312] on button "Play" at bounding box center [85, 318] width 28 height 17
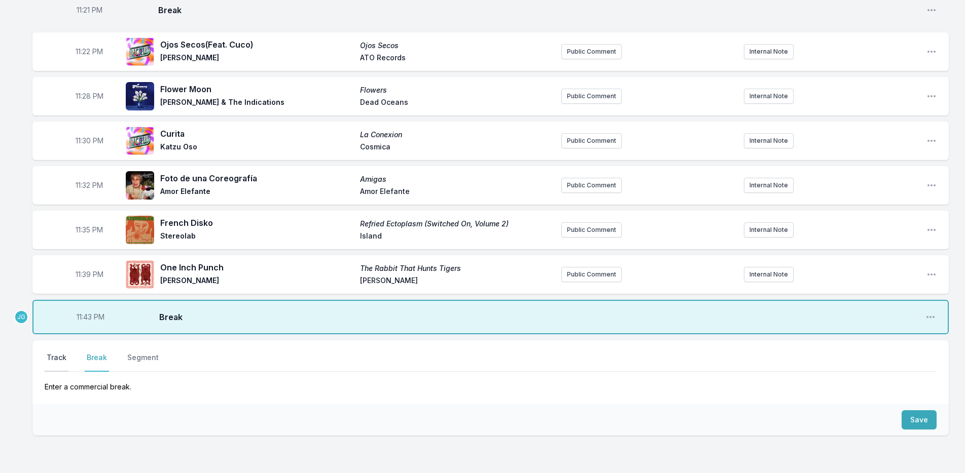
click at [60, 355] on button "Track" at bounding box center [57, 362] width 24 height 19
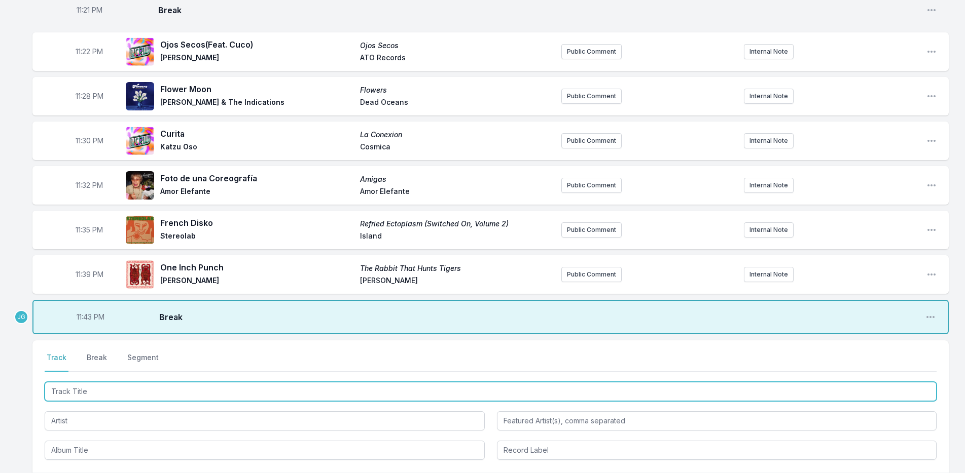
click at [106, 388] on input "Track Title" at bounding box center [491, 391] width 892 height 19
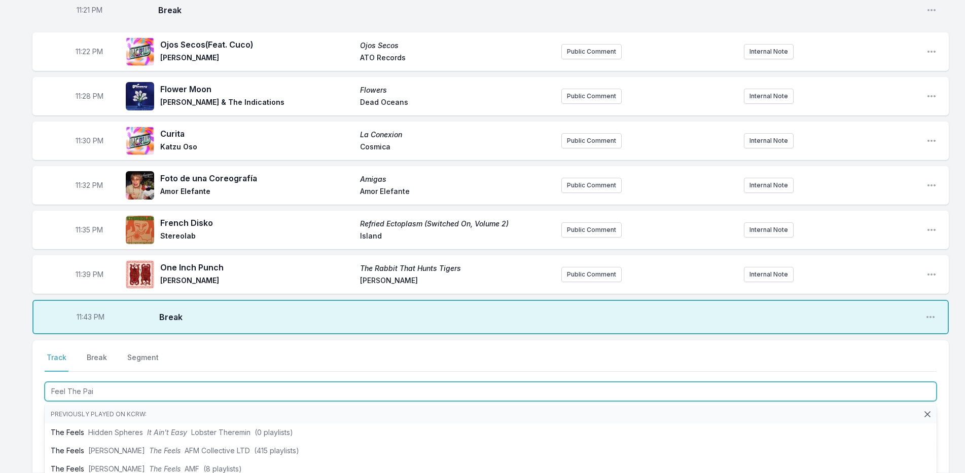
type input "Feel The Pain"
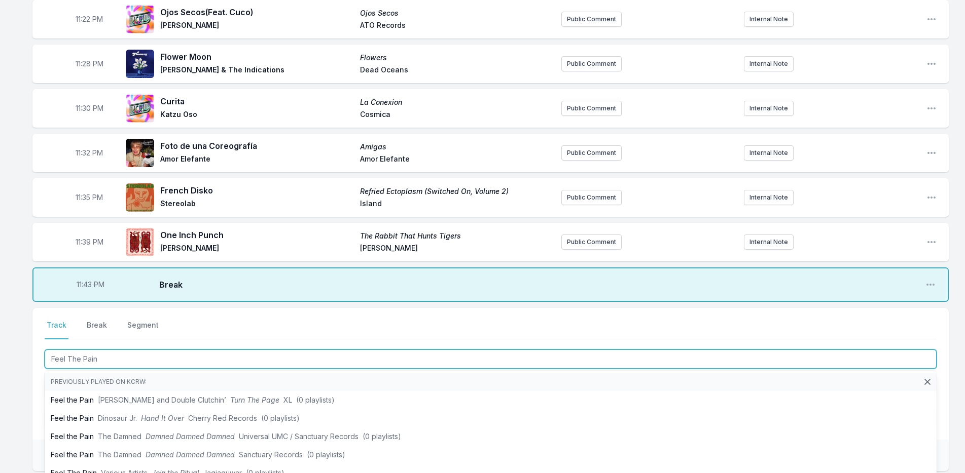
scroll to position [884, 0]
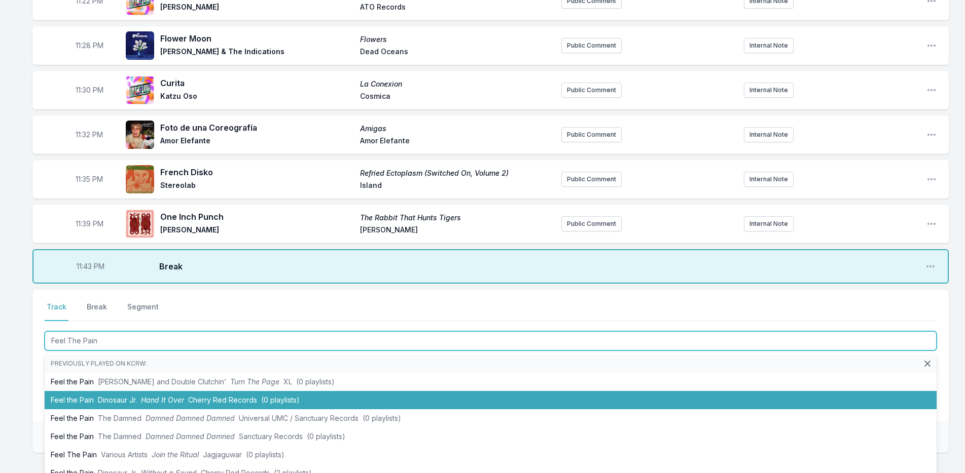
click at [79, 403] on li "Feel the Pain Dinosaur Jr. Hand It Over Cherry Red Records (0 playlists)" at bounding box center [491, 400] width 892 height 18
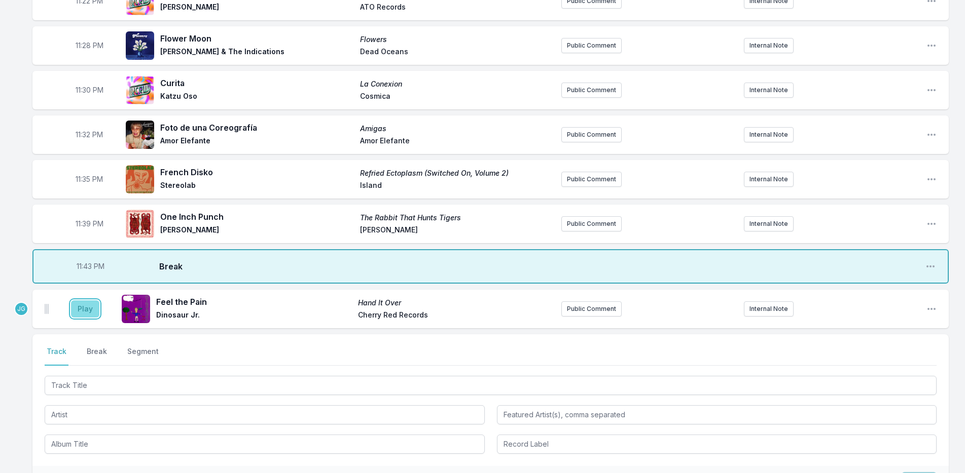
click at [83, 312] on button "Play" at bounding box center [85, 309] width 28 height 17
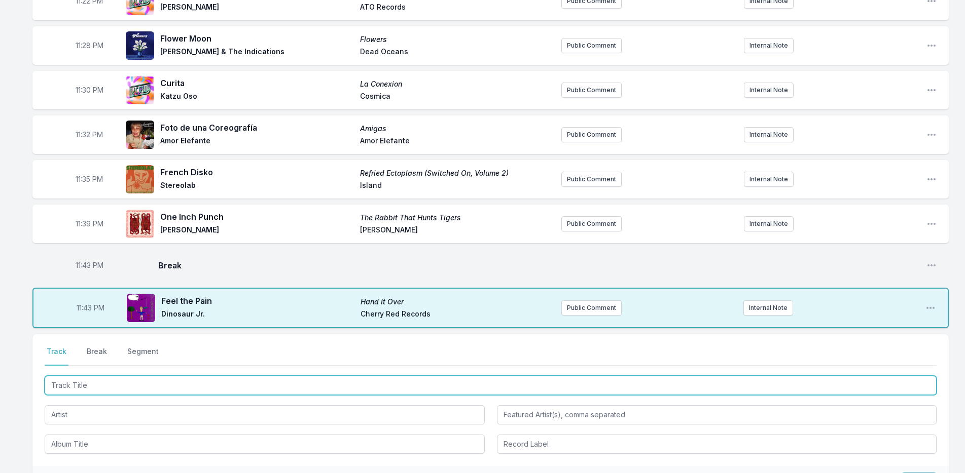
click at [108, 387] on input "Track Title" at bounding box center [491, 385] width 892 height 19
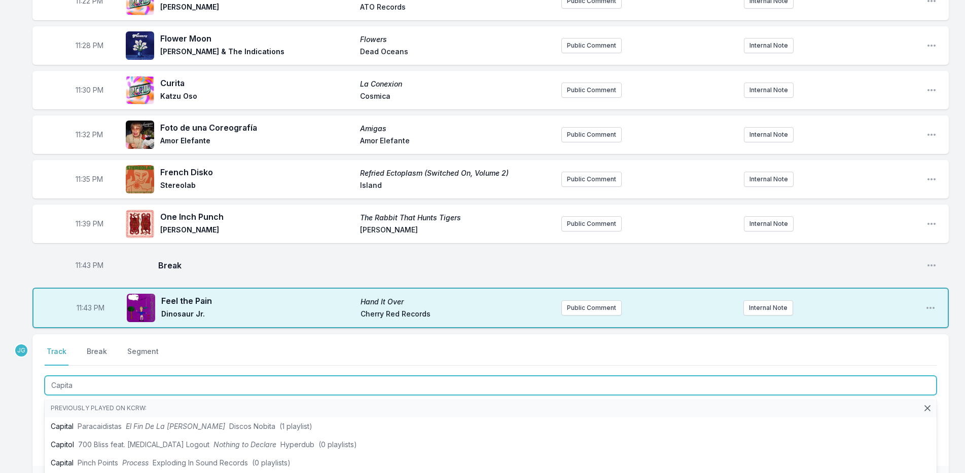
type input "Capital"
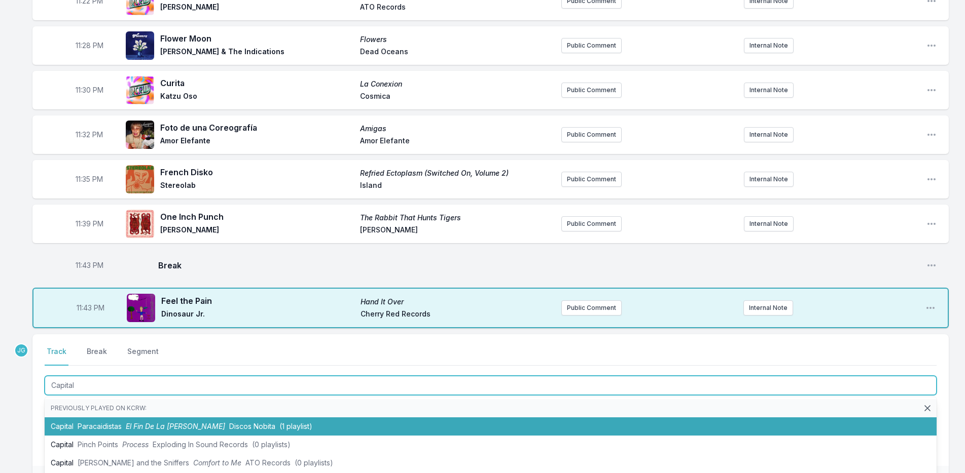
click at [109, 425] on span "Paracaidistas" at bounding box center [100, 426] width 44 height 9
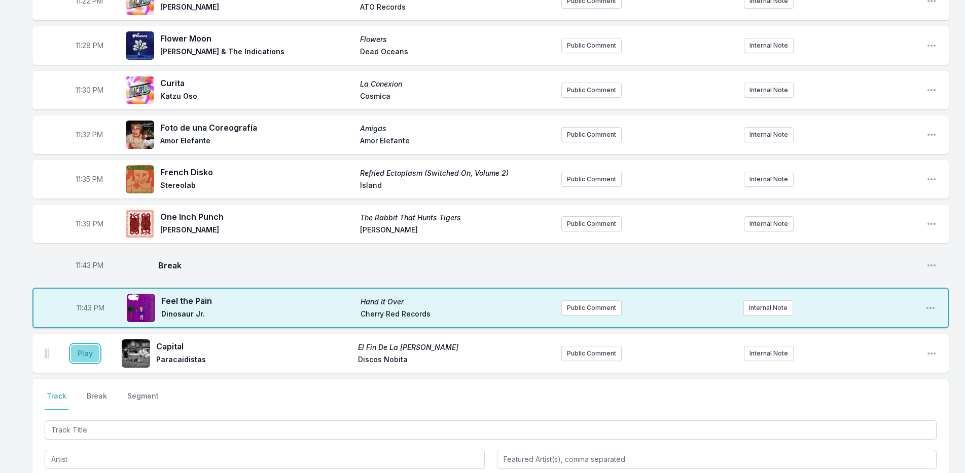
click at [80, 349] on button "Play" at bounding box center [85, 353] width 28 height 17
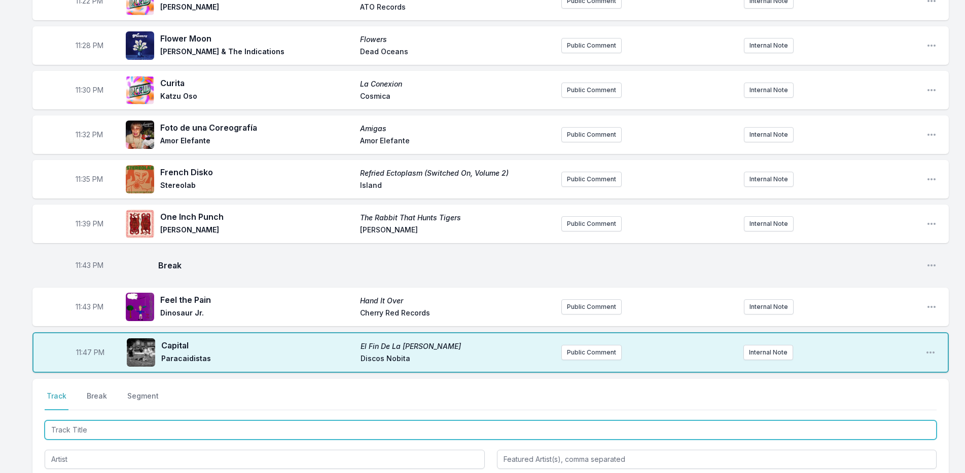
click at [92, 427] on input "Track Title" at bounding box center [491, 430] width 892 height 19
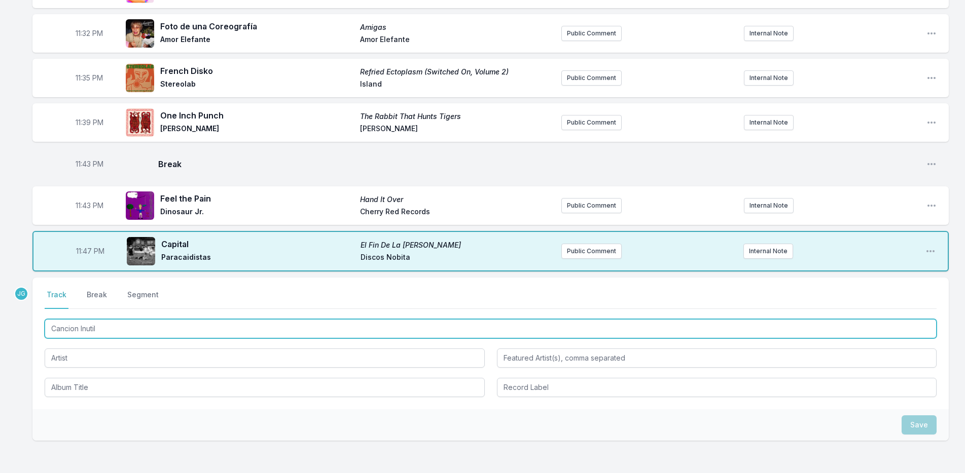
type input "Cancion Inutil"
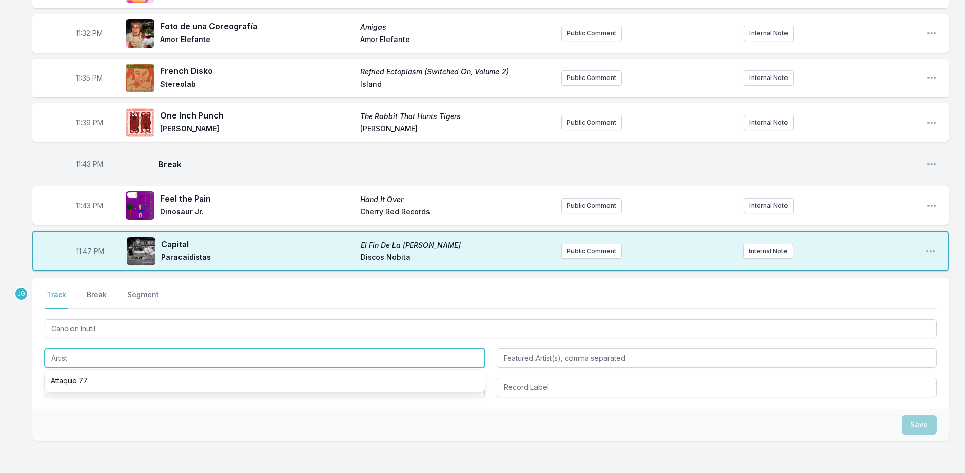
click at [71, 356] on input "Artist" at bounding box center [265, 358] width 440 height 19
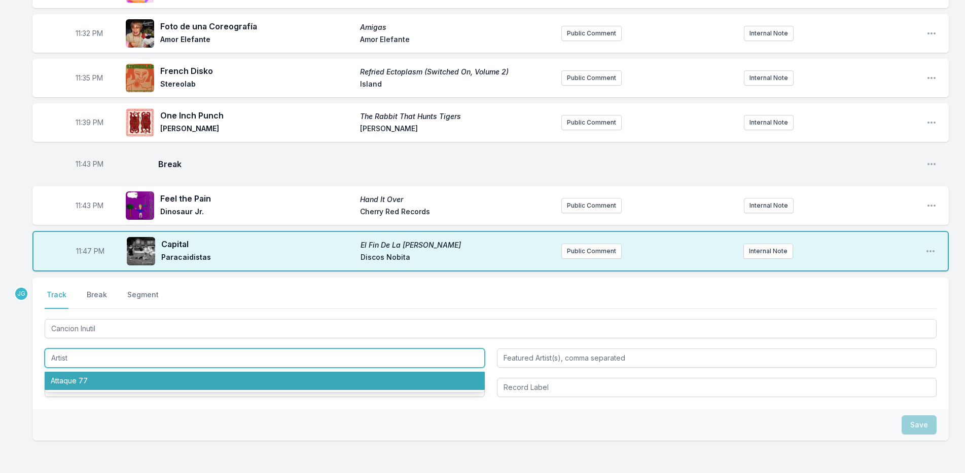
click at [67, 375] on li "Attaque 77" at bounding box center [265, 381] width 440 height 18
type input "Attaque 77"
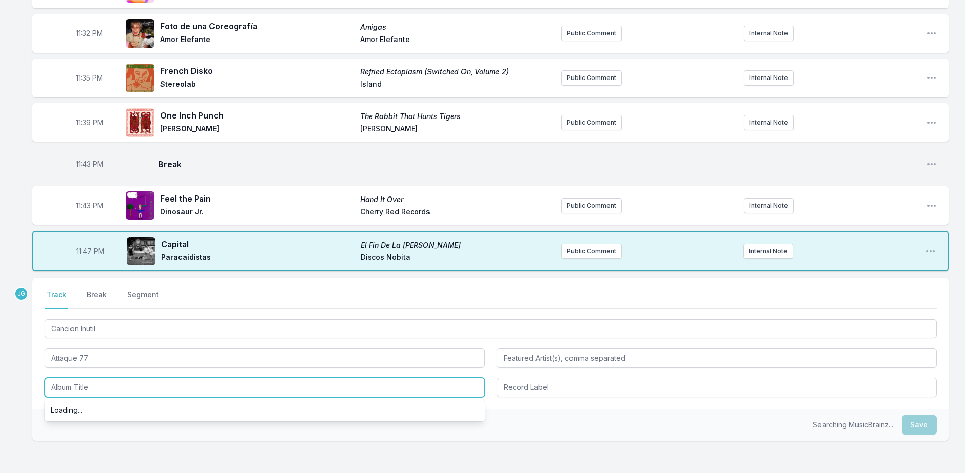
click at [75, 386] on input "Album Title" at bounding box center [265, 387] width 440 height 19
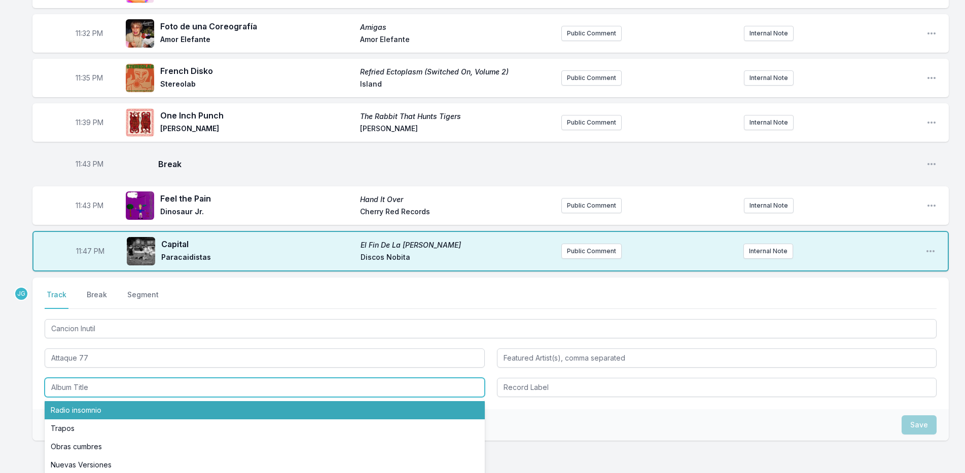
click at [82, 413] on li "Radio insomnio" at bounding box center [265, 410] width 440 height 18
type input "Radio insomnio"
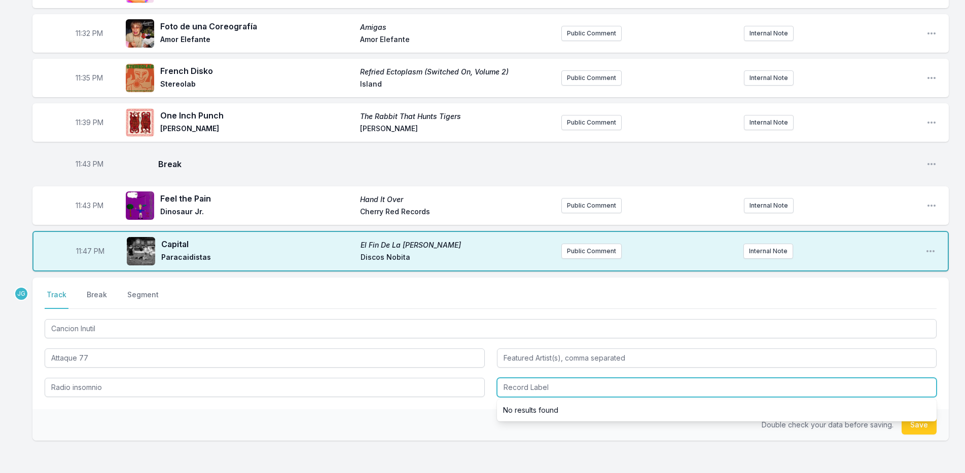
click at [571, 392] on input "Record Label" at bounding box center [717, 387] width 440 height 19
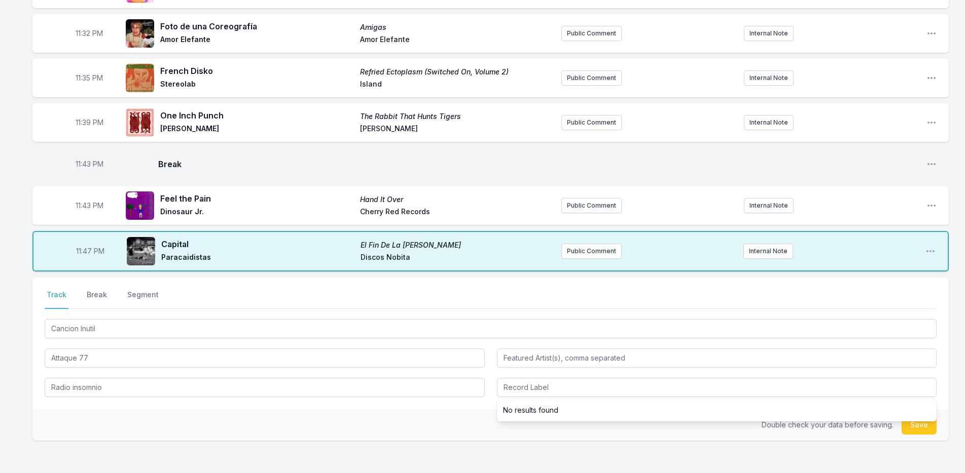
click at [549, 408] on li "No results found" at bounding box center [717, 410] width 440 height 18
click at [435, 429] on div "Double check your data before saving. Save" at bounding box center [490, 425] width 916 height 31
click at [918, 424] on button "Save" at bounding box center [918, 425] width 35 height 19
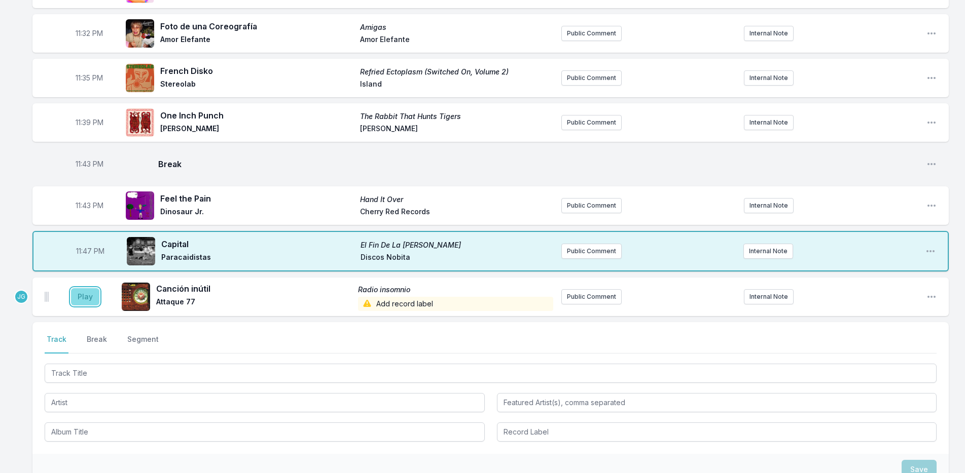
click at [88, 299] on button "Play" at bounding box center [85, 296] width 28 height 17
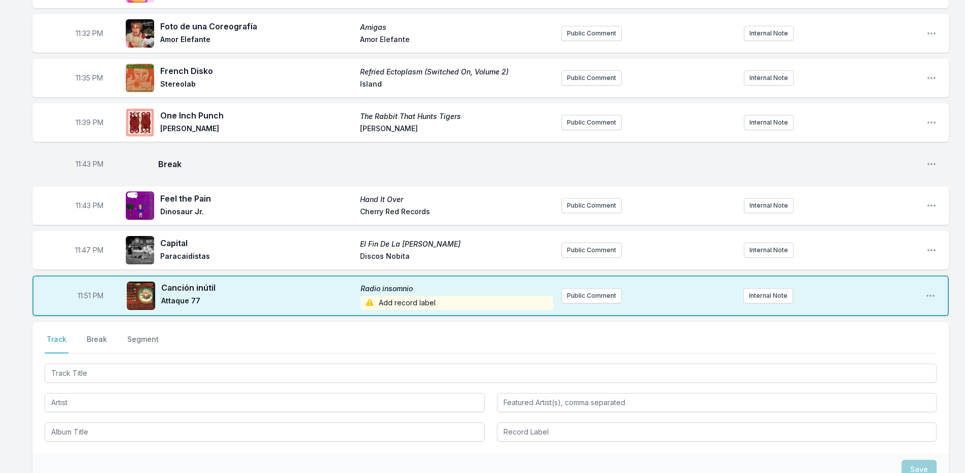
click at [106, 361] on div "Select a tab Track Break Segment Track Break Segment" at bounding box center [490, 388] width 916 height 132
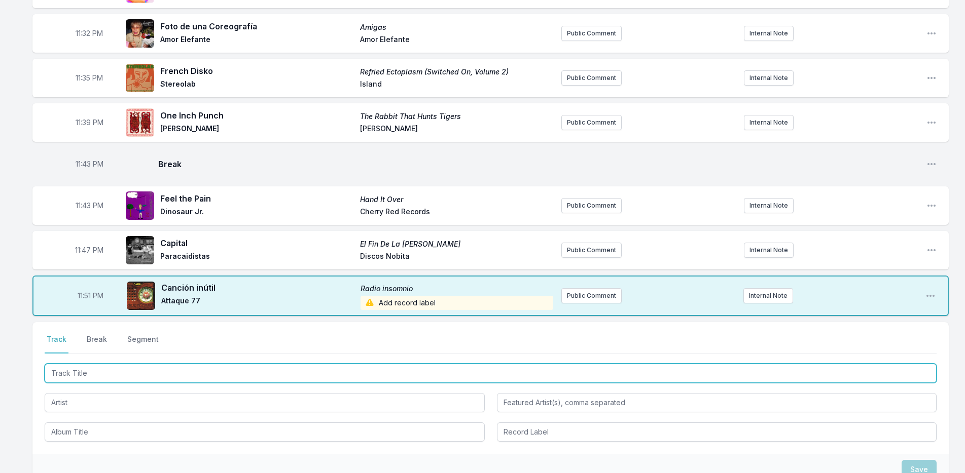
click at [105, 374] on input "Track Title" at bounding box center [491, 373] width 892 height 19
type input "[PERSON_NAME] ohne Nazis"
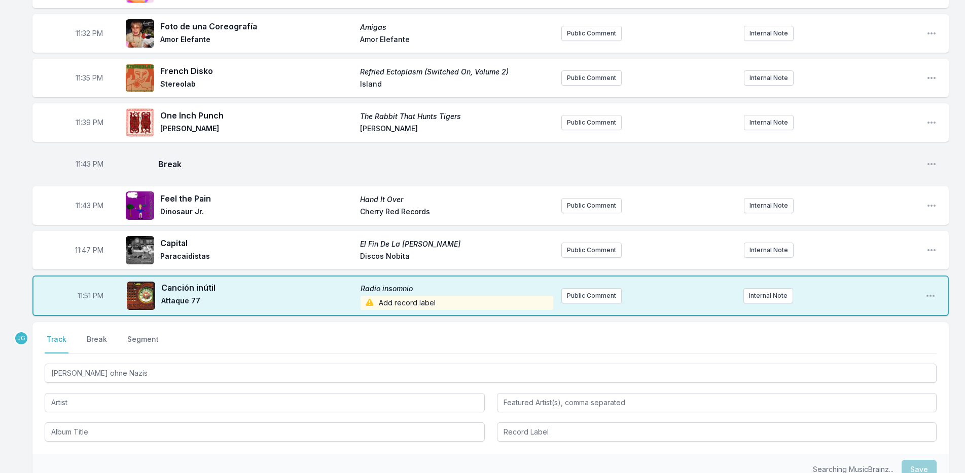
click at [78, 390] on div "[PERSON_NAME] ohne Nazis" at bounding box center [491, 402] width 892 height 80
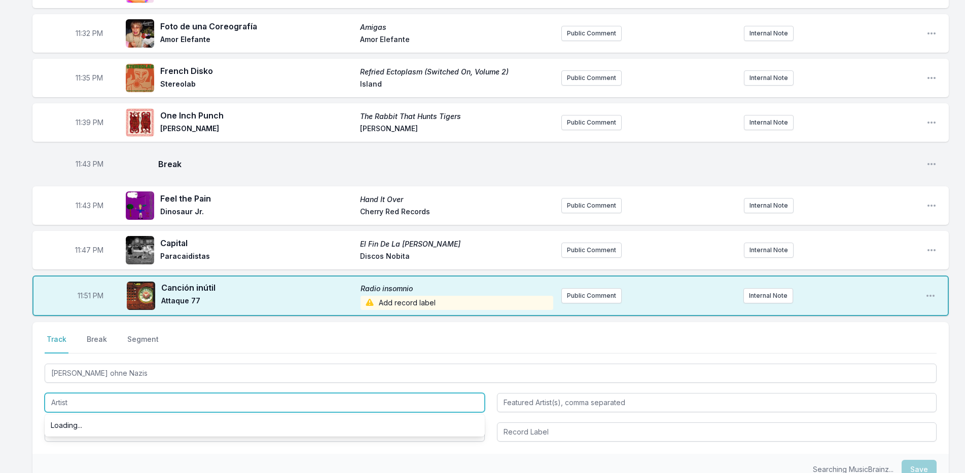
click at [77, 403] on input "Artist" at bounding box center [265, 402] width 440 height 19
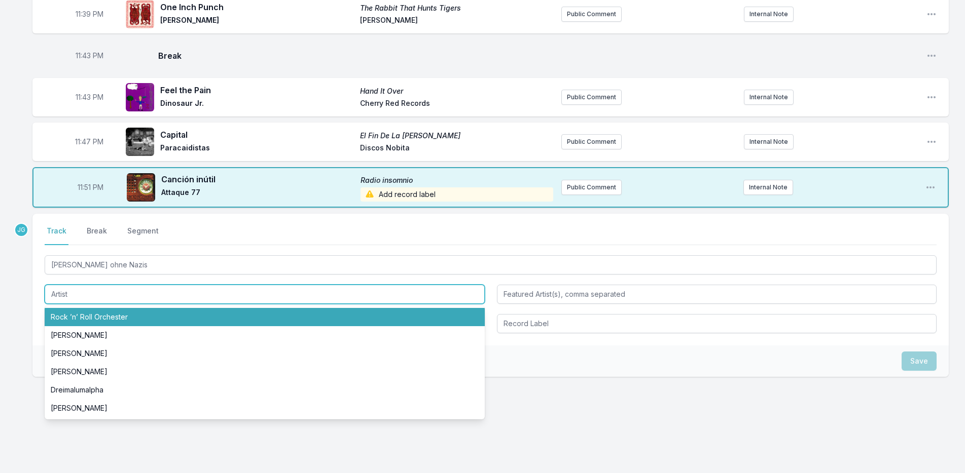
scroll to position [1095, 0]
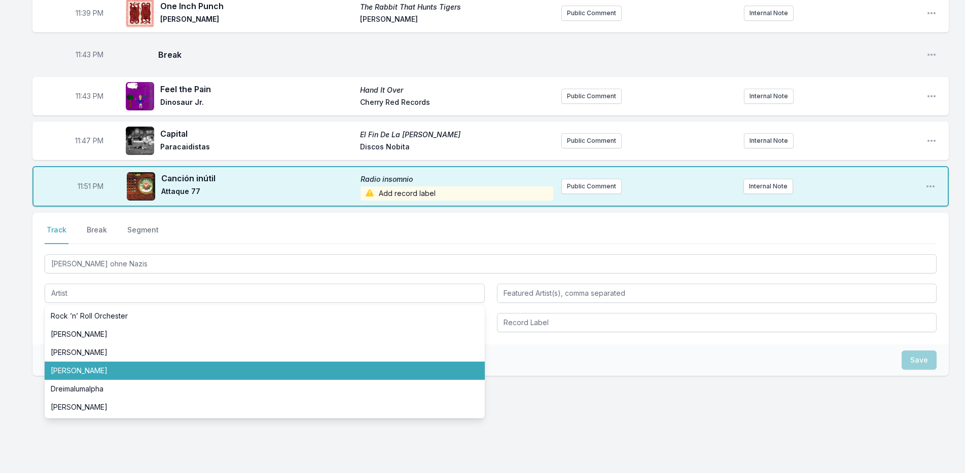
click at [33, 354] on div "Save" at bounding box center [490, 360] width 916 height 31
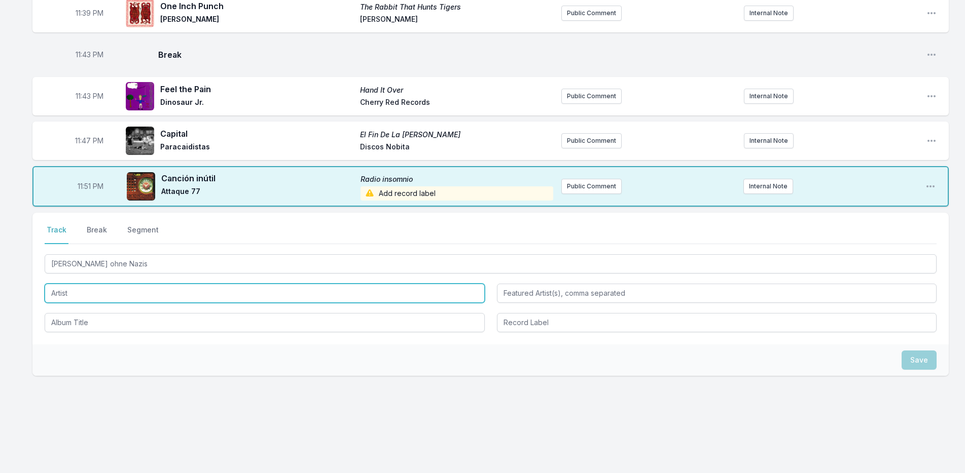
click at [71, 293] on input "Artist" at bounding box center [265, 293] width 440 height 19
type input "[PERSON_NAME]"
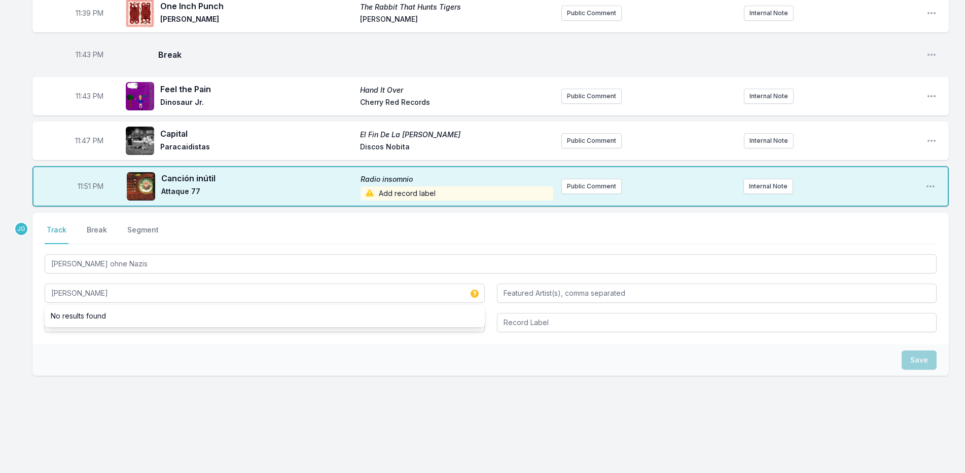
click at [66, 346] on div "Save" at bounding box center [490, 360] width 916 height 31
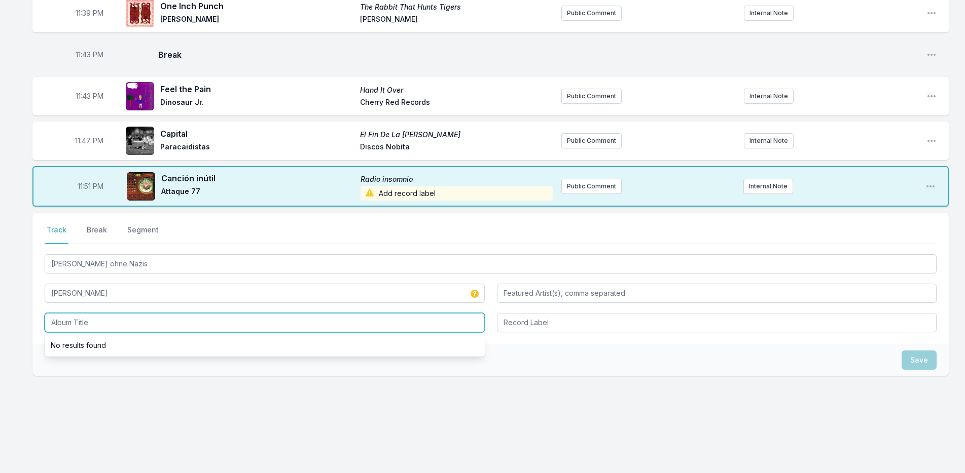
click at [76, 323] on input "Album Title" at bounding box center [265, 322] width 440 height 19
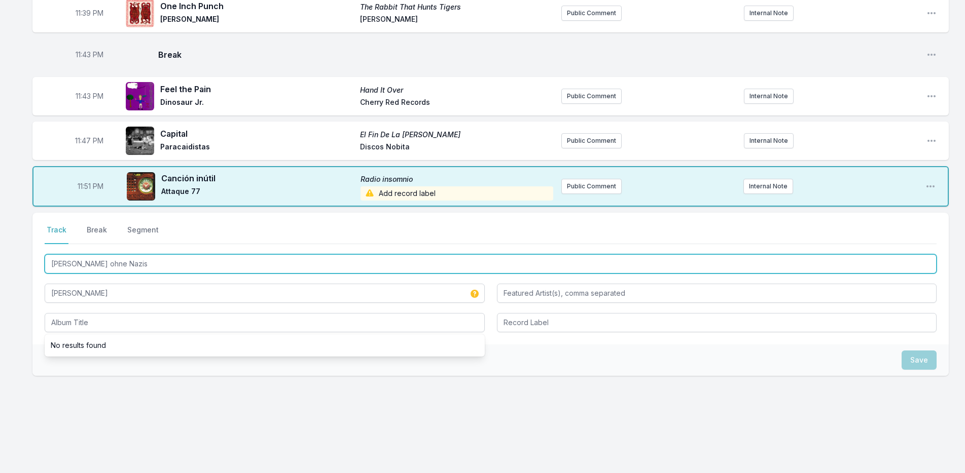
drag, startPoint x: 128, startPoint y: 264, endPoint x: 32, endPoint y: 274, distance: 96.3
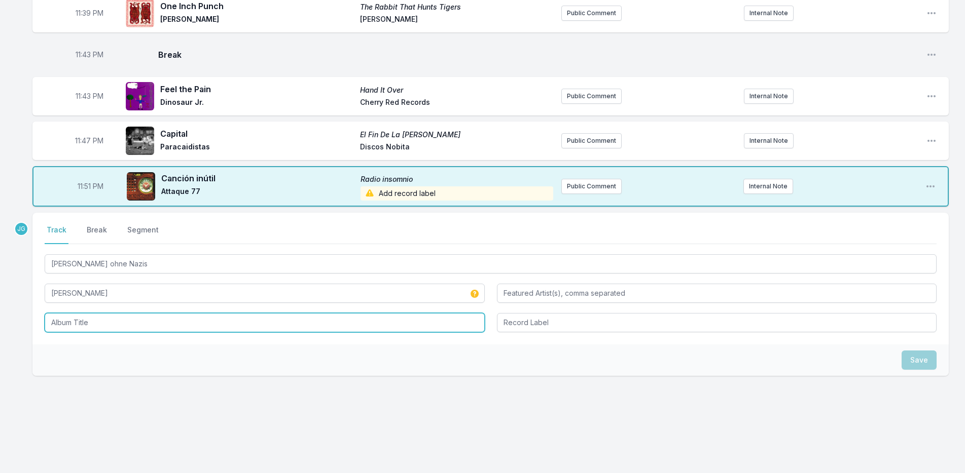
click at [61, 327] on input "Album Title" at bounding box center [265, 322] width 440 height 19
paste input "[PERSON_NAME] ohne Nazis"
type input "[PERSON_NAME] ohne Nazis"
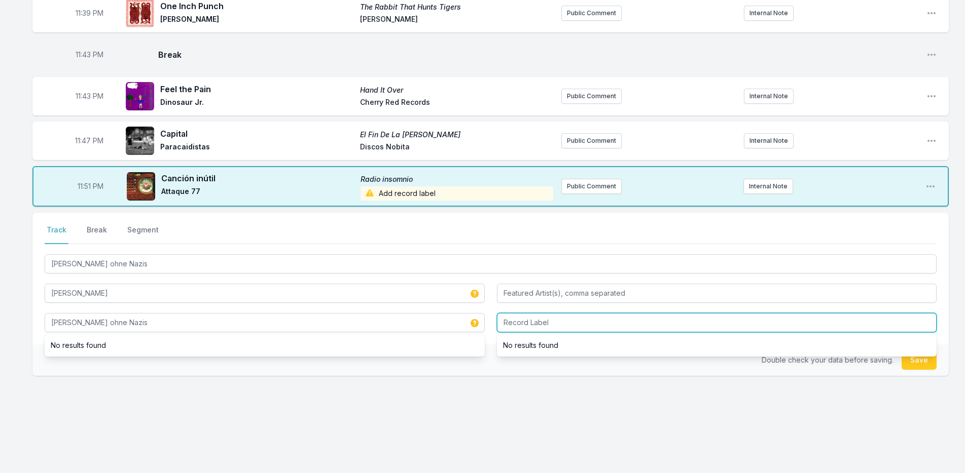
click at [616, 320] on input "Record Label" at bounding box center [717, 322] width 440 height 19
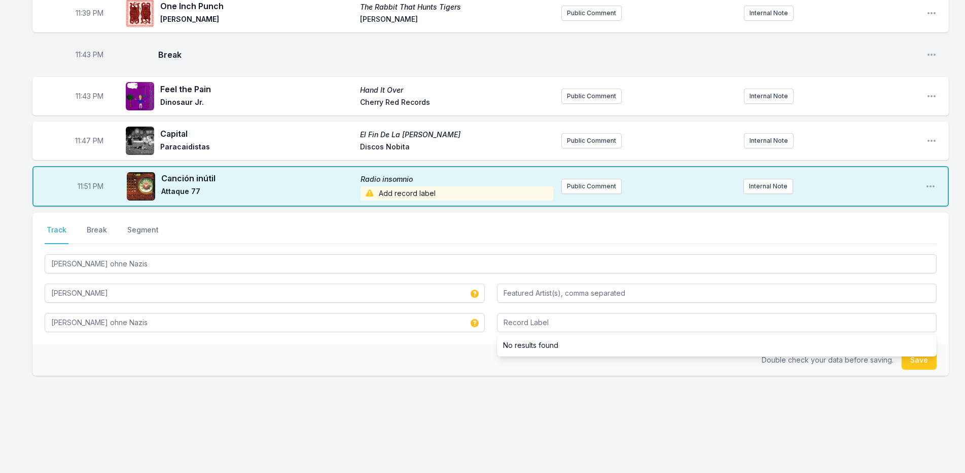
click at [474, 354] on div "Double check your data before saving. Save" at bounding box center [490, 360] width 916 height 31
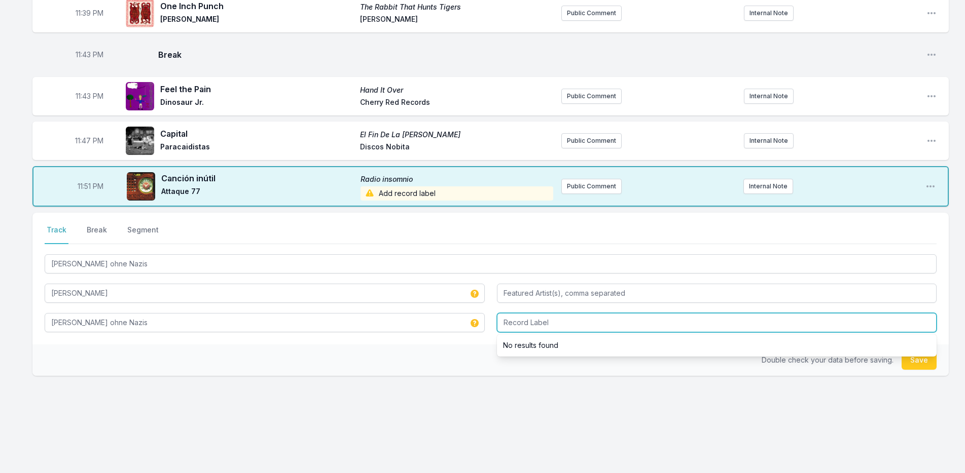
click at [524, 322] on input "Record Label" at bounding box center [717, 322] width 440 height 19
type input "Hamburg Records"
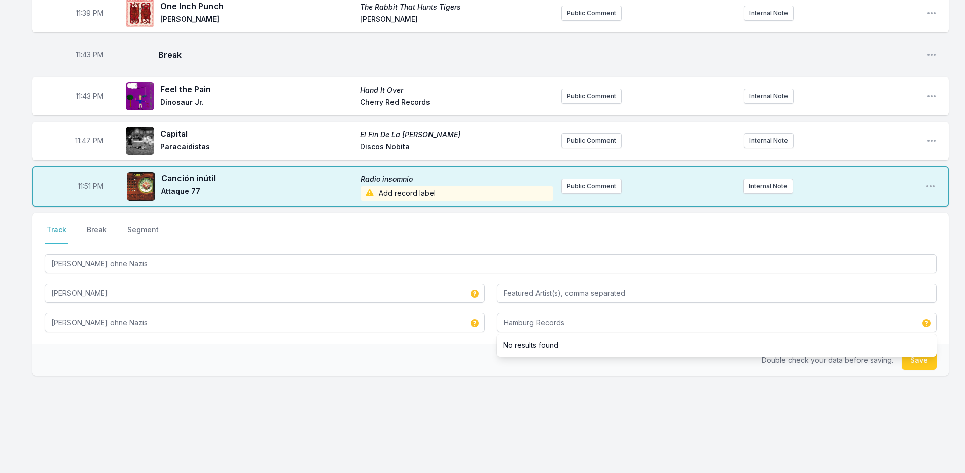
click at [437, 359] on div "Double check your data before saving. Save" at bounding box center [490, 360] width 916 height 31
click at [915, 361] on button "Save" at bounding box center [918, 360] width 35 height 19
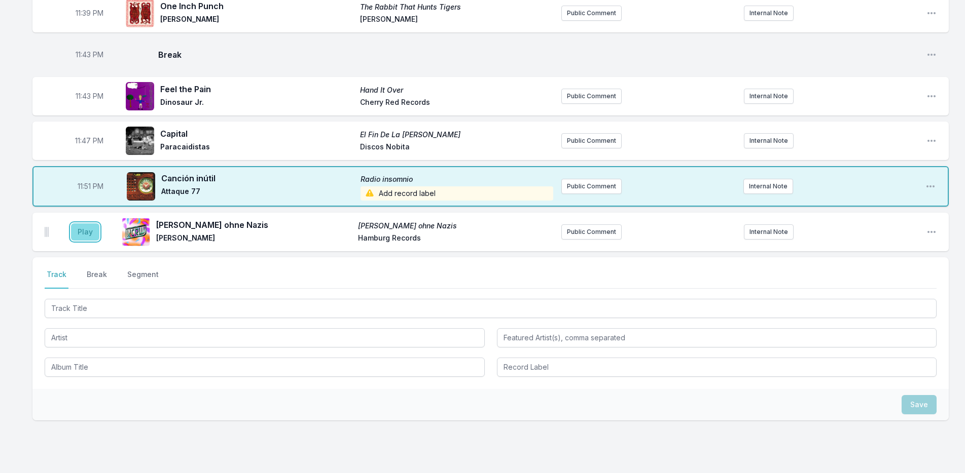
click at [87, 232] on button "Play" at bounding box center [85, 232] width 28 height 17
